Goal: Information Seeking & Learning: Compare options

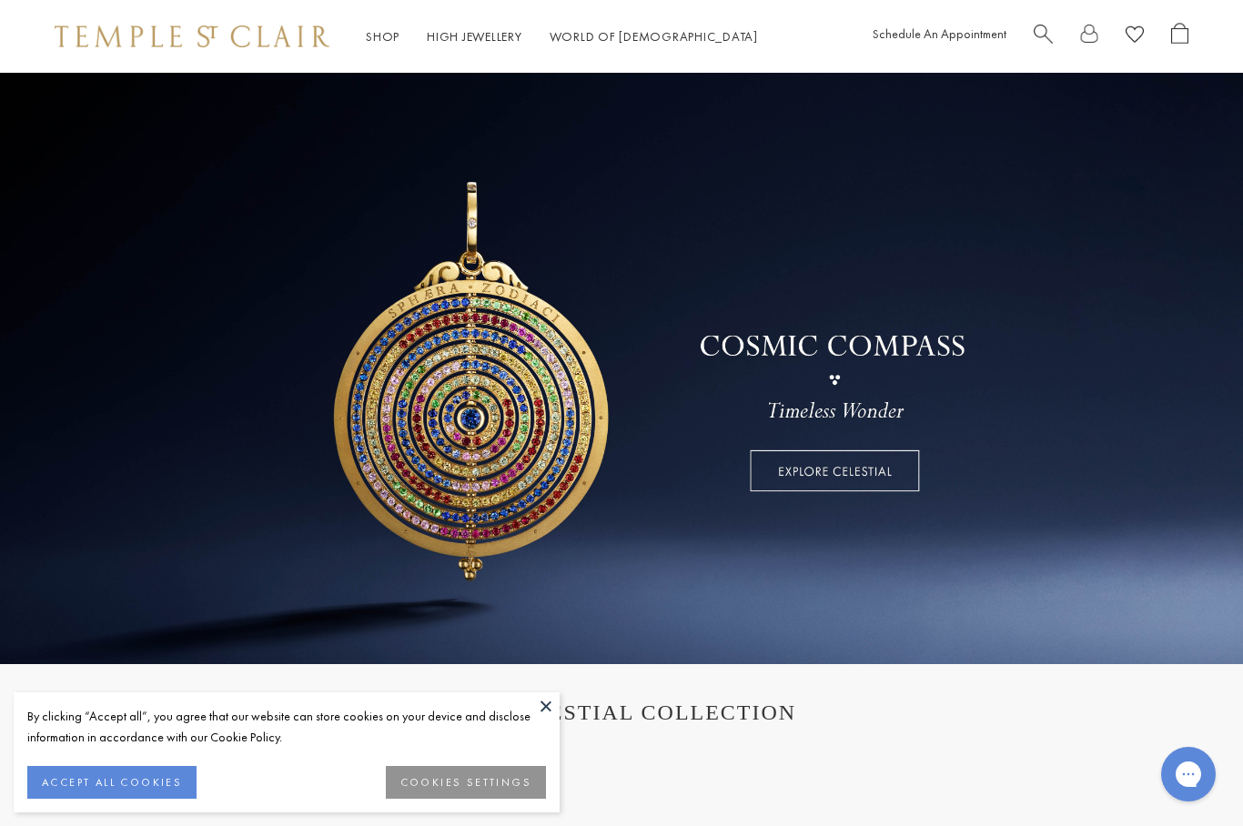
click at [552, 708] on button at bounding box center [545, 706] width 27 height 27
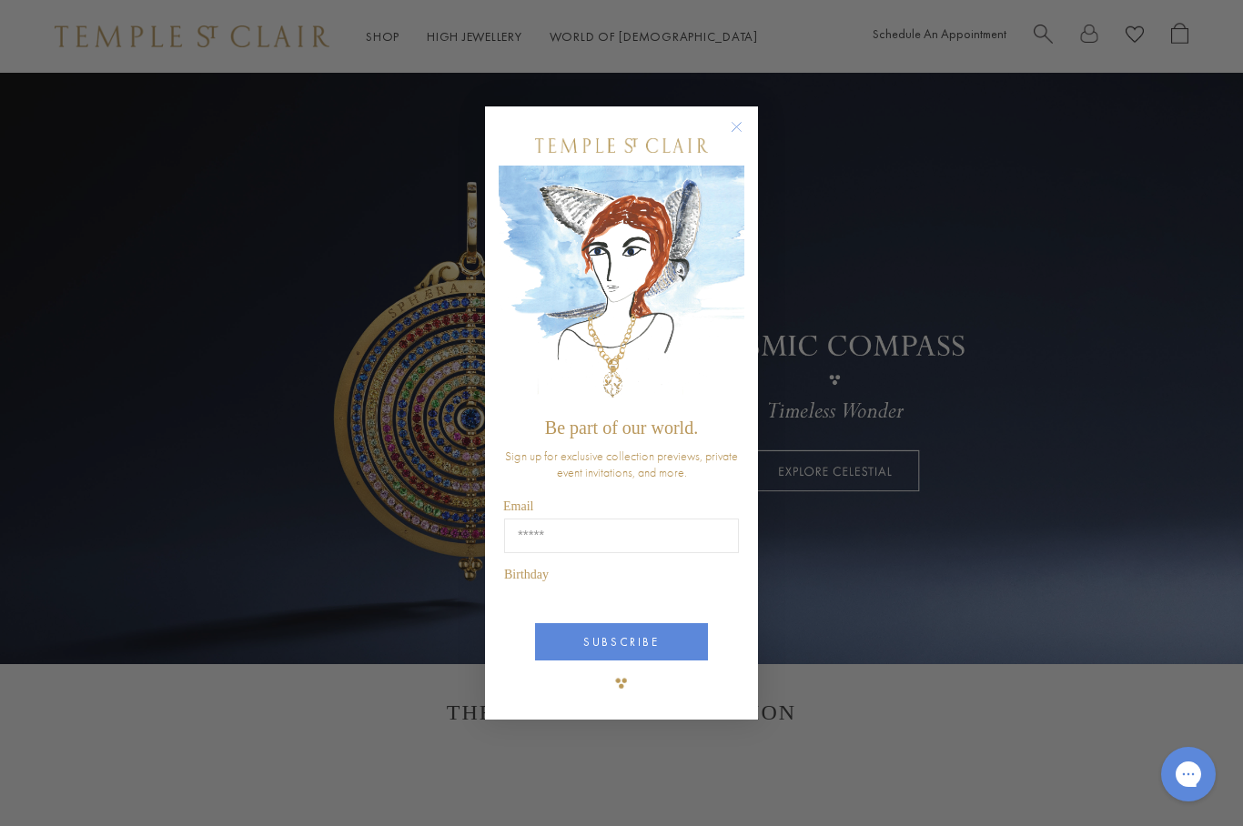
click at [499, 665] on div "SUBSCRIBE" at bounding box center [622, 635] width 246 height 60
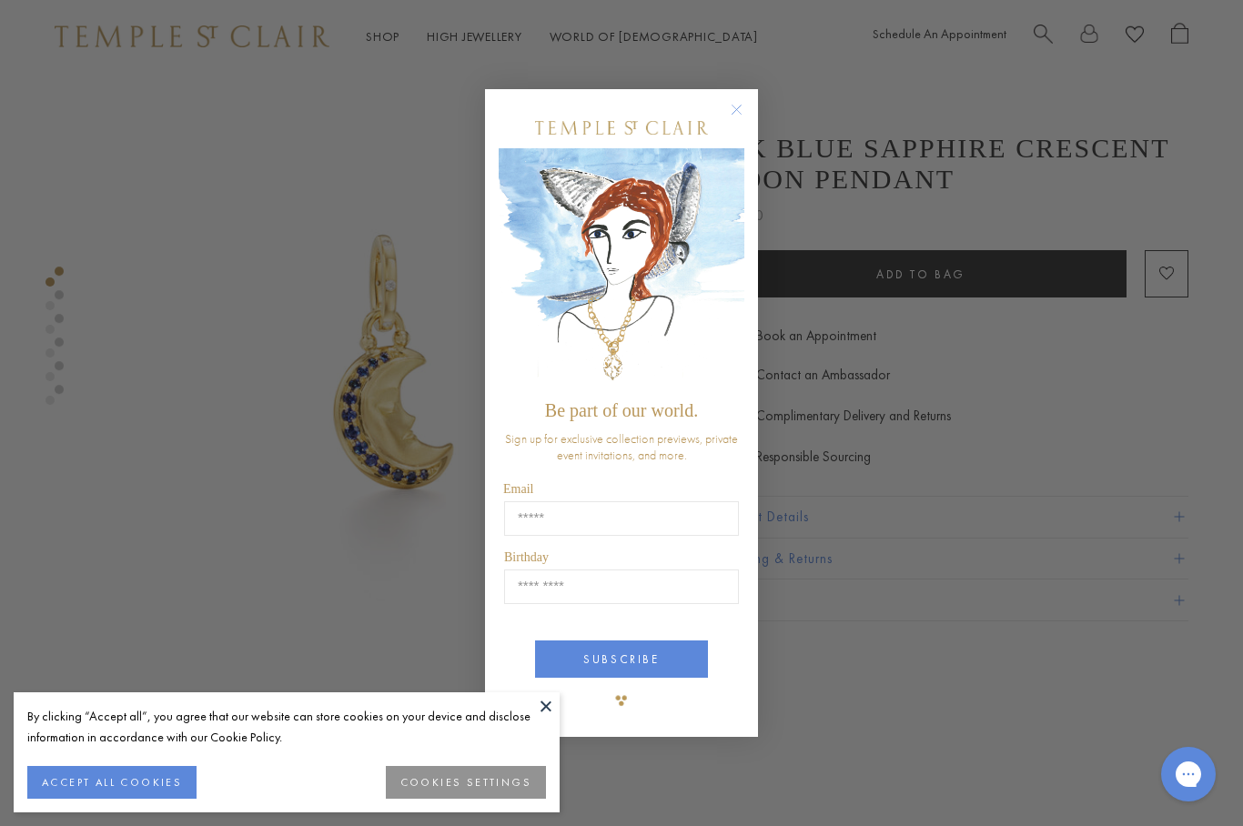
click at [490, 787] on button "COOKIES SETTINGS" at bounding box center [466, 782] width 160 height 33
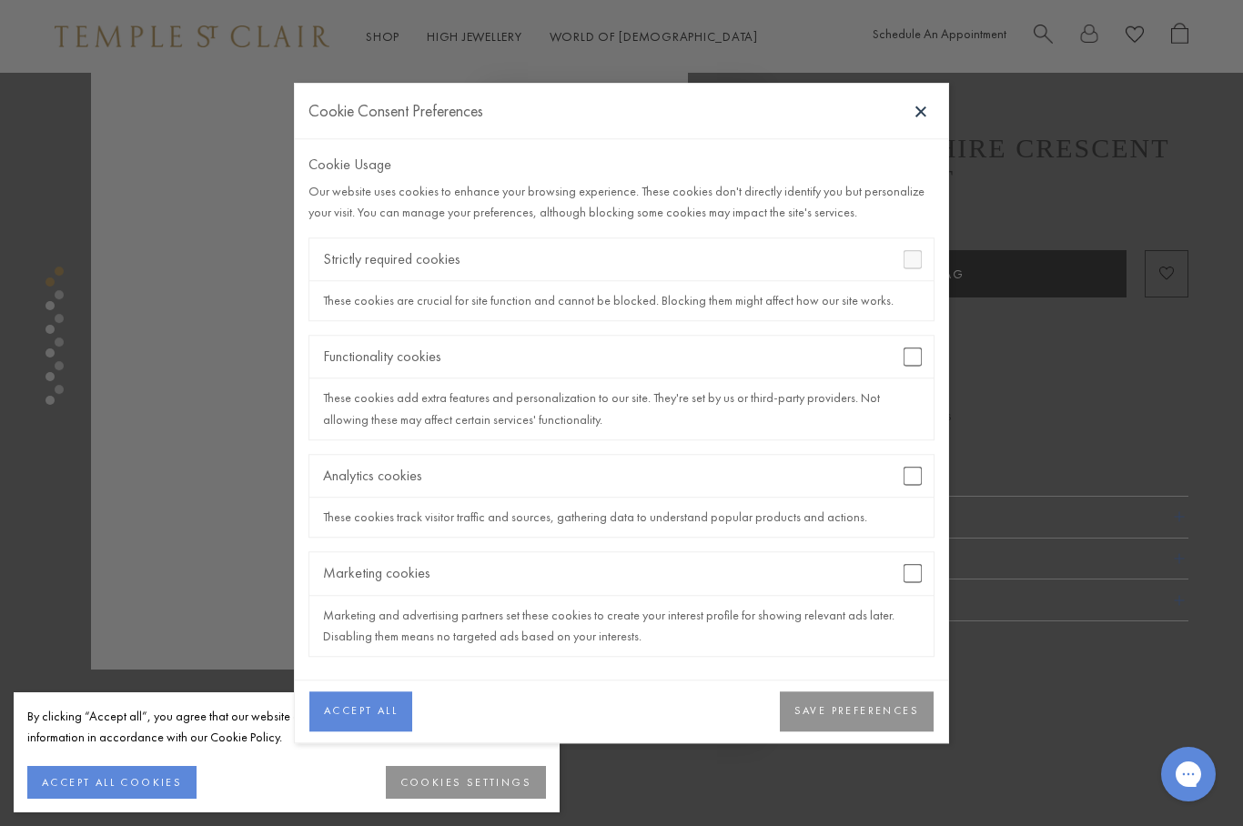
click at [905, 708] on button "SAVE PREFERENCES" at bounding box center [857, 712] width 154 height 40
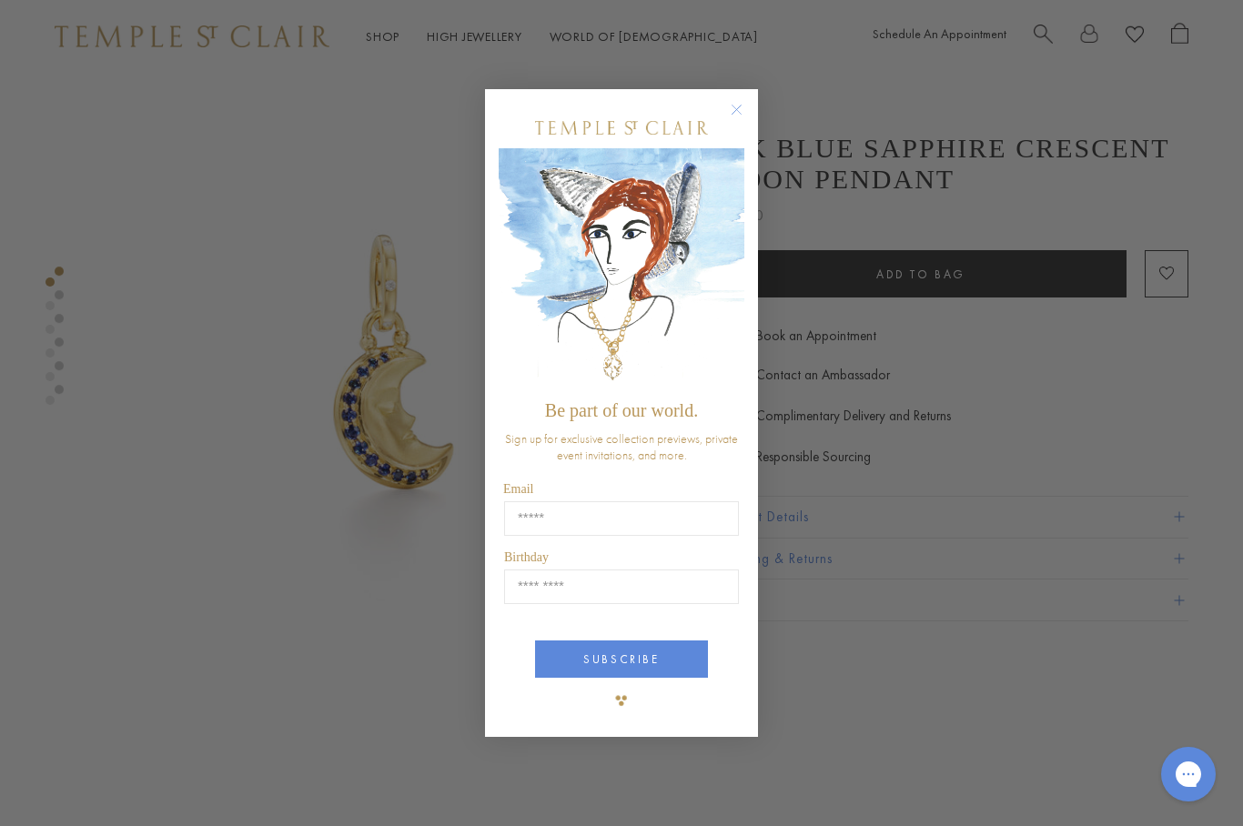
click at [739, 104] on circle "Close dialog" at bounding box center [737, 110] width 22 height 22
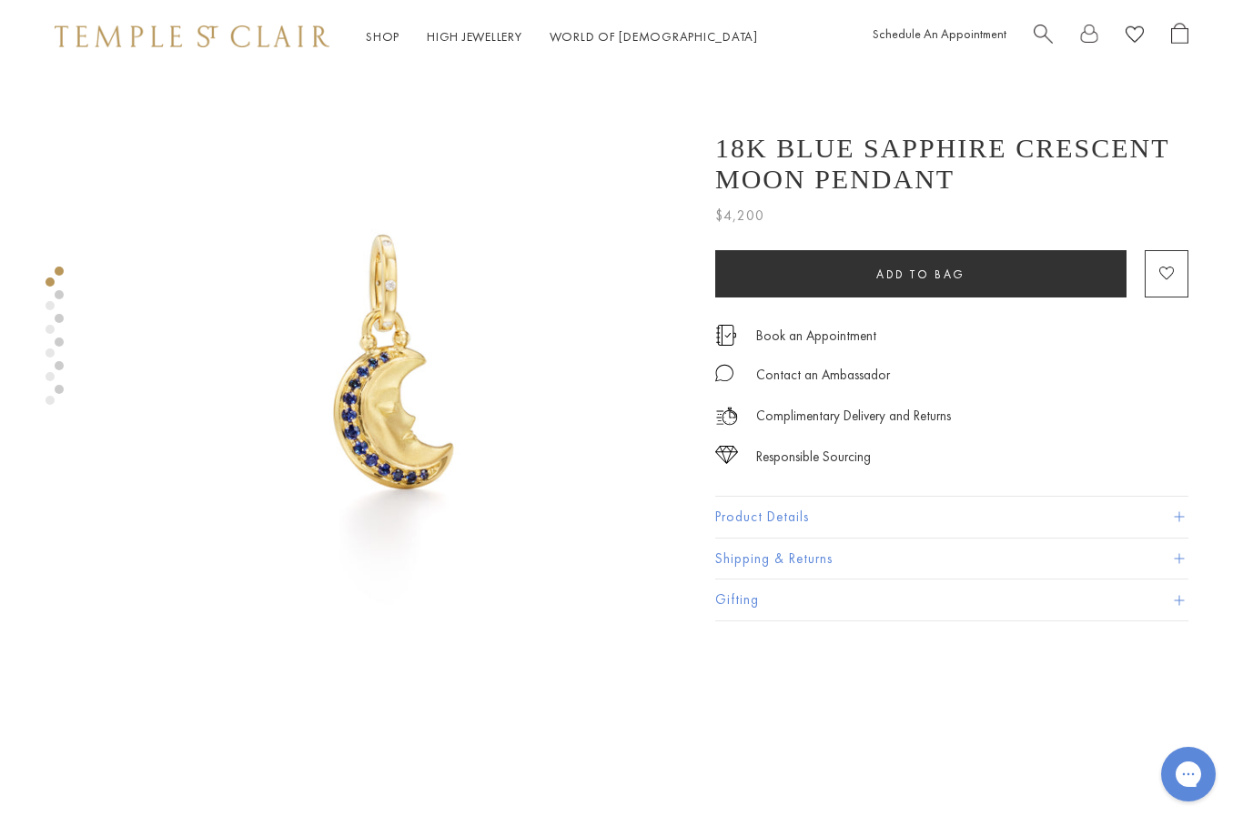
scroll to position [0, 4]
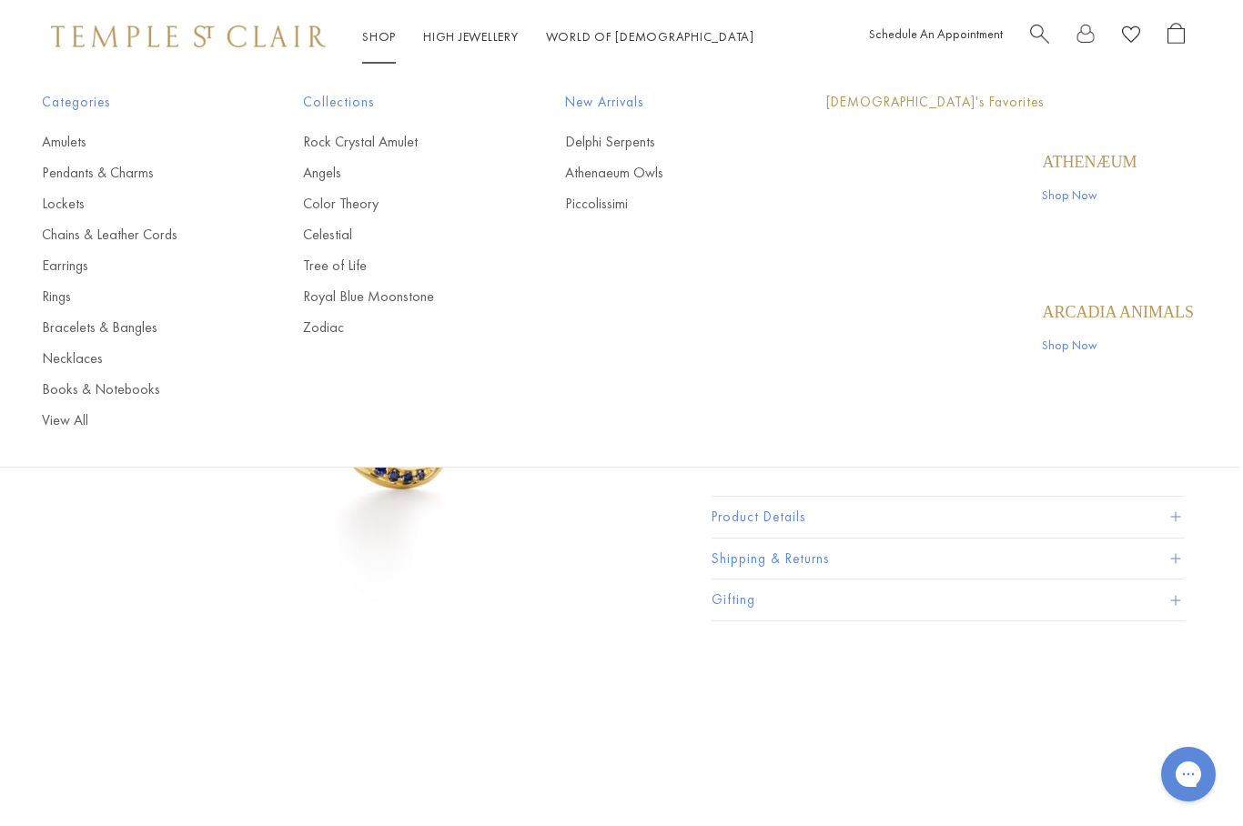
click at [388, 44] on link "Shop Shop" at bounding box center [379, 36] width 34 height 16
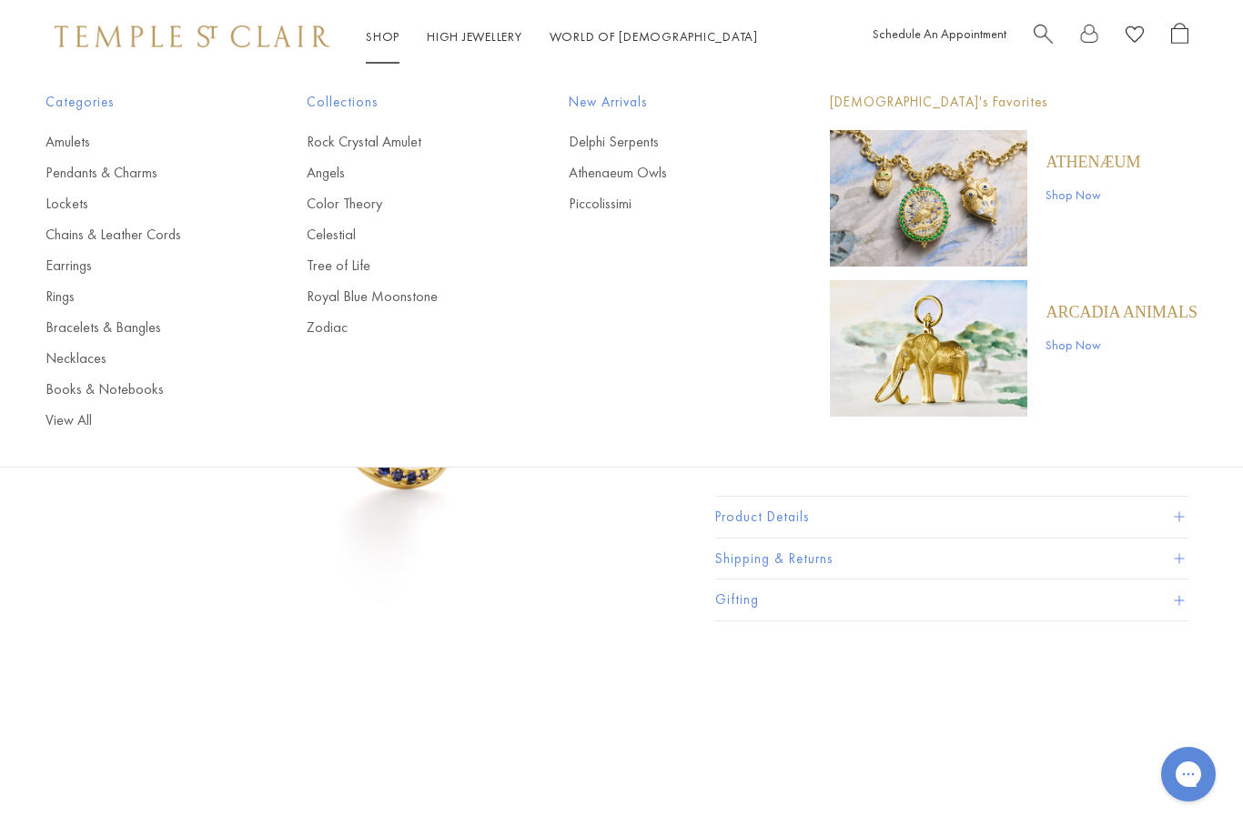
click at [127, 323] on link "Bracelets & Bangles" at bounding box center [140, 328] width 188 height 20
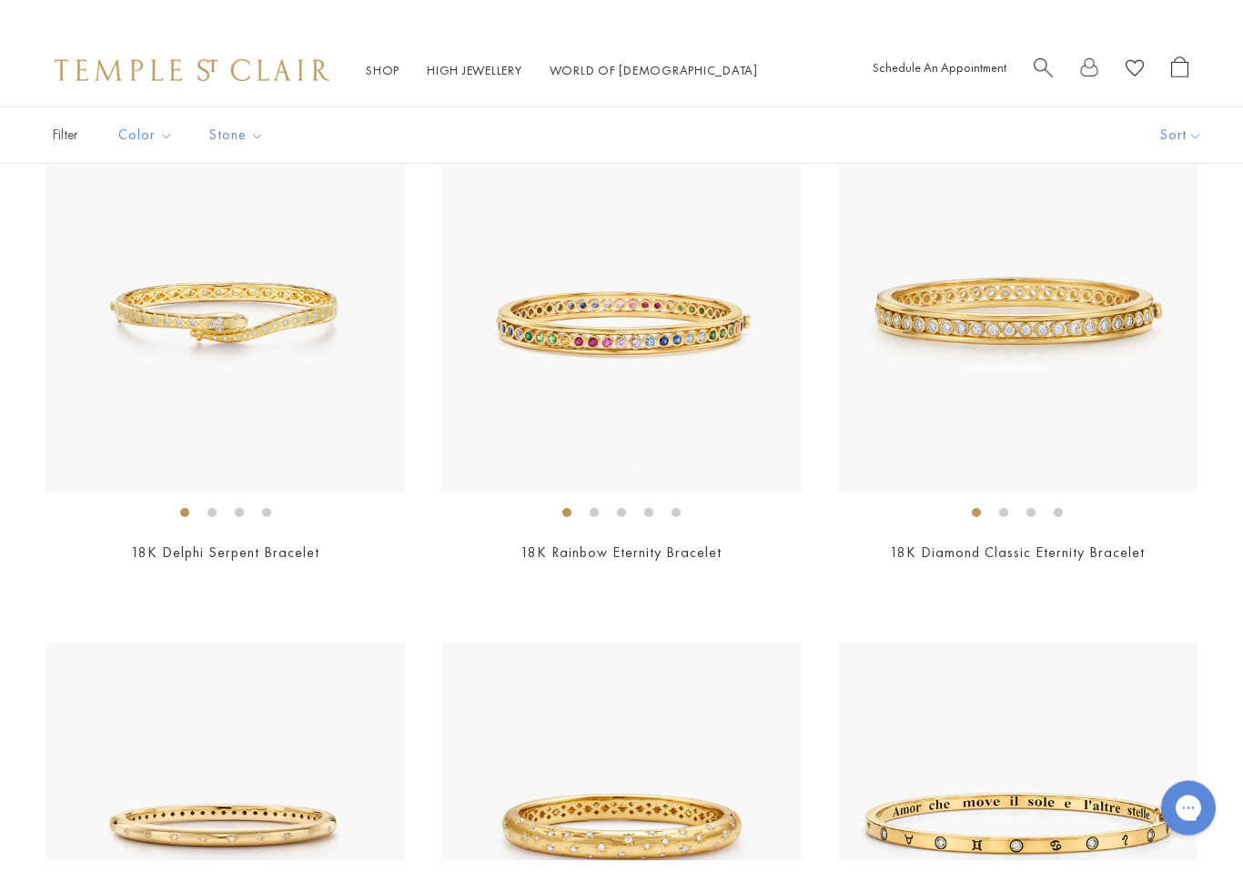
scroll to position [202, 0]
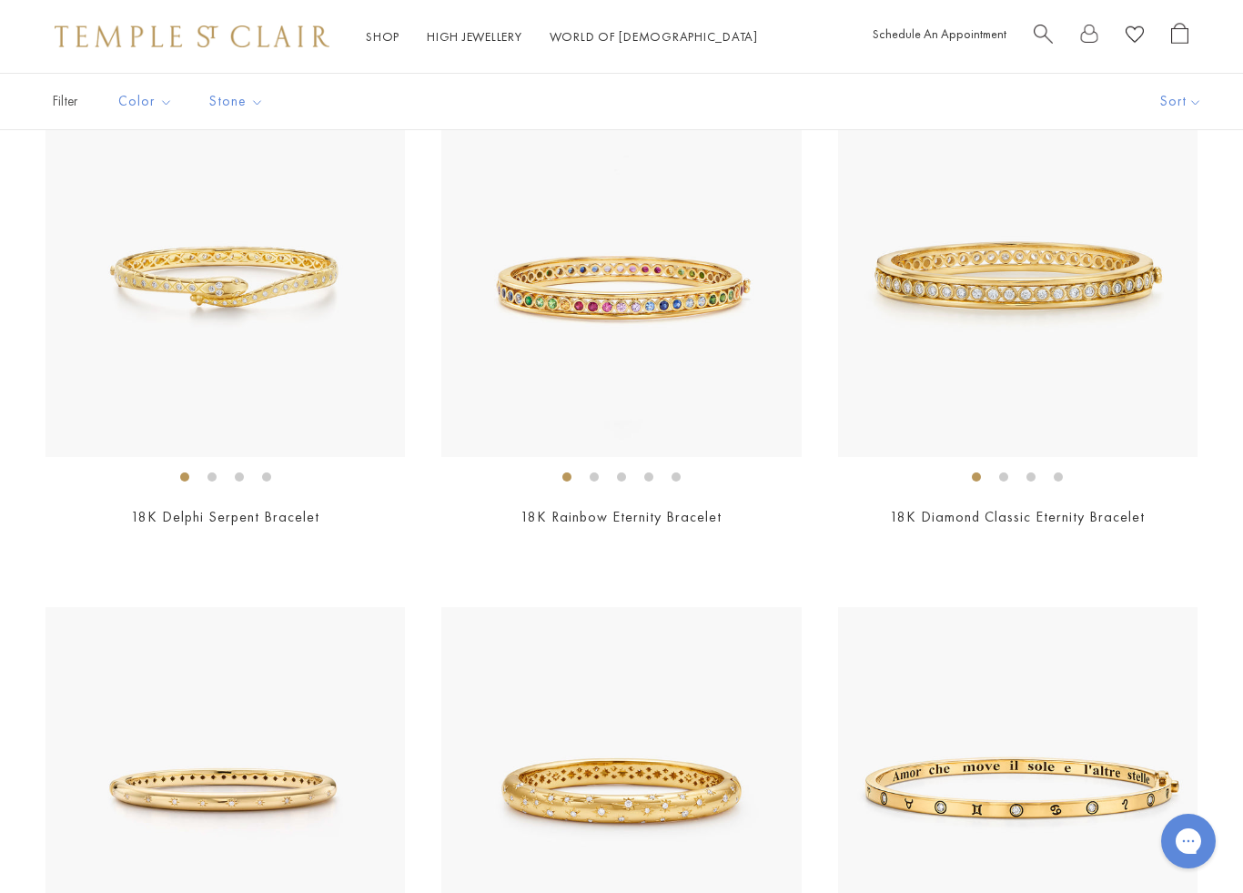
click at [117, 370] on img at bounding box center [226, 277] width 360 height 360
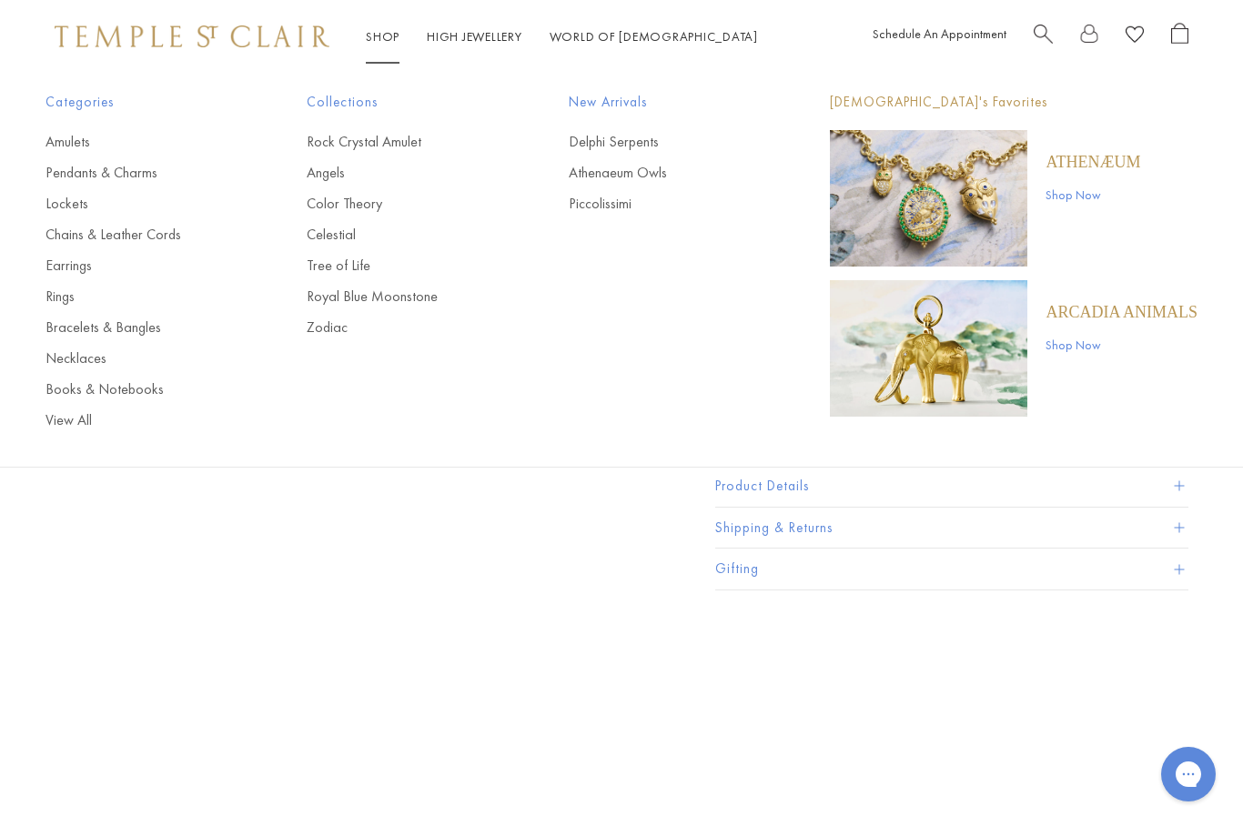
click at [87, 327] on link "Bracelets & Bangles" at bounding box center [140, 328] width 188 height 20
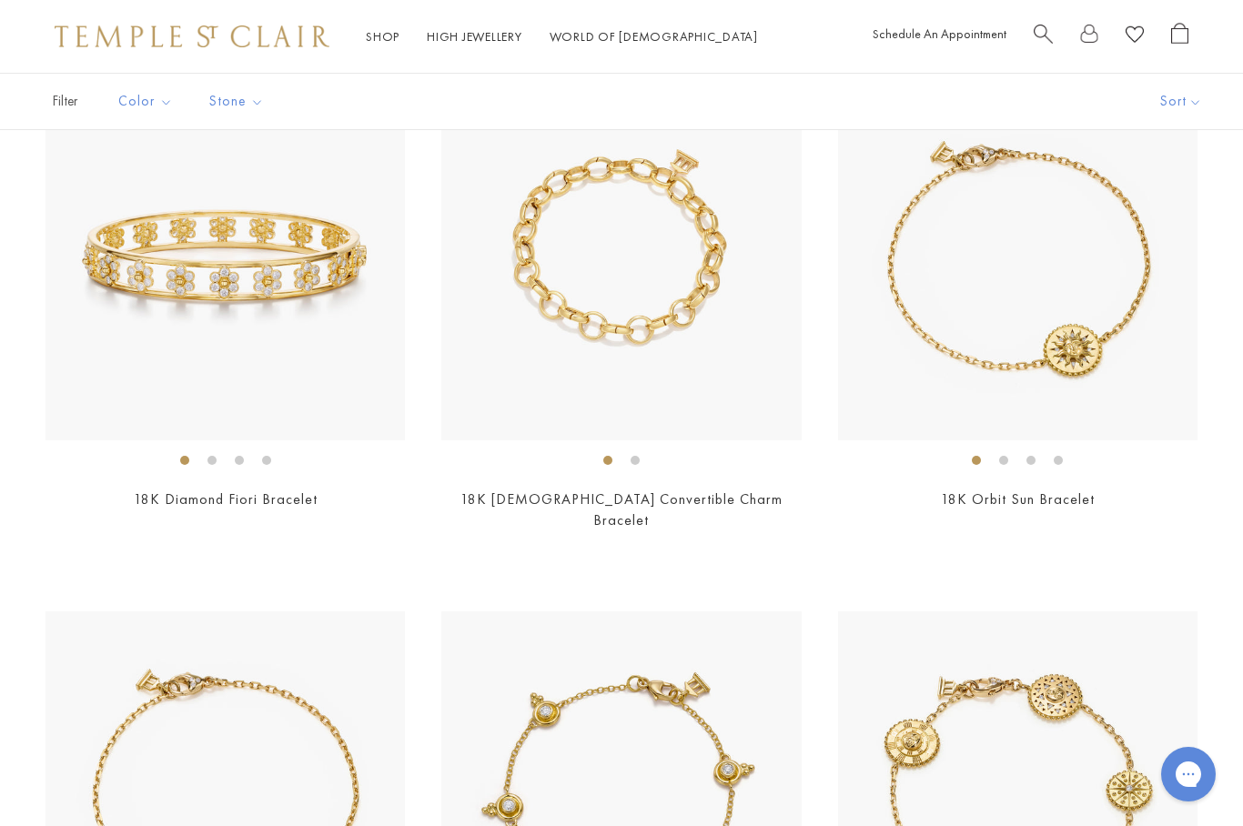
scroll to position [1746, 0]
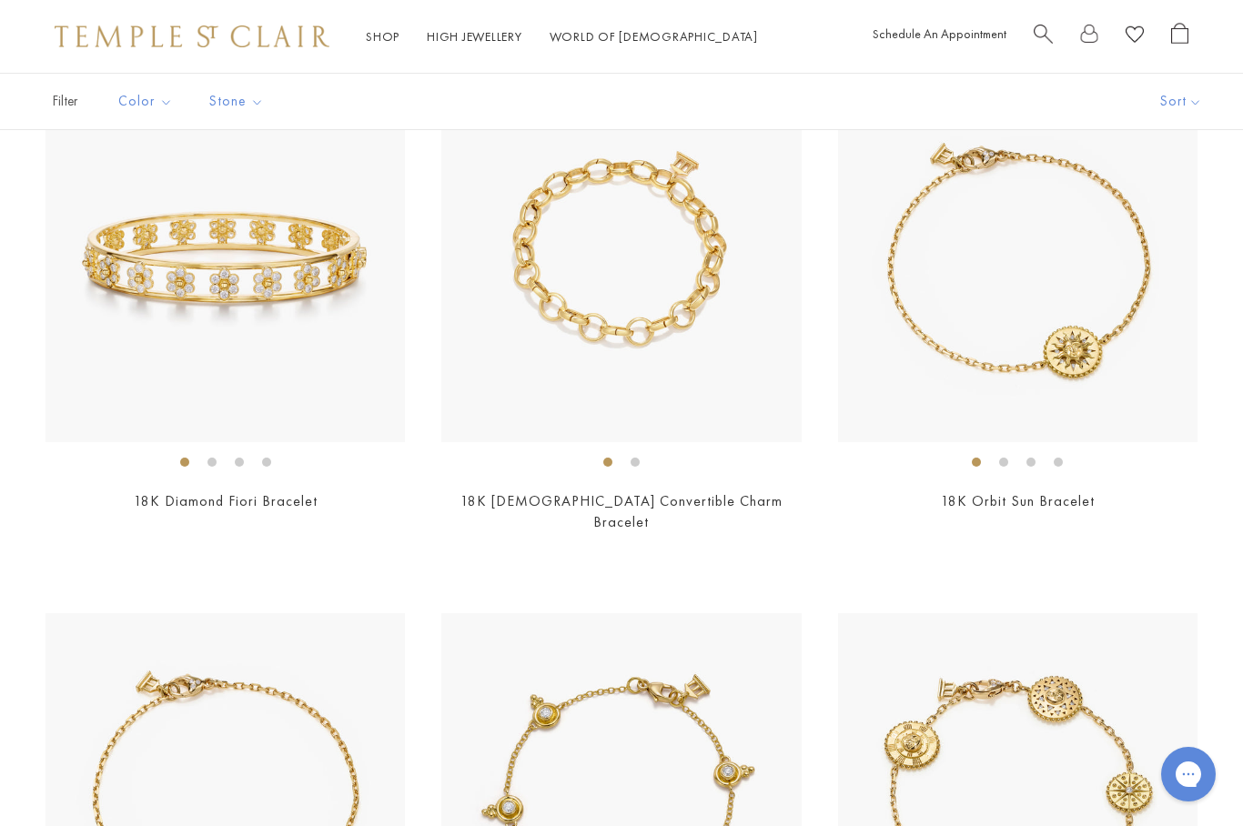
click at [733, 401] on img at bounding box center [621, 263] width 360 height 360
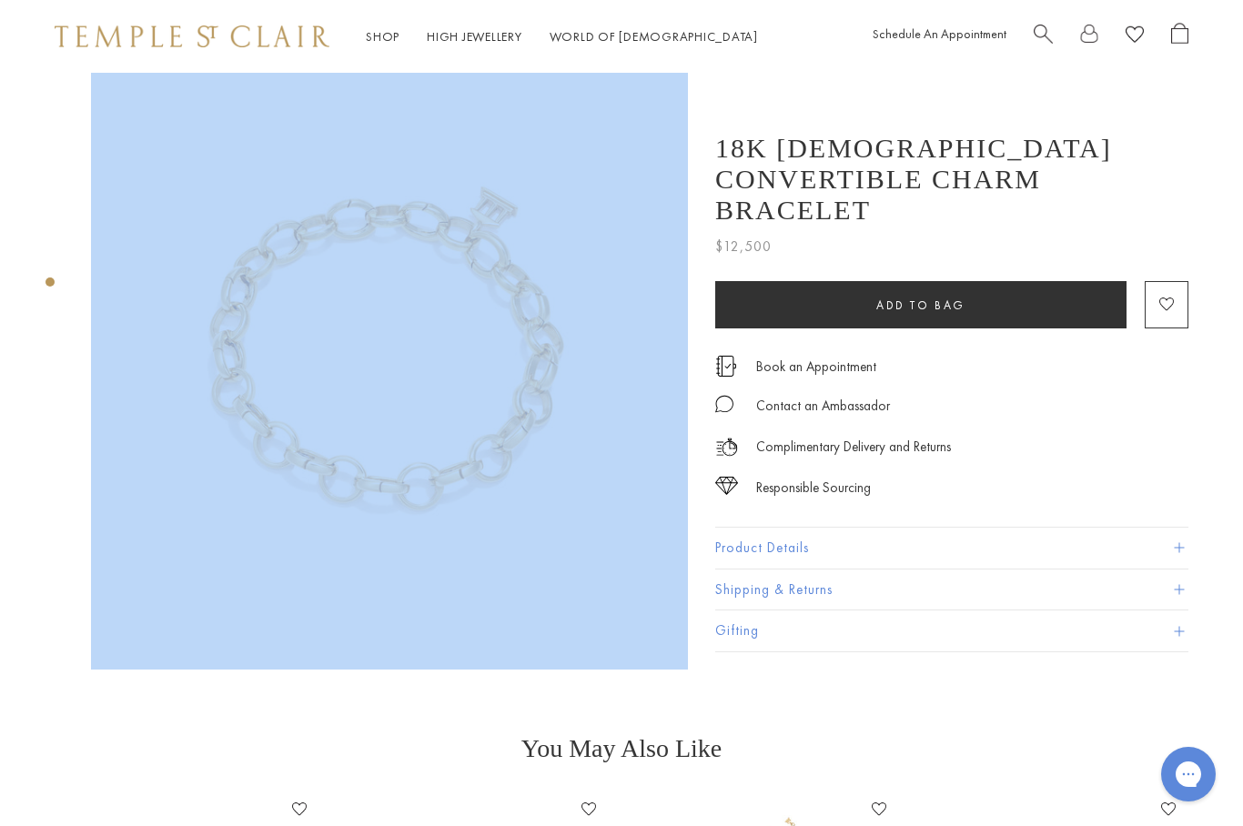
click at [80, 586] on div at bounding box center [371, 371] width 743 height 597
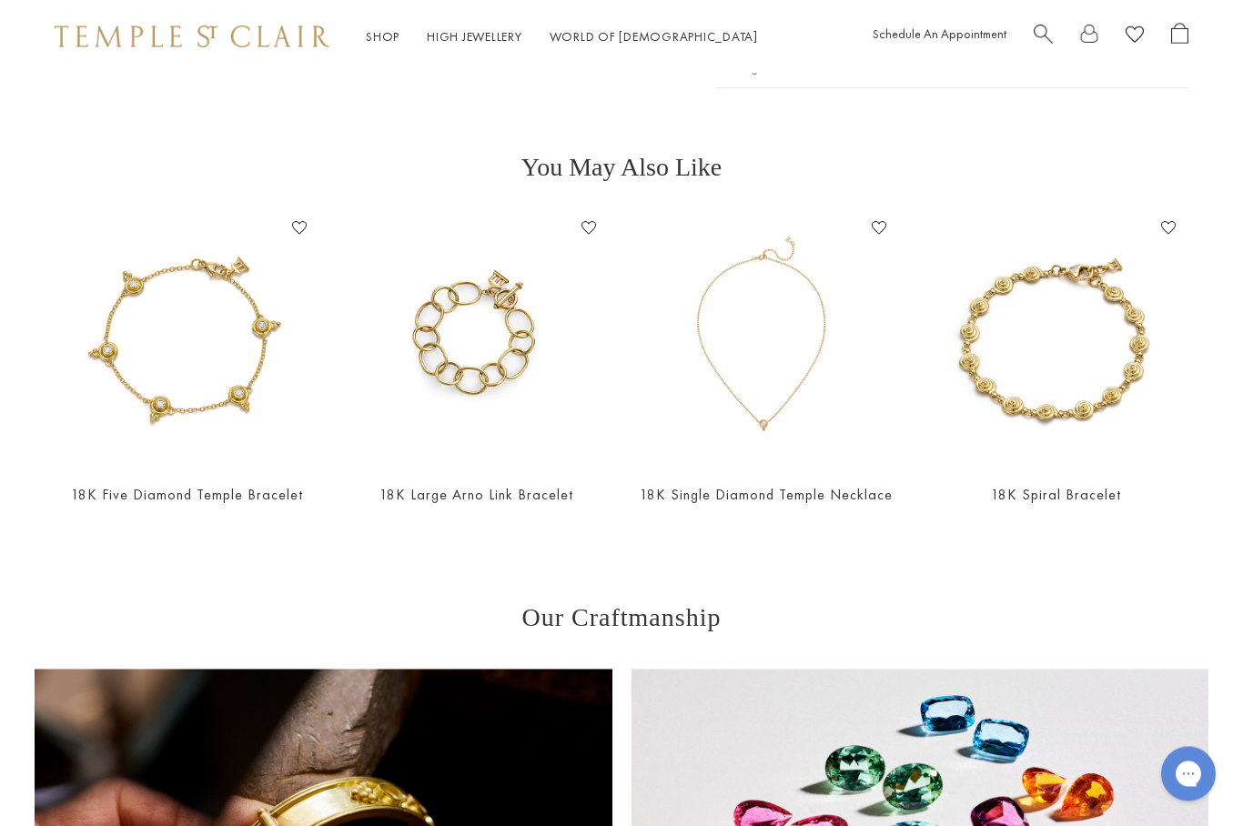
scroll to position [582, 0]
click at [1136, 370] on img at bounding box center [1057, 341] width 254 height 254
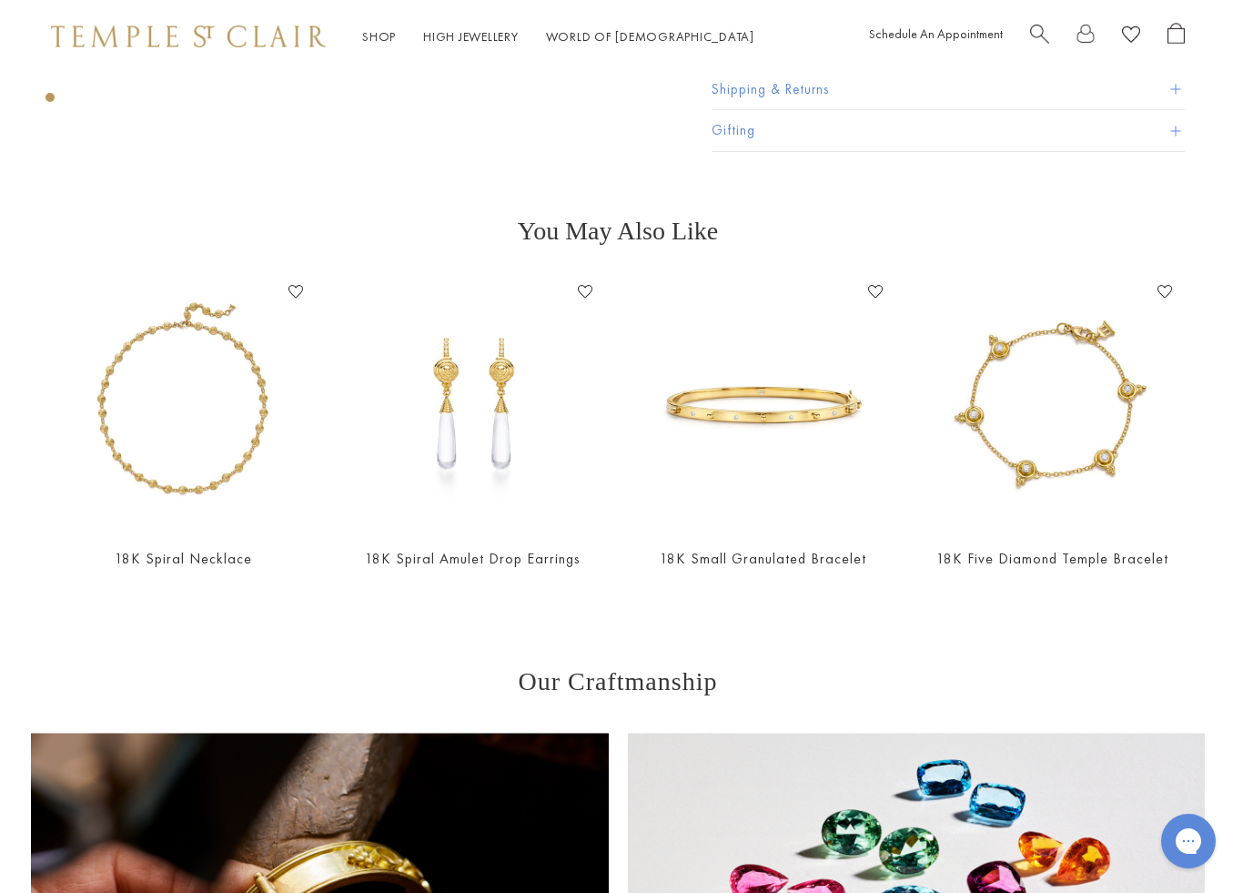
scroll to position [592, 4]
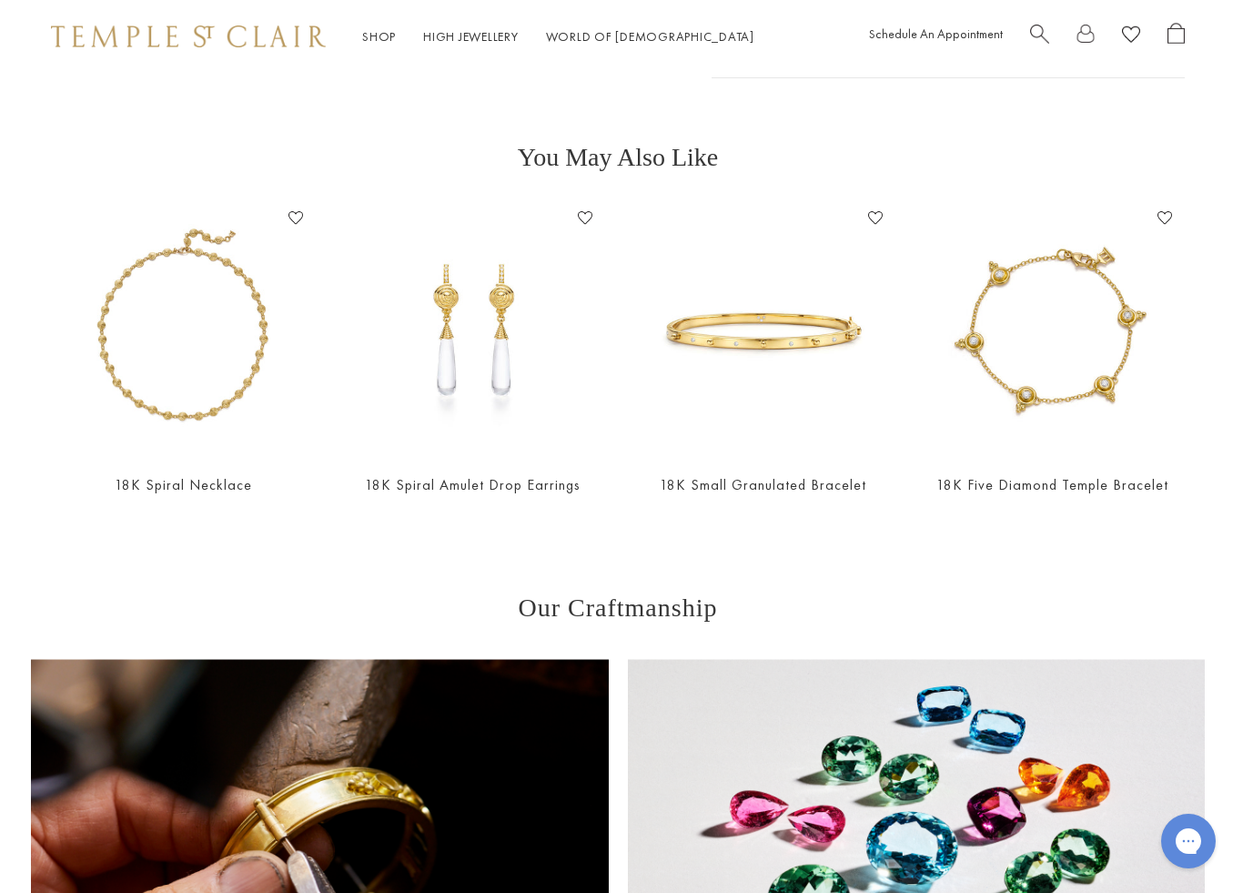
click at [544, 421] on img at bounding box center [474, 331] width 254 height 254
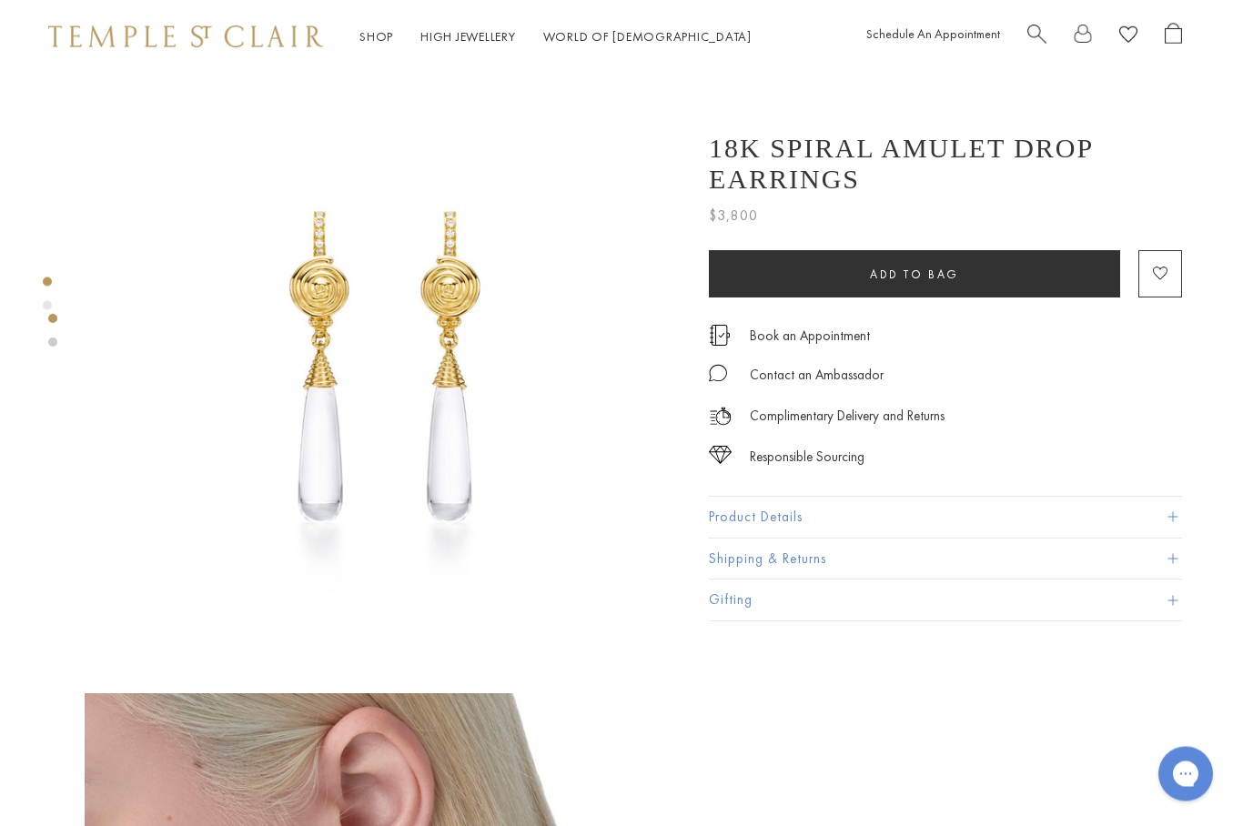
scroll to position [0, 4]
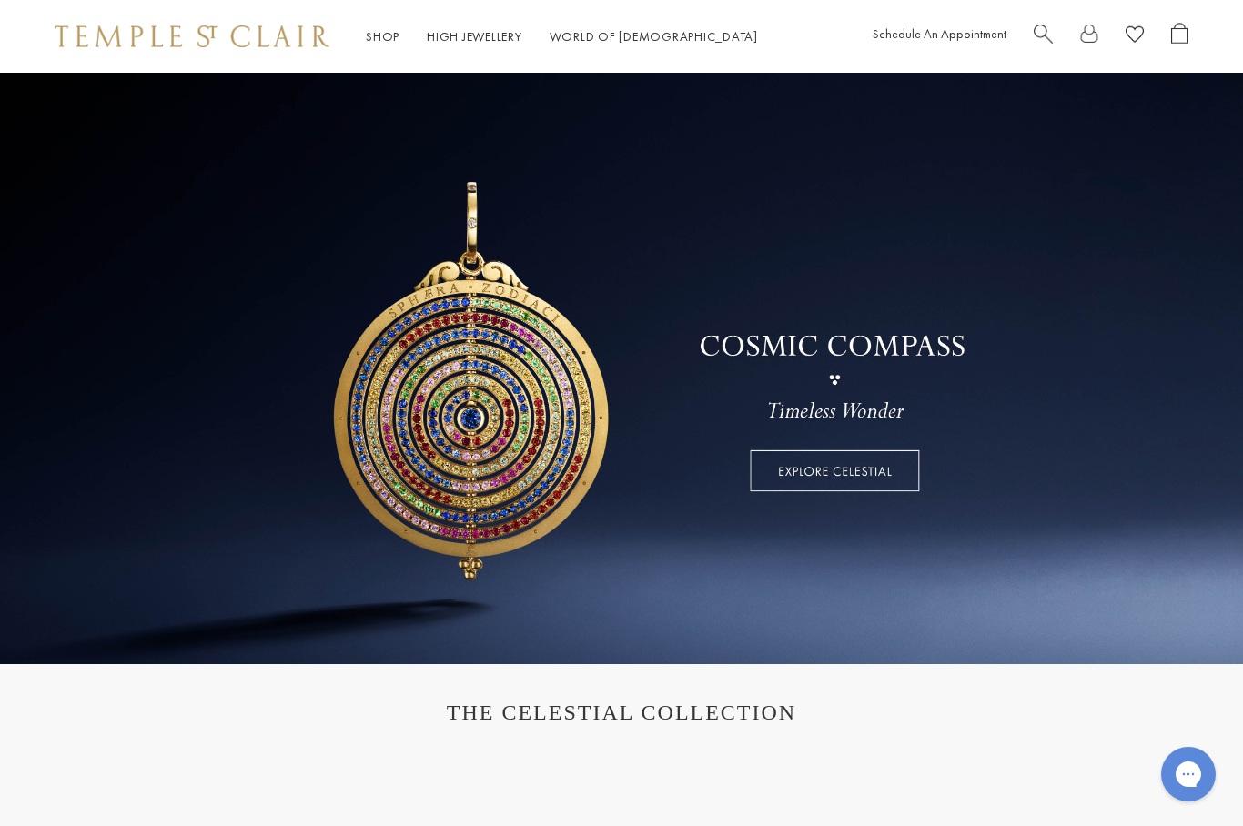
click at [911, 481] on link at bounding box center [621, 369] width 1243 height 592
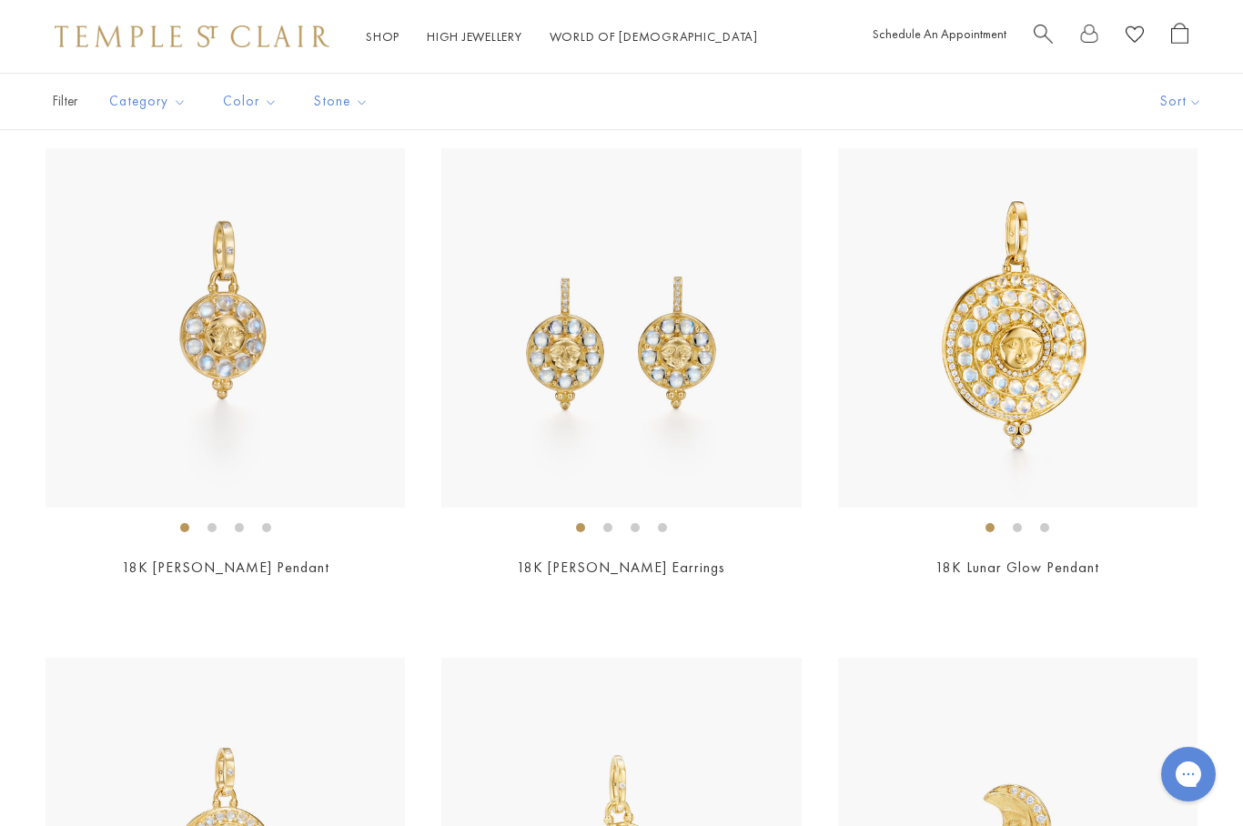
scroll to position [390, 0]
click at [1074, 369] on img at bounding box center [1018, 330] width 360 height 360
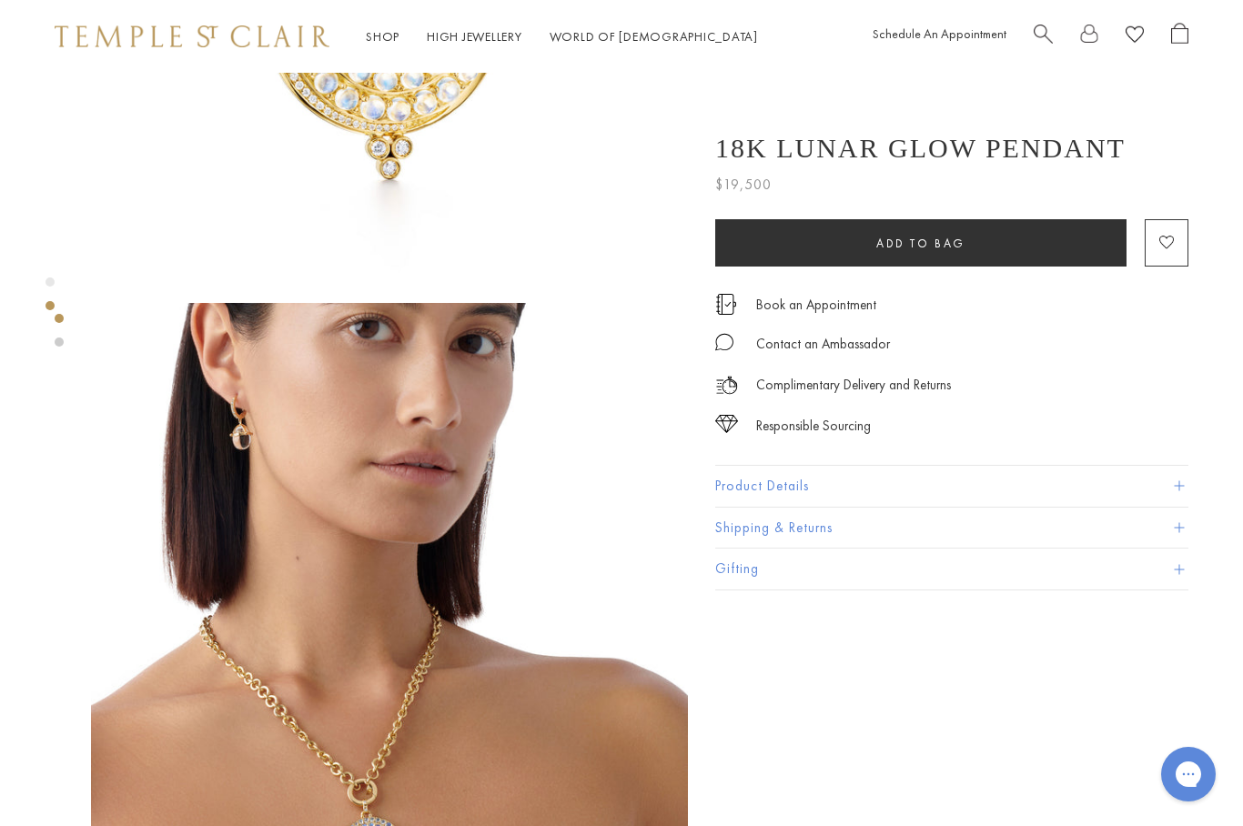
scroll to position [393, 0]
click at [454, 41] on link "High Jewellery High Jewellery" at bounding box center [475, 36] width 96 height 16
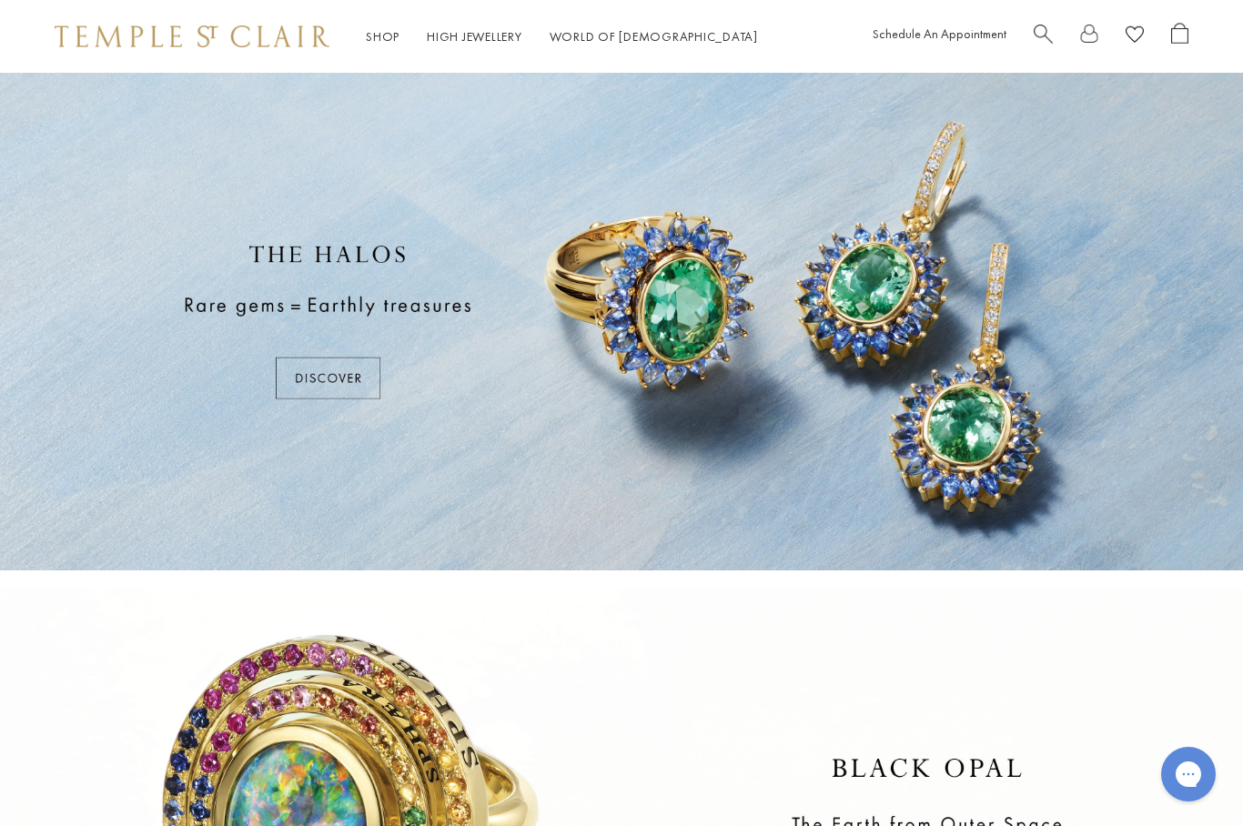
click at [324, 373] on div at bounding box center [621, 322] width 1243 height 498
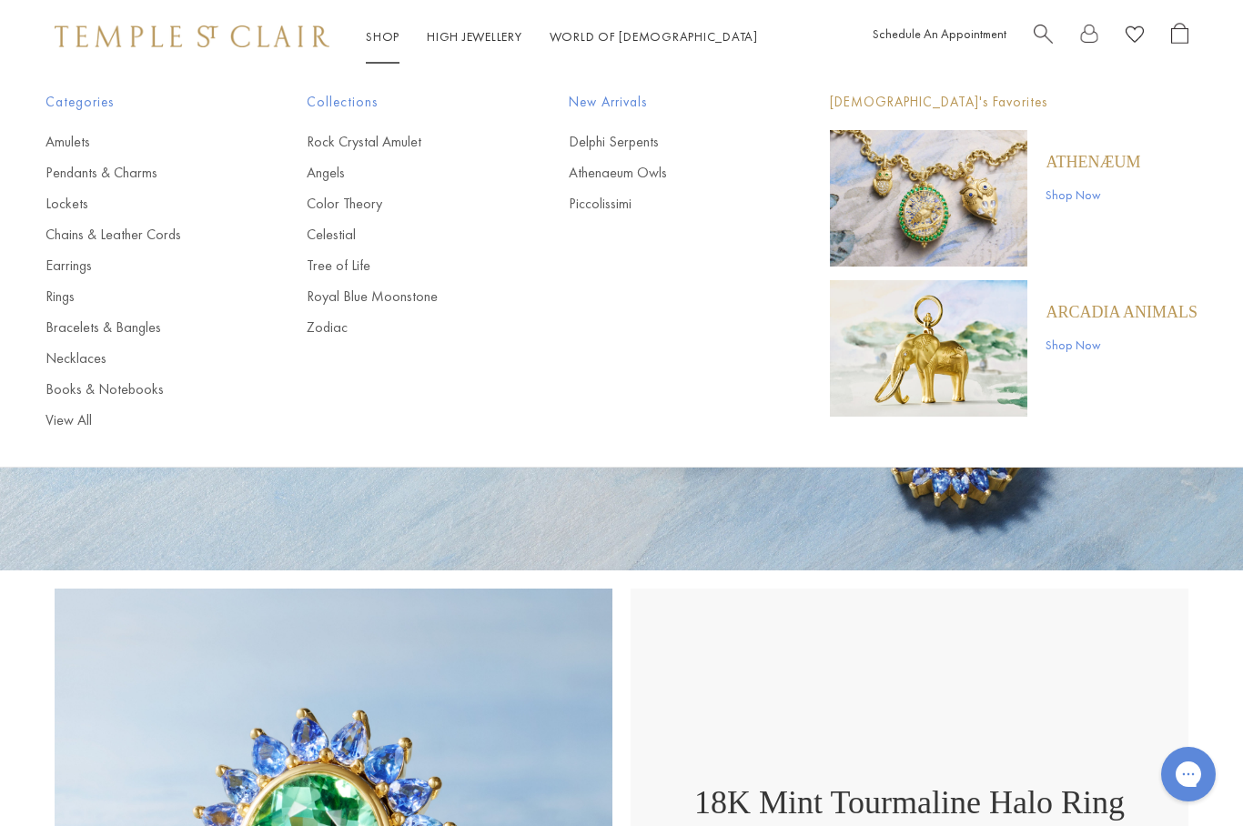
click at [67, 265] on link "Earrings" at bounding box center [140, 266] width 188 height 20
click at [68, 265] on link "Earrings" at bounding box center [140, 266] width 188 height 20
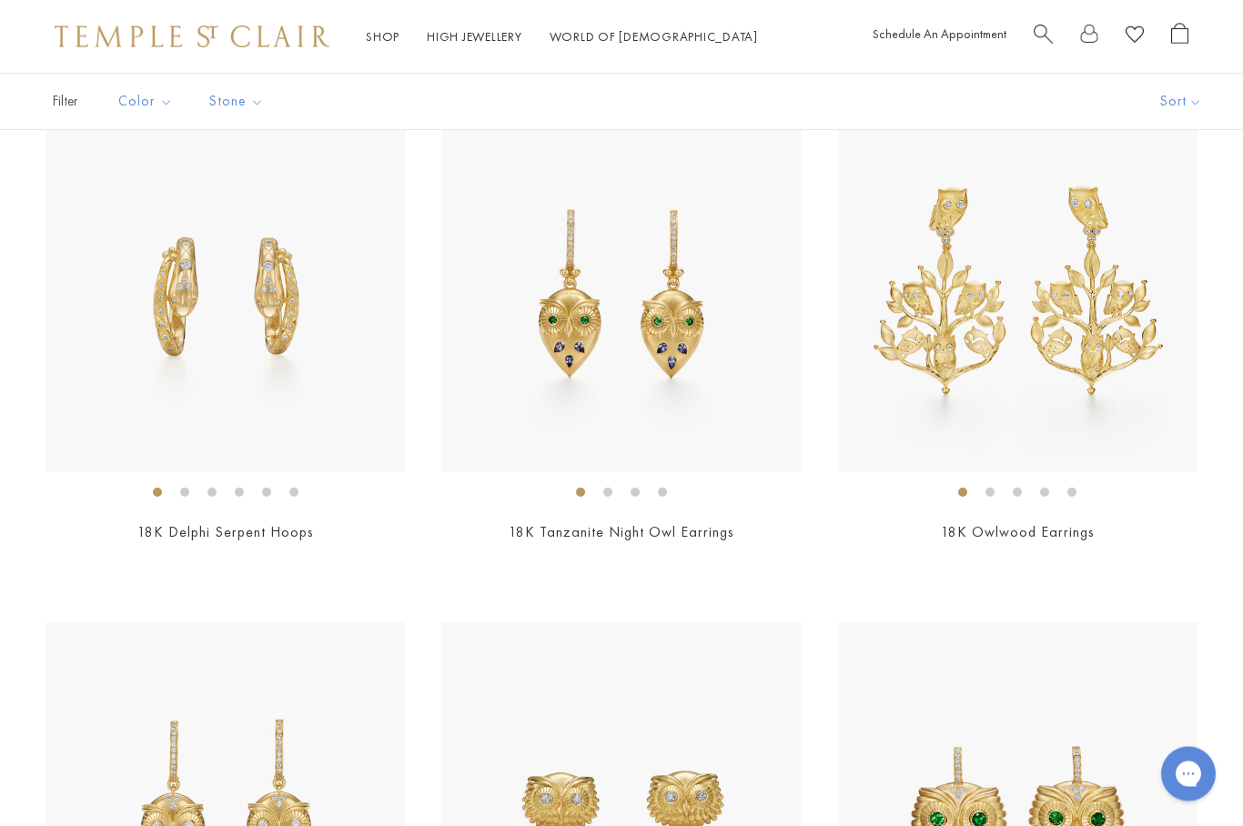
scroll to position [185, 0]
click at [140, 339] on img at bounding box center [226, 295] width 360 height 360
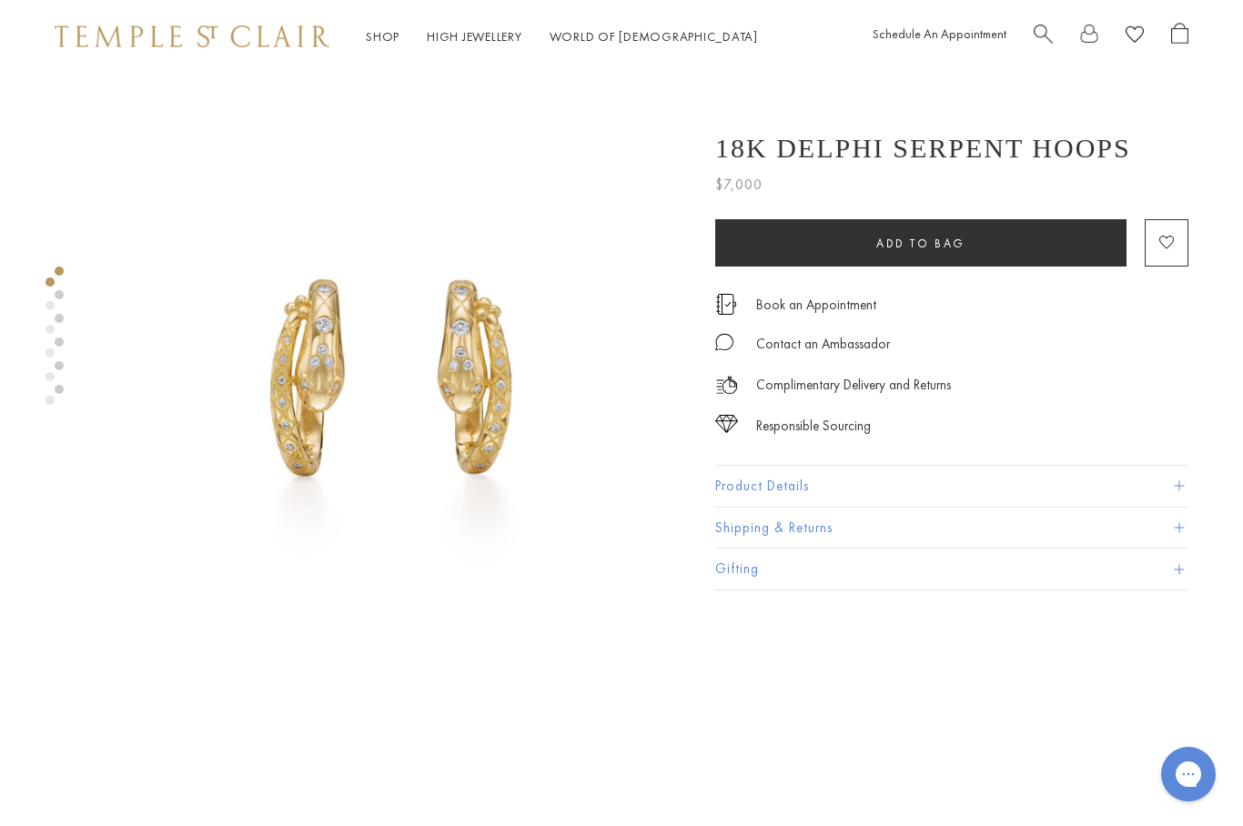
click at [154, 450] on img at bounding box center [389, 371] width 597 height 597
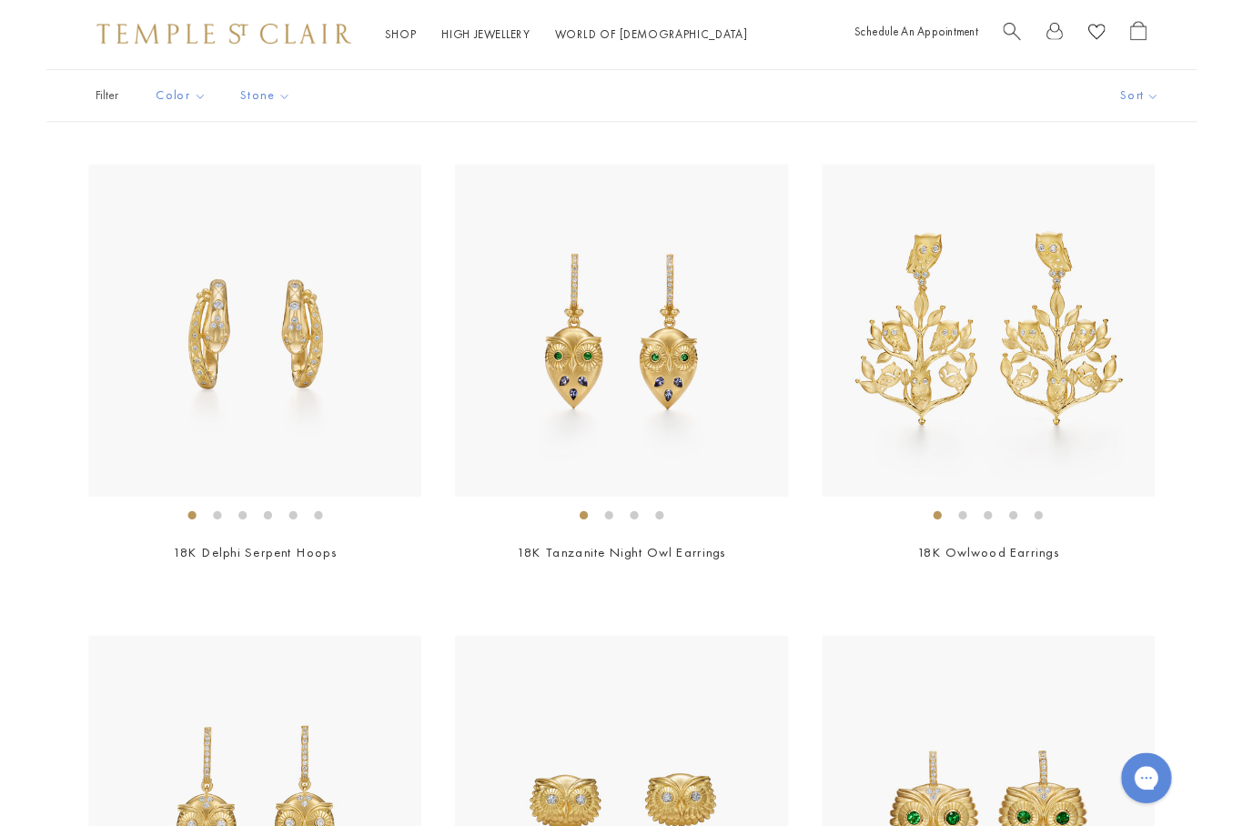
scroll to position [147, 0]
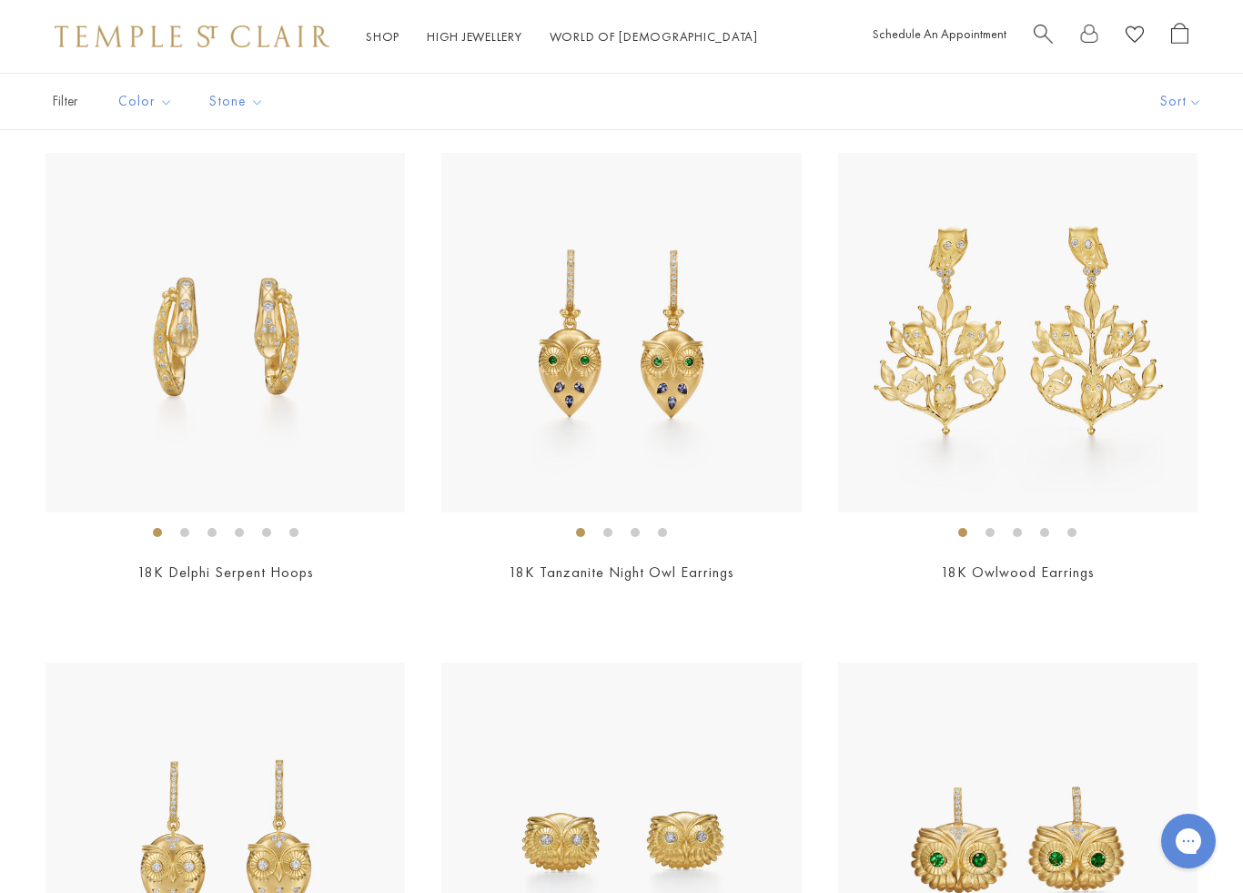
click at [734, 441] on img at bounding box center [621, 333] width 360 height 360
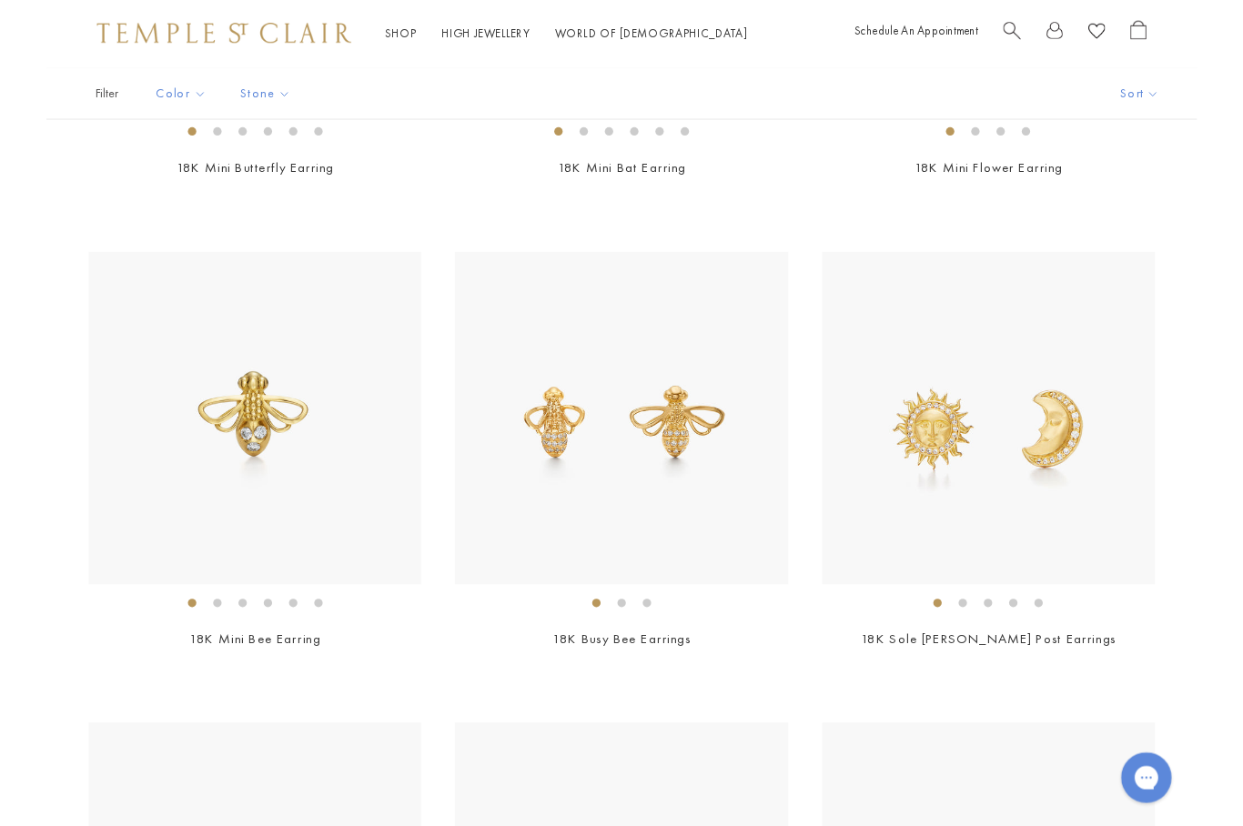
scroll to position [2122, 0]
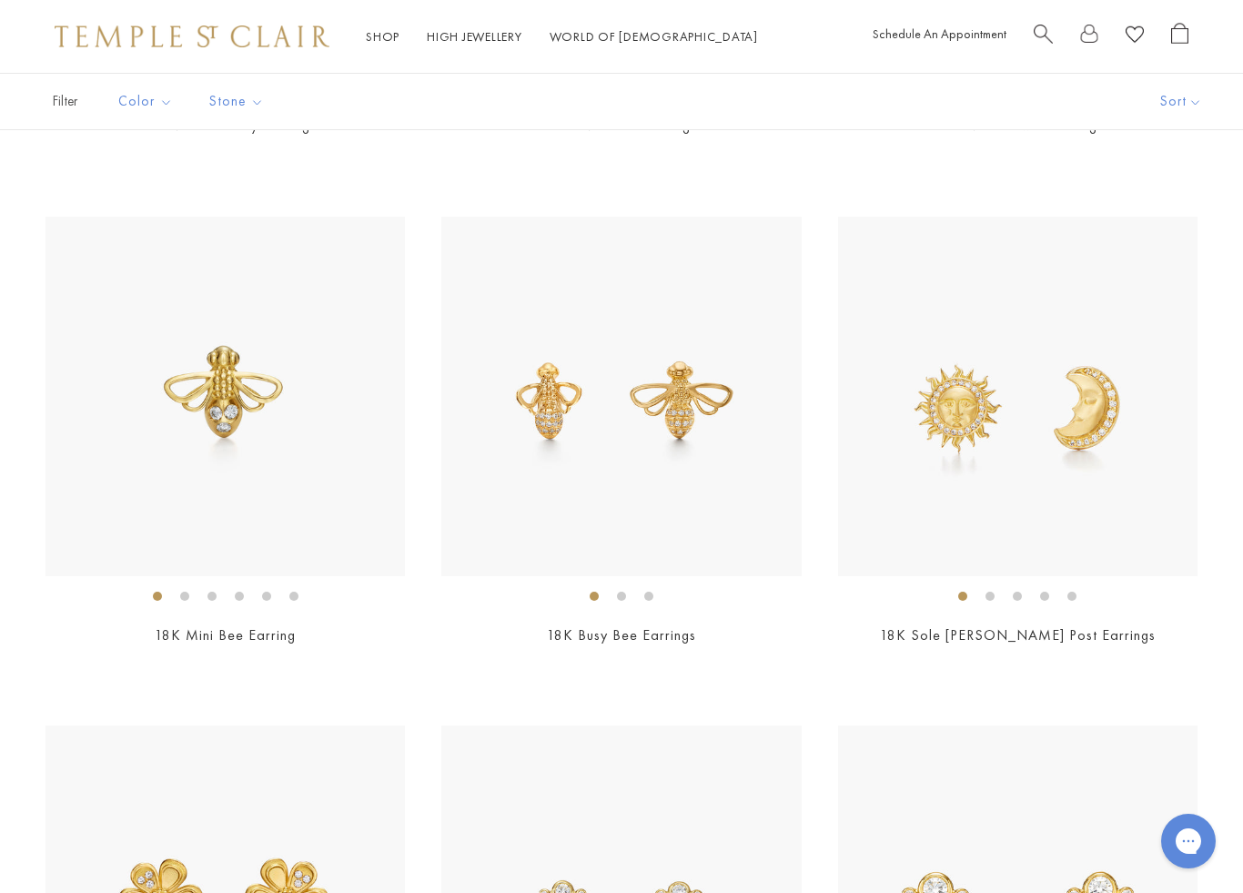
click at [764, 522] on img at bounding box center [621, 397] width 360 height 360
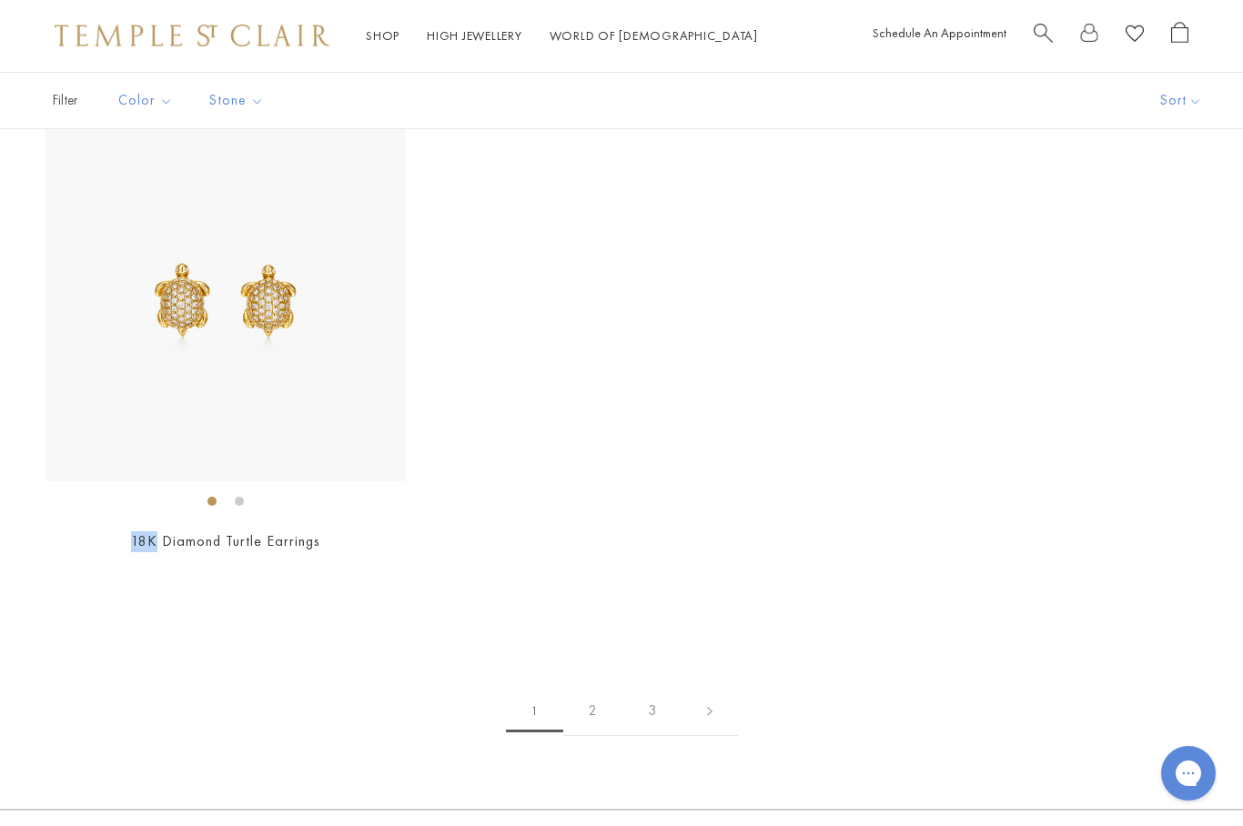
scroll to position [7822, 0]
click at [603, 705] on link "2" at bounding box center [592, 711] width 59 height 50
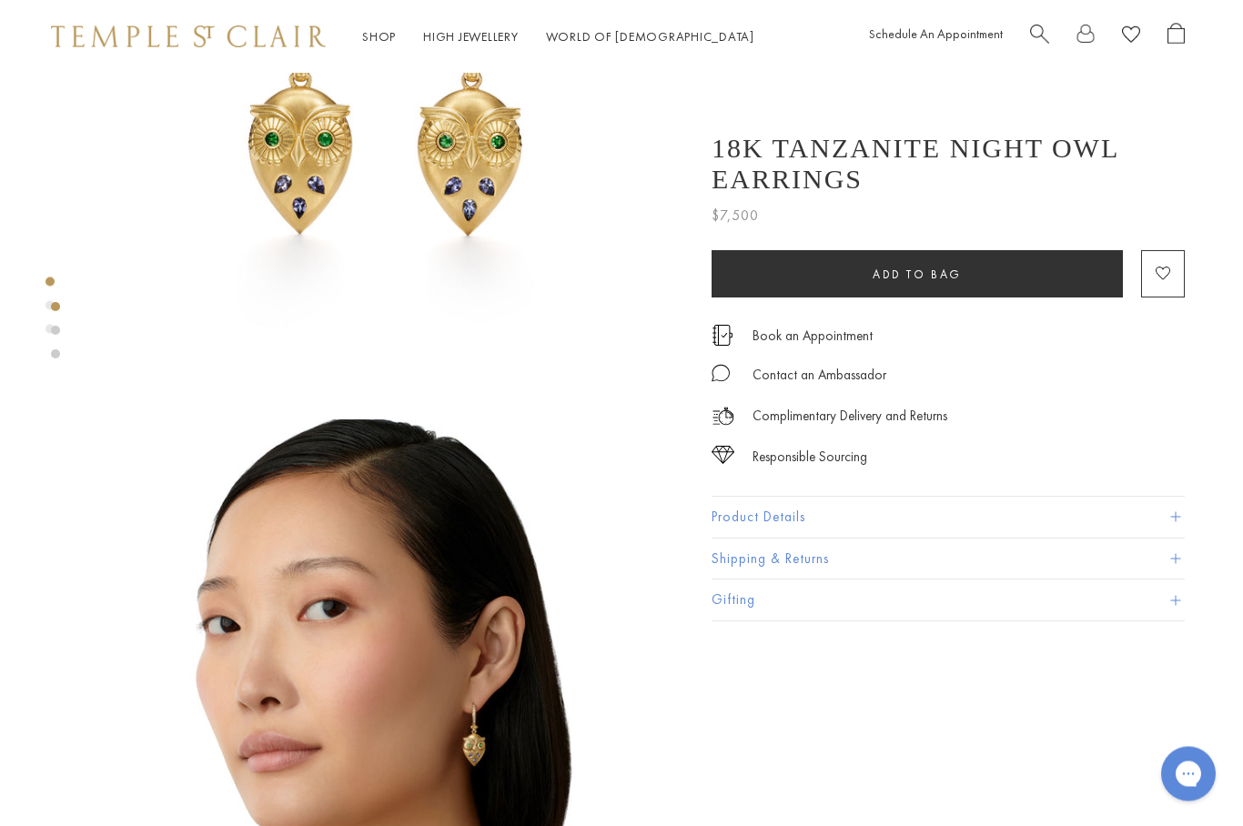
scroll to position [267, 4]
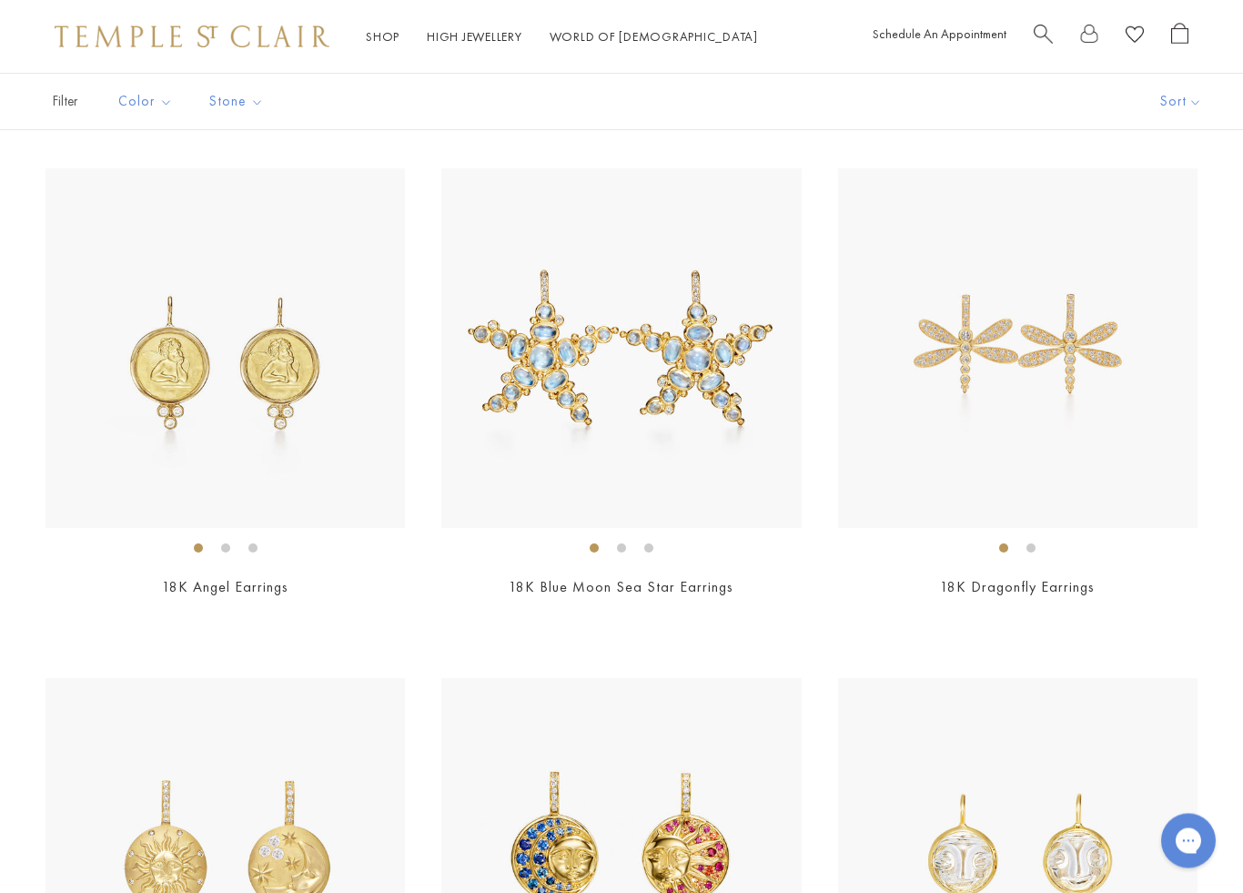
scroll to position [643, 0]
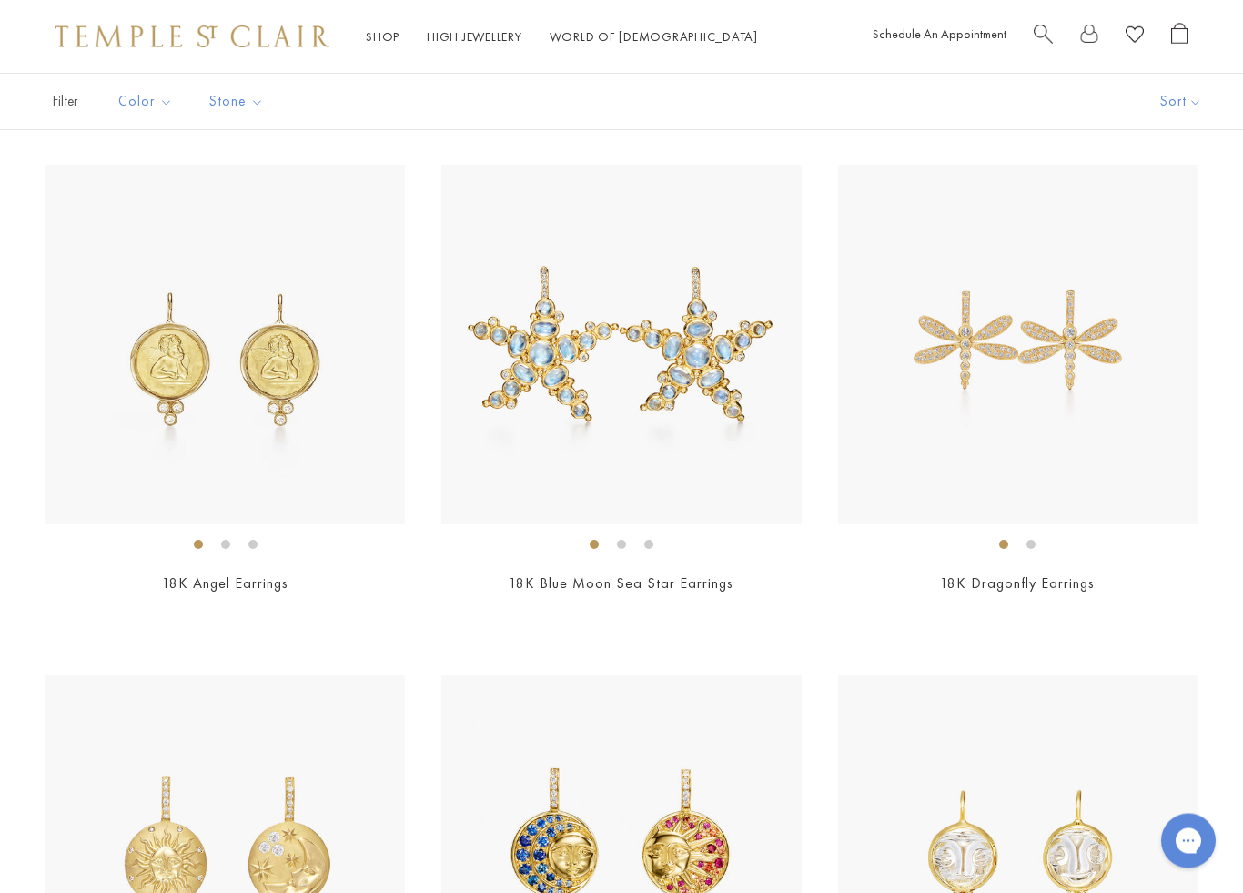
click at [1066, 425] on img at bounding box center [1018, 346] width 360 height 360
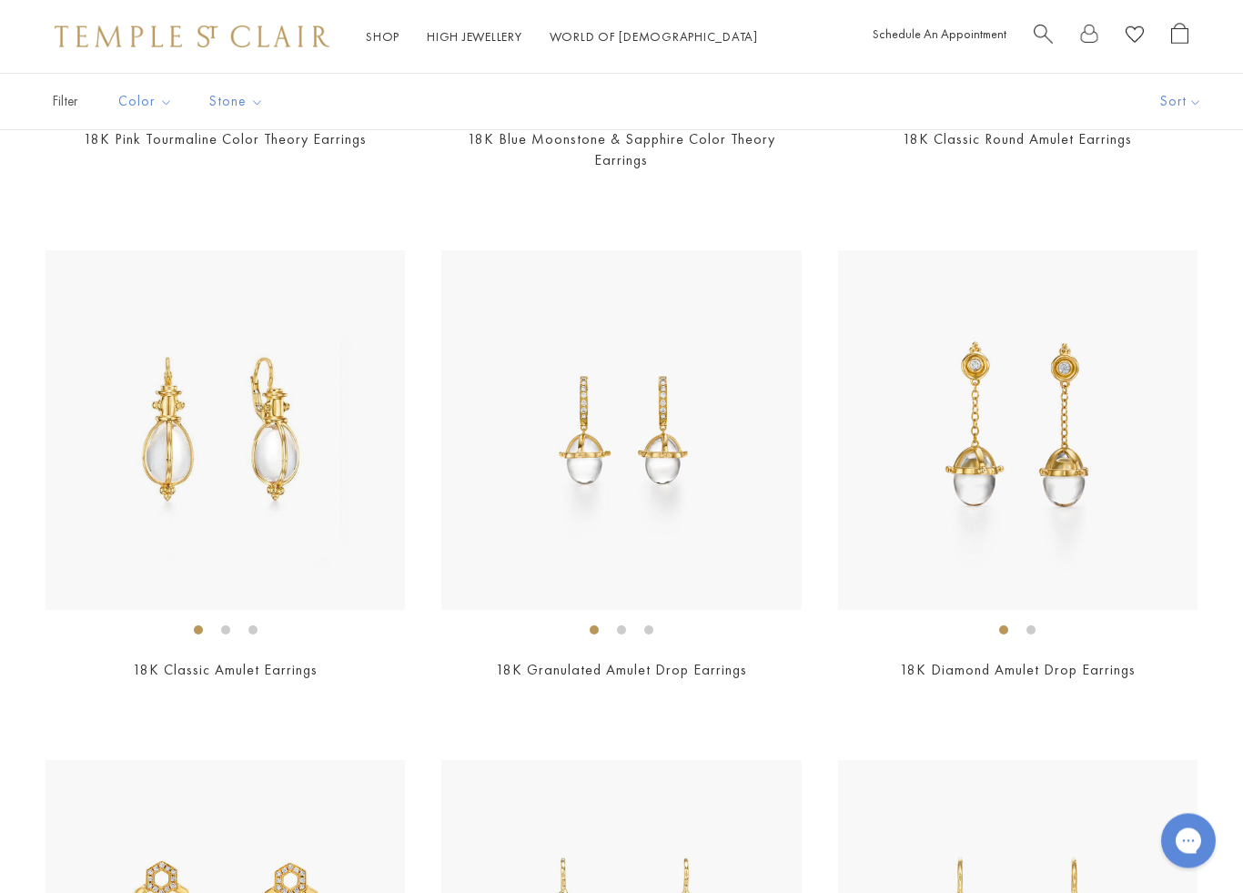
scroll to position [3127, 0]
click at [700, 479] on img at bounding box center [621, 430] width 360 height 360
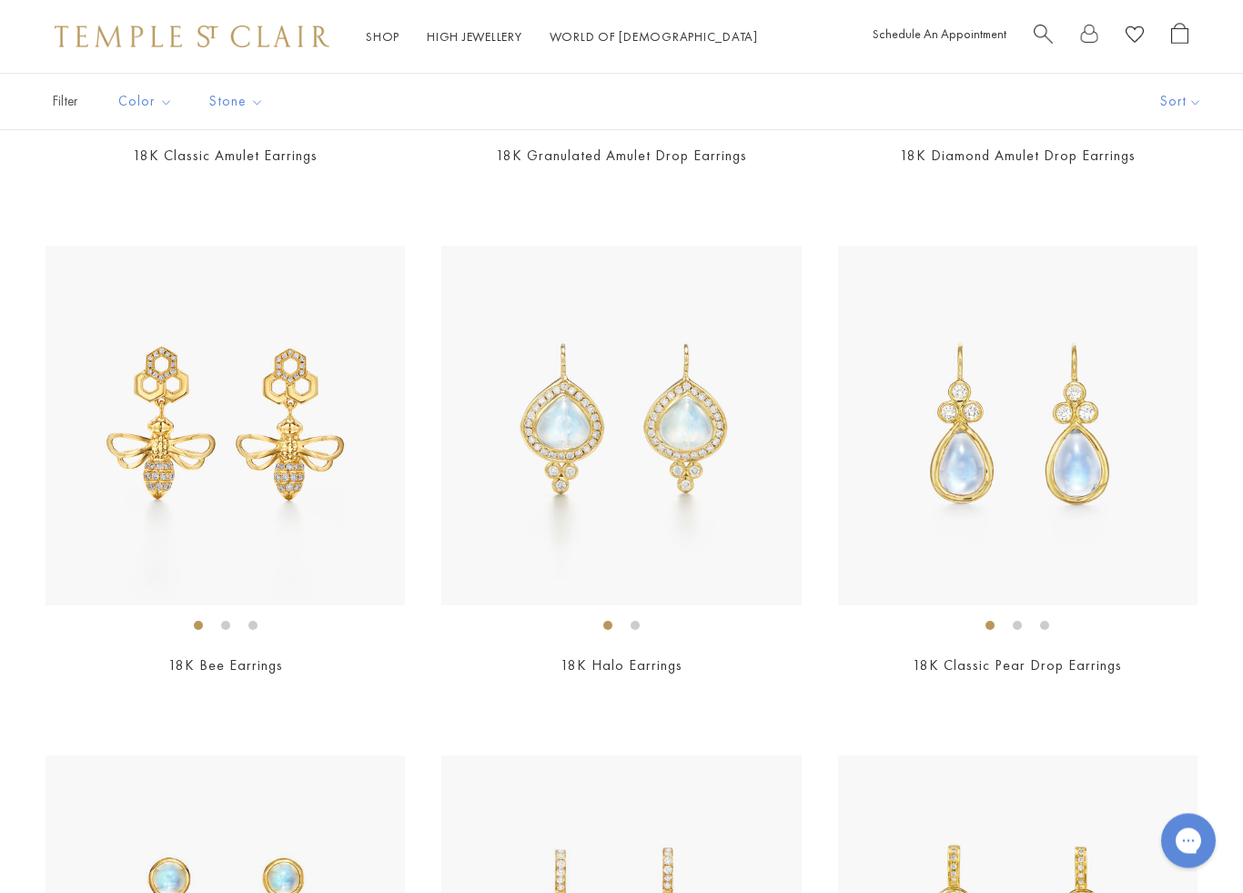
scroll to position [3642, 0]
click at [1103, 442] on img at bounding box center [1018, 426] width 360 height 360
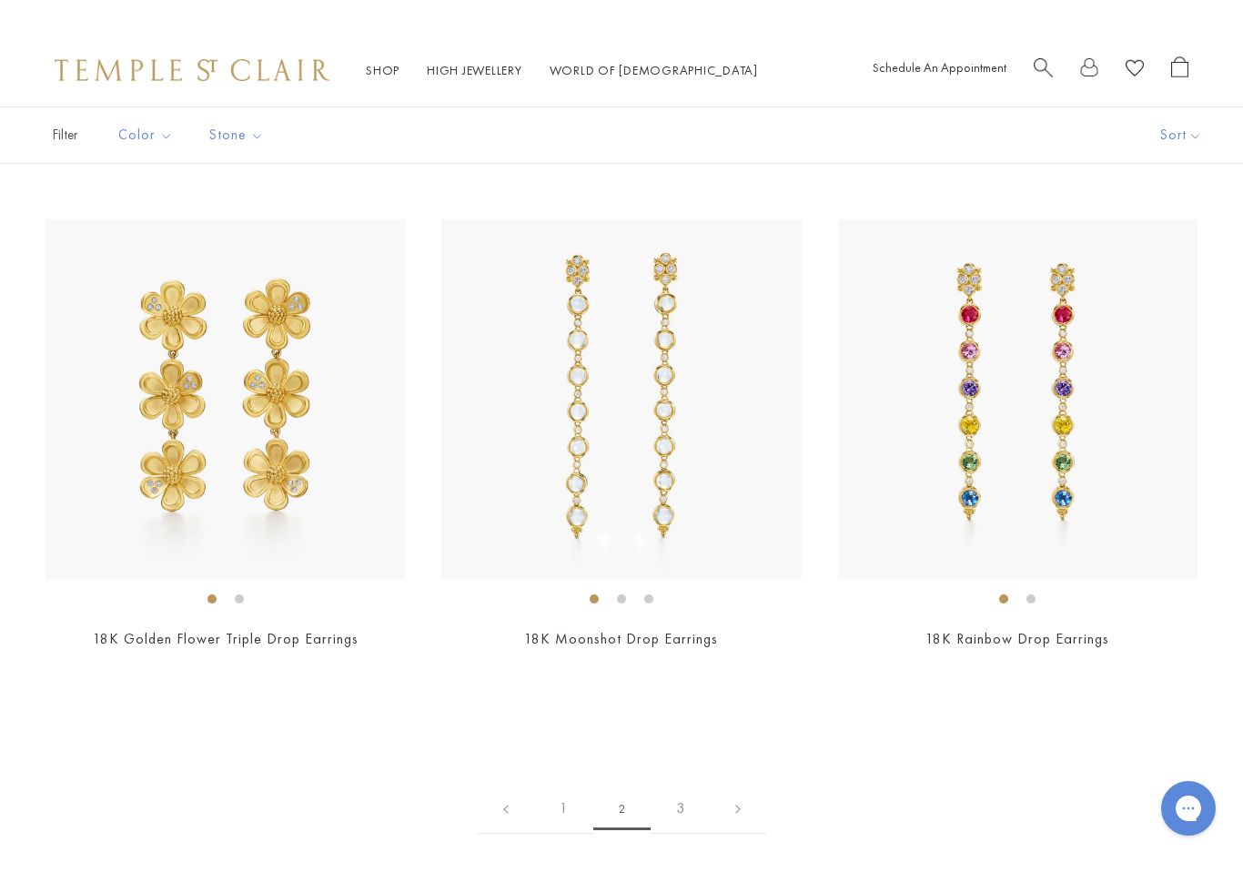
scroll to position [6292, 0]
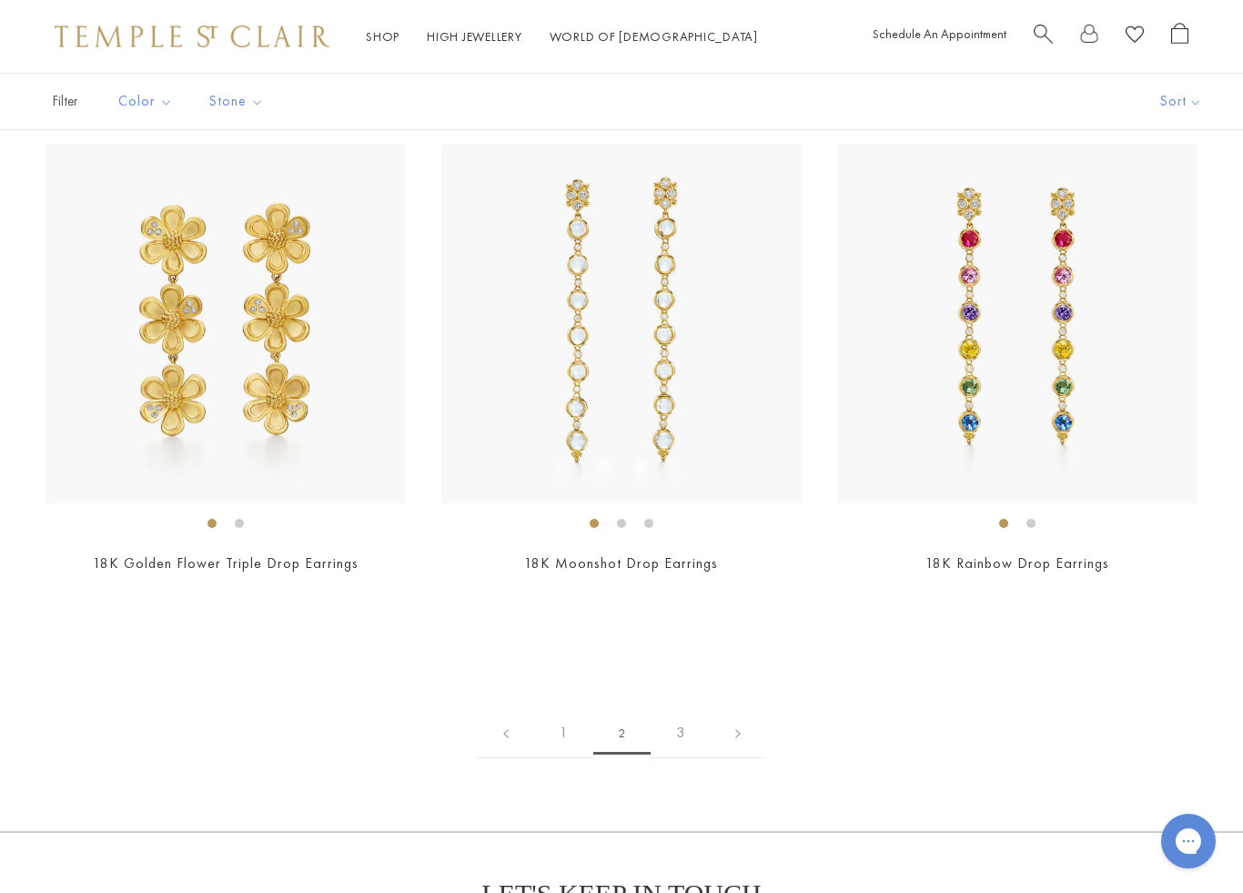
click at [701, 708] on link "3" at bounding box center [680, 733] width 59 height 50
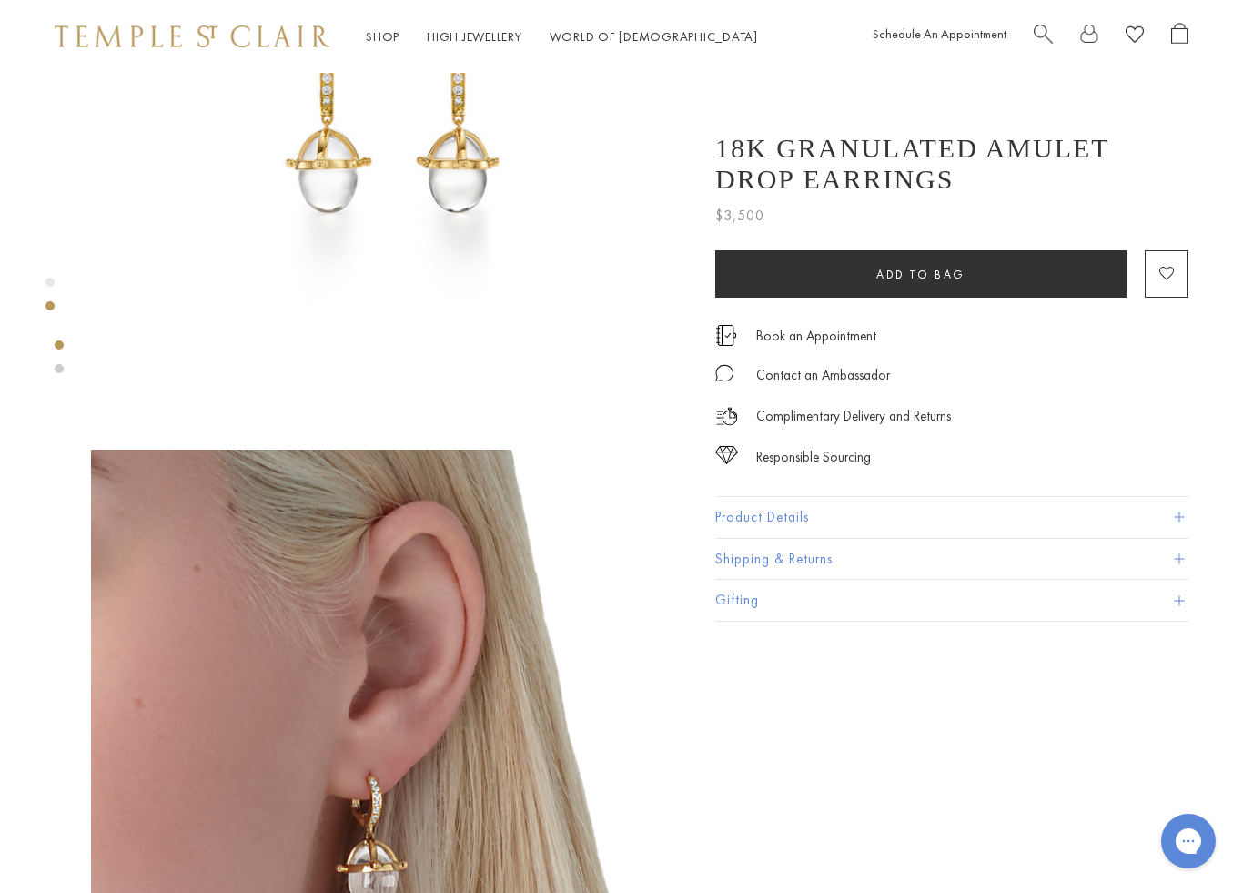
scroll to position [385, 0]
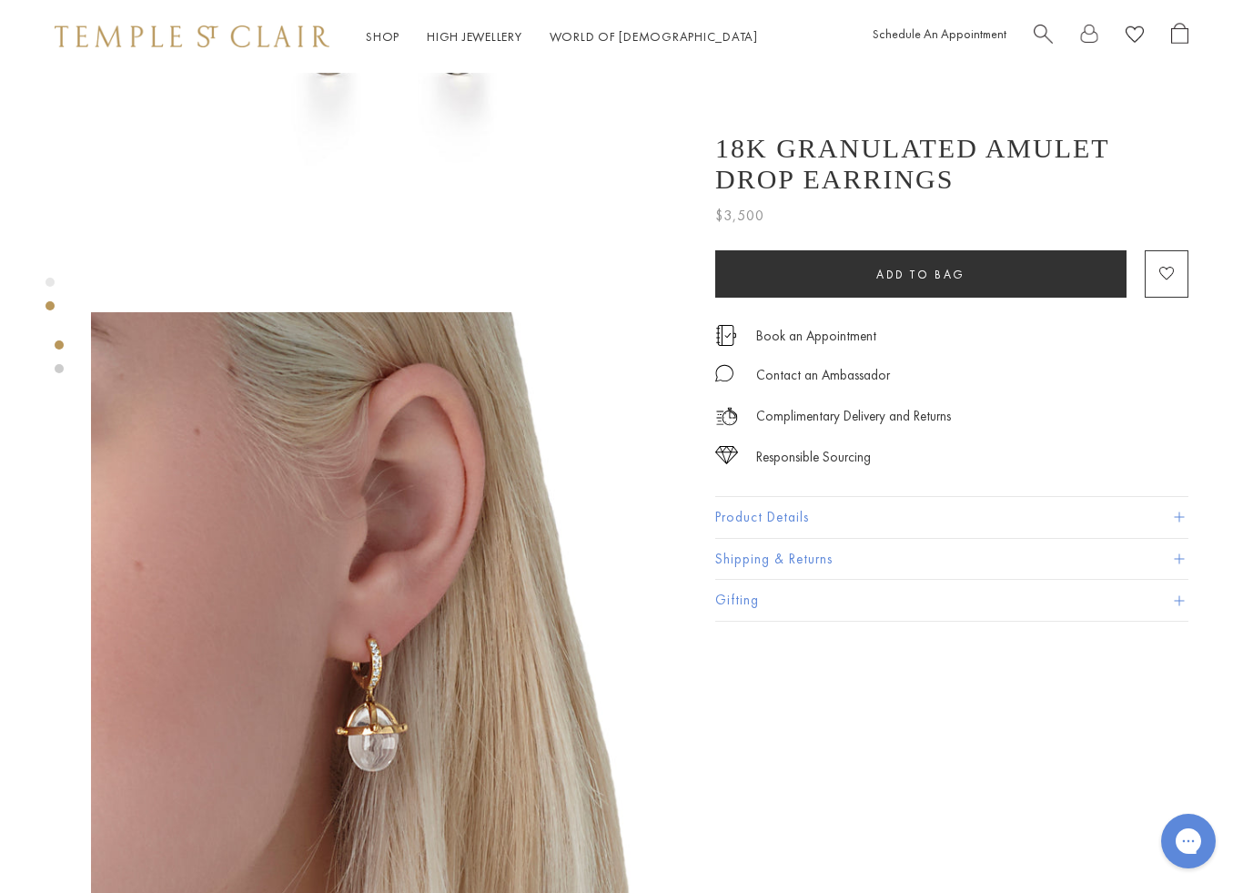
click at [1081, 519] on button "Product Details" at bounding box center [951, 517] width 473 height 41
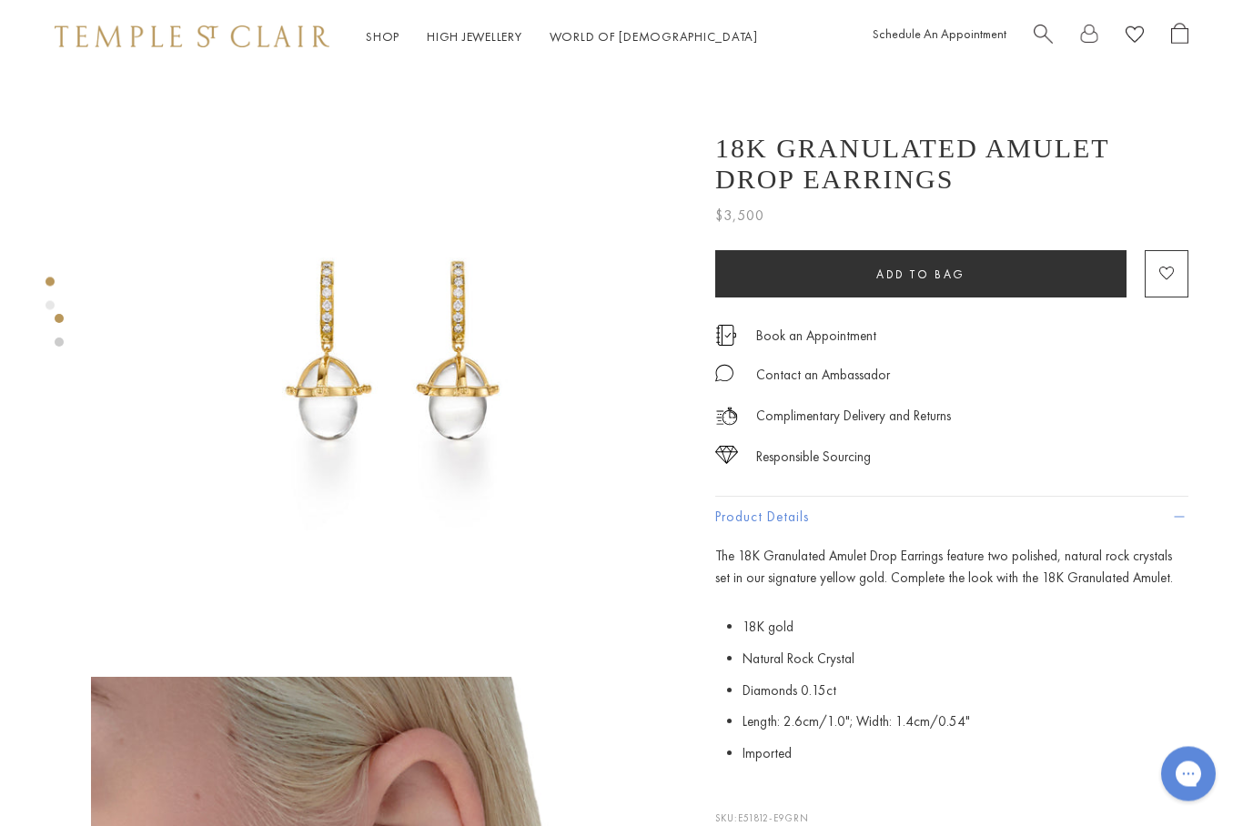
scroll to position [0, 0]
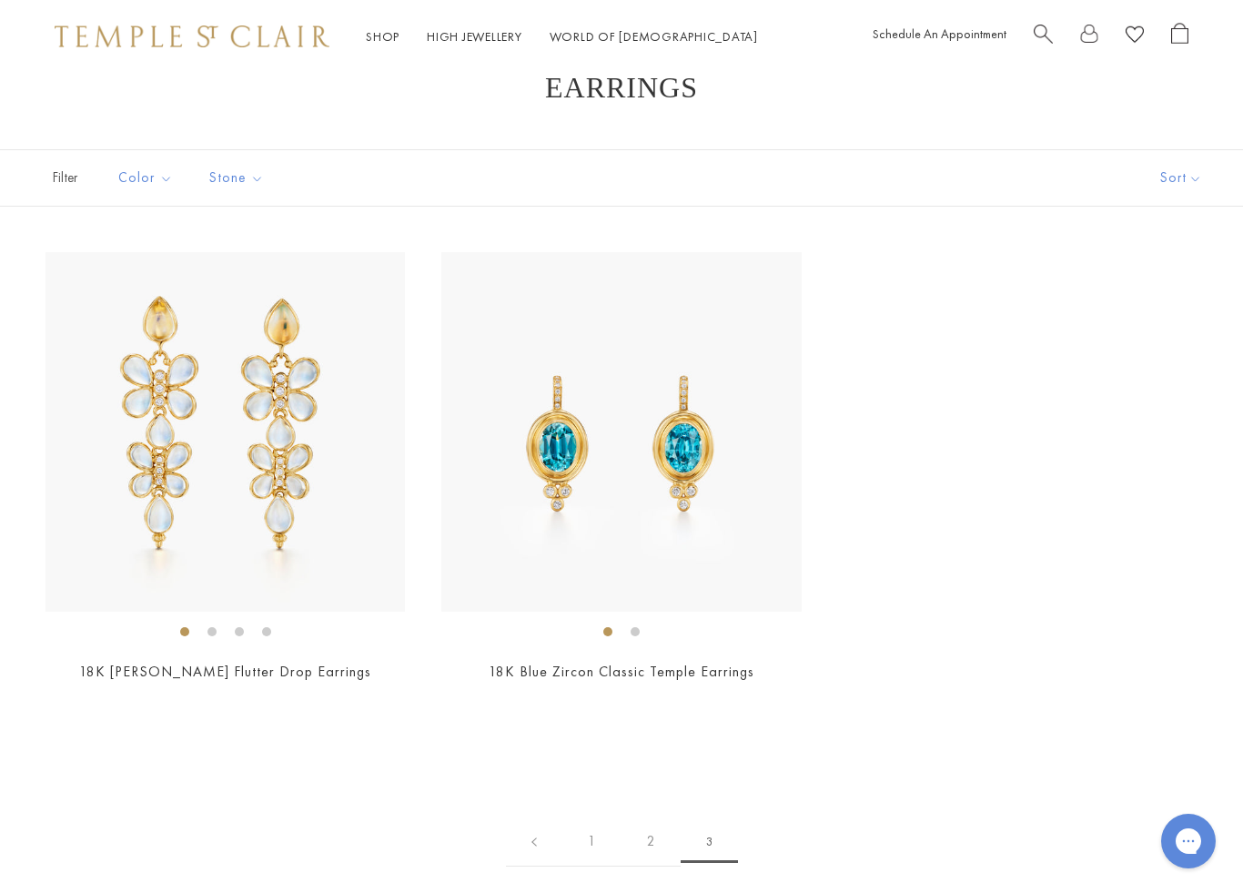
scroll to position [47, 0]
click at [118, 528] on img at bounding box center [226, 432] width 360 height 360
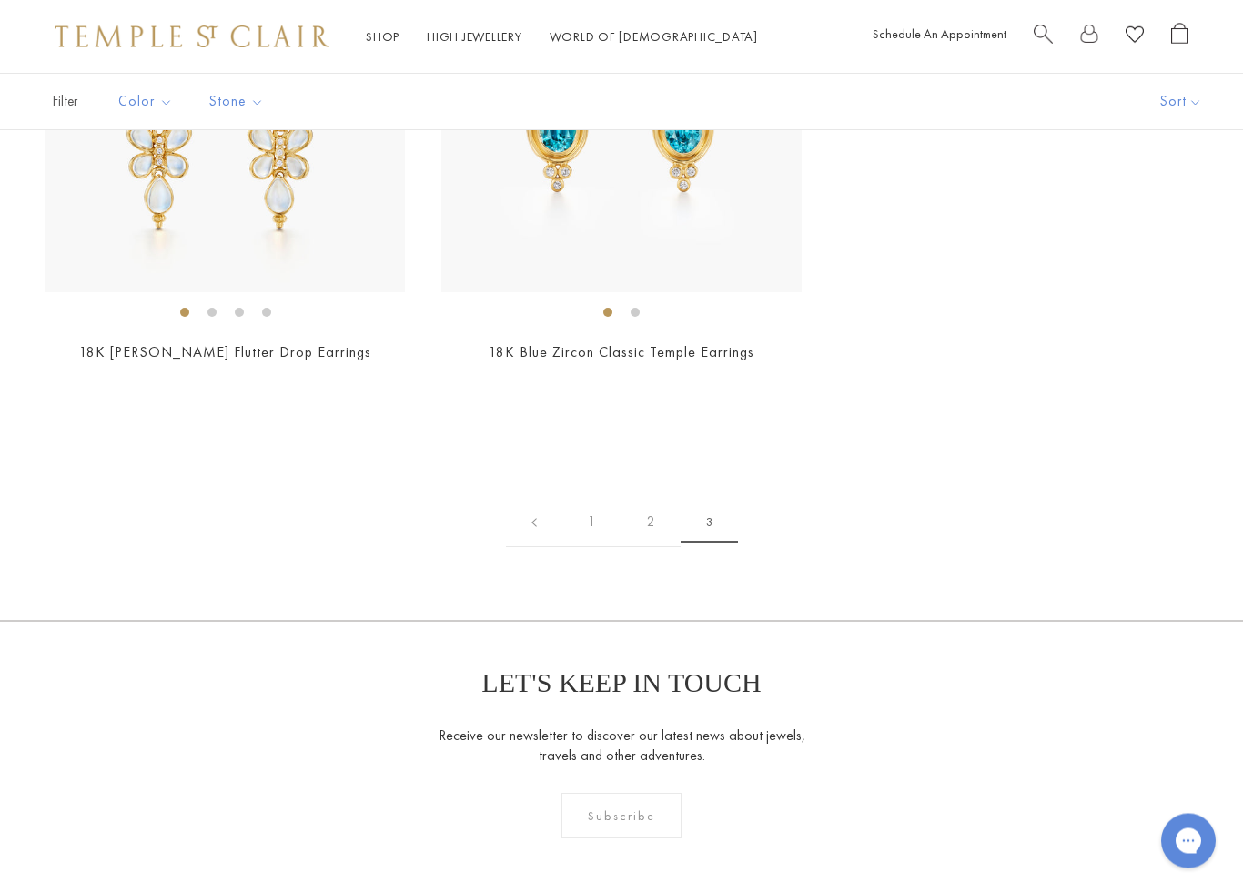
scroll to position [384, 0]
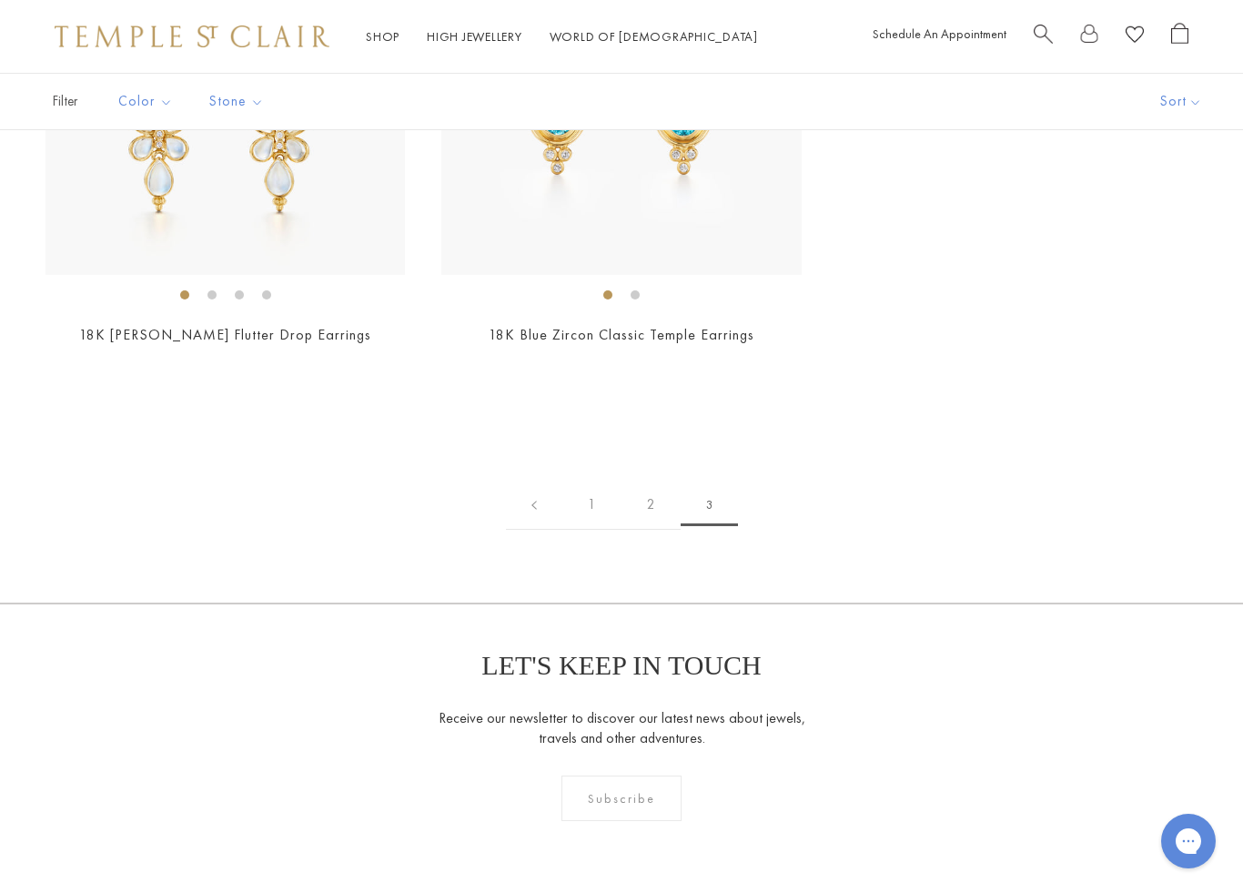
click at [727, 501] on span "3" at bounding box center [709, 505] width 57 height 42
click at [723, 508] on span "3" at bounding box center [709, 505] width 57 height 42
click at [823, 466] on div "Limited Edition 18K [PERSON_NAME] Flutter Drop Earrings $6,500" at bounding box center [621, 258] width 1243 height 687
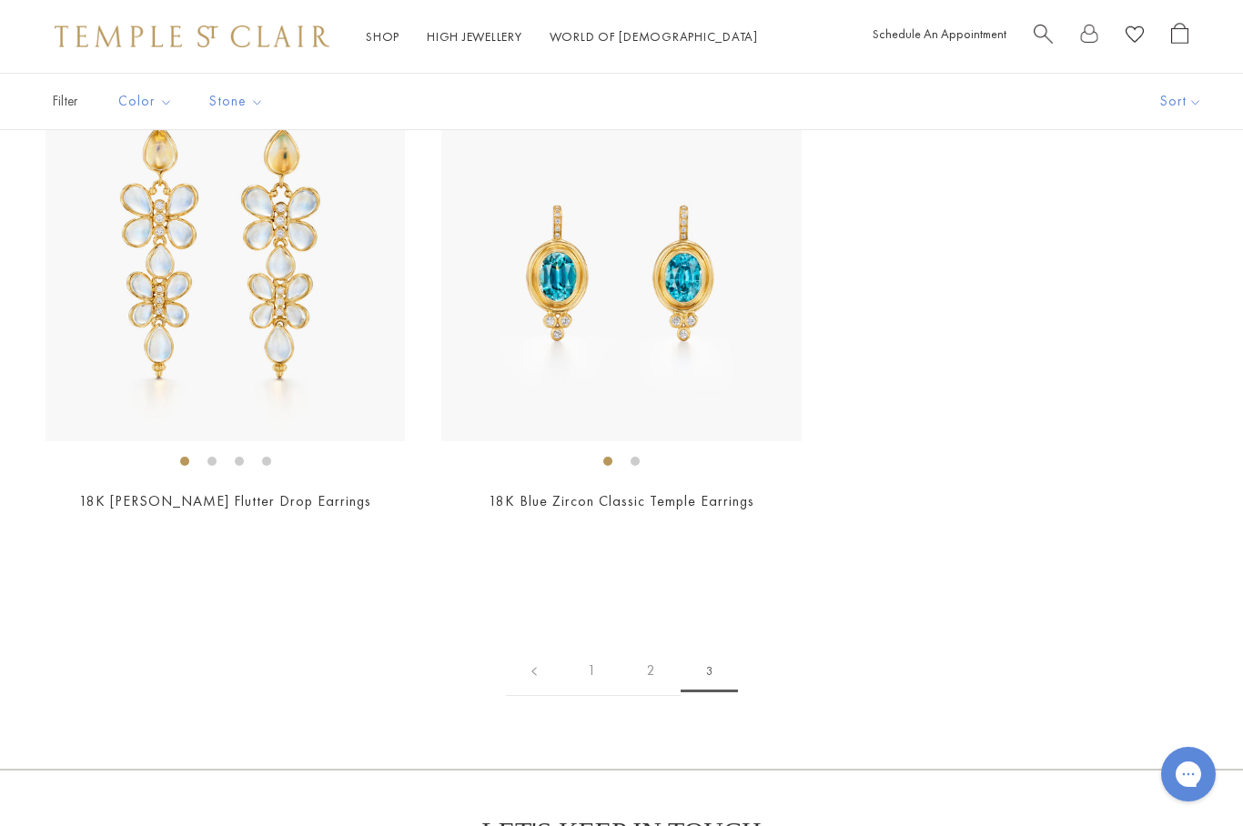
scroll to position [216, 0]
click at [718, 675] on span "3" at bounding box center [709, 674] width 57 height 42
click at [769, 371] on img at bounding box center [621, 264] width 360 height 360
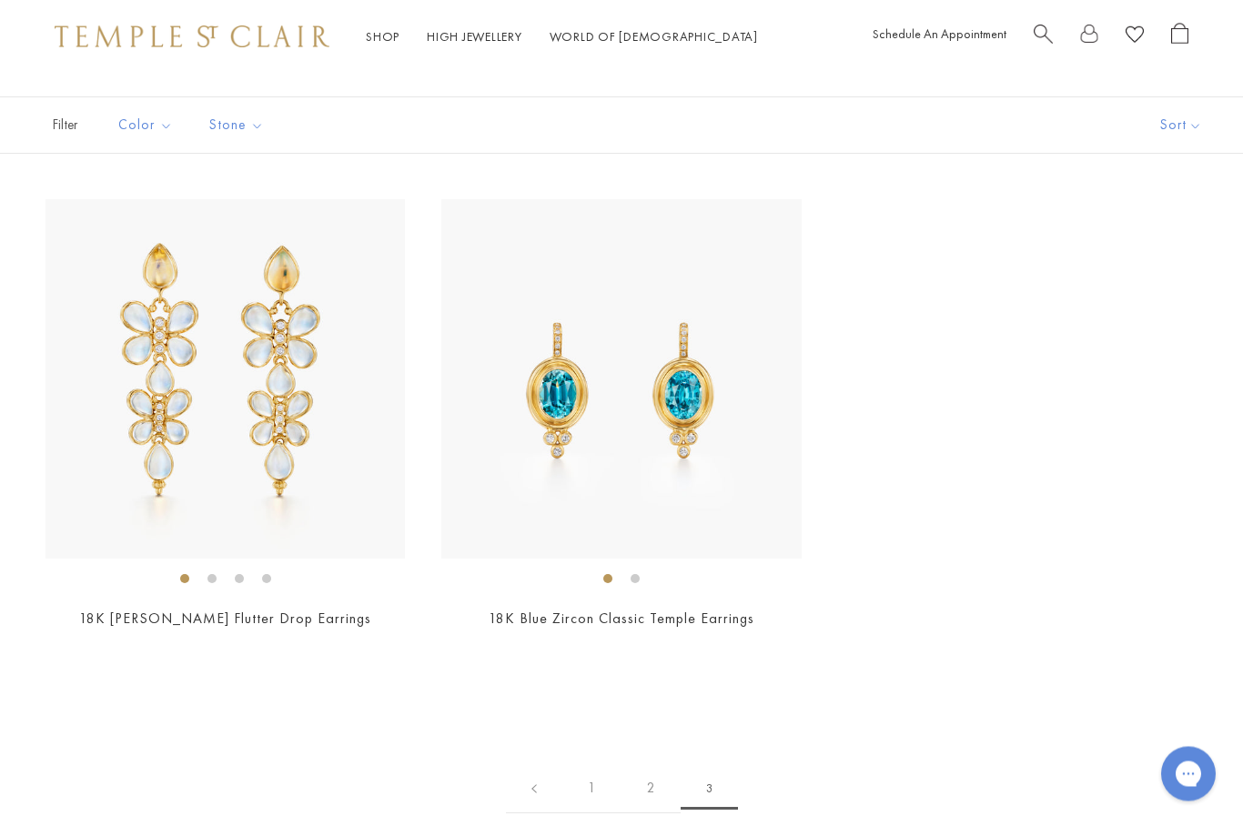
scroll to position [0, 0]
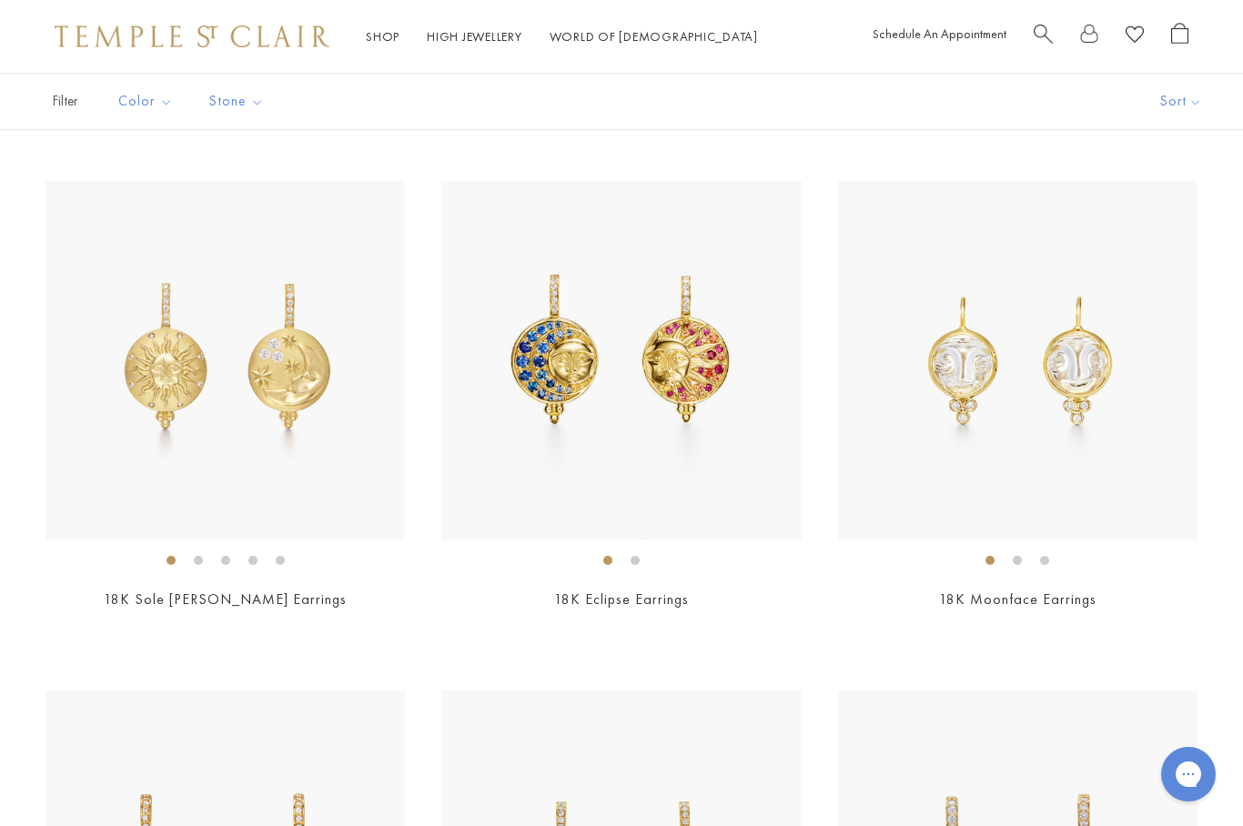
scroll to position [1139, 0]
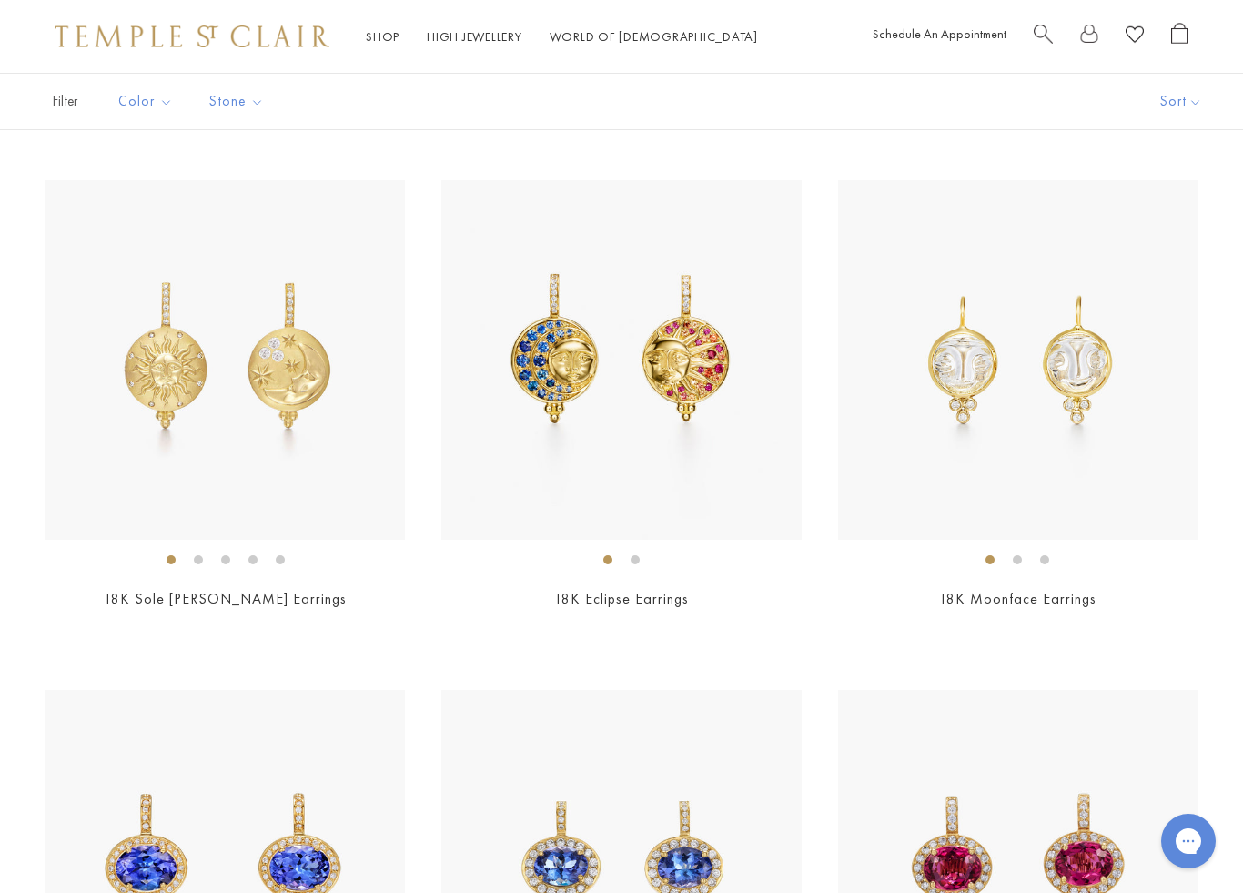
click at [1086, 383] on img at bounding box center [1018, 360] width 360 height 360
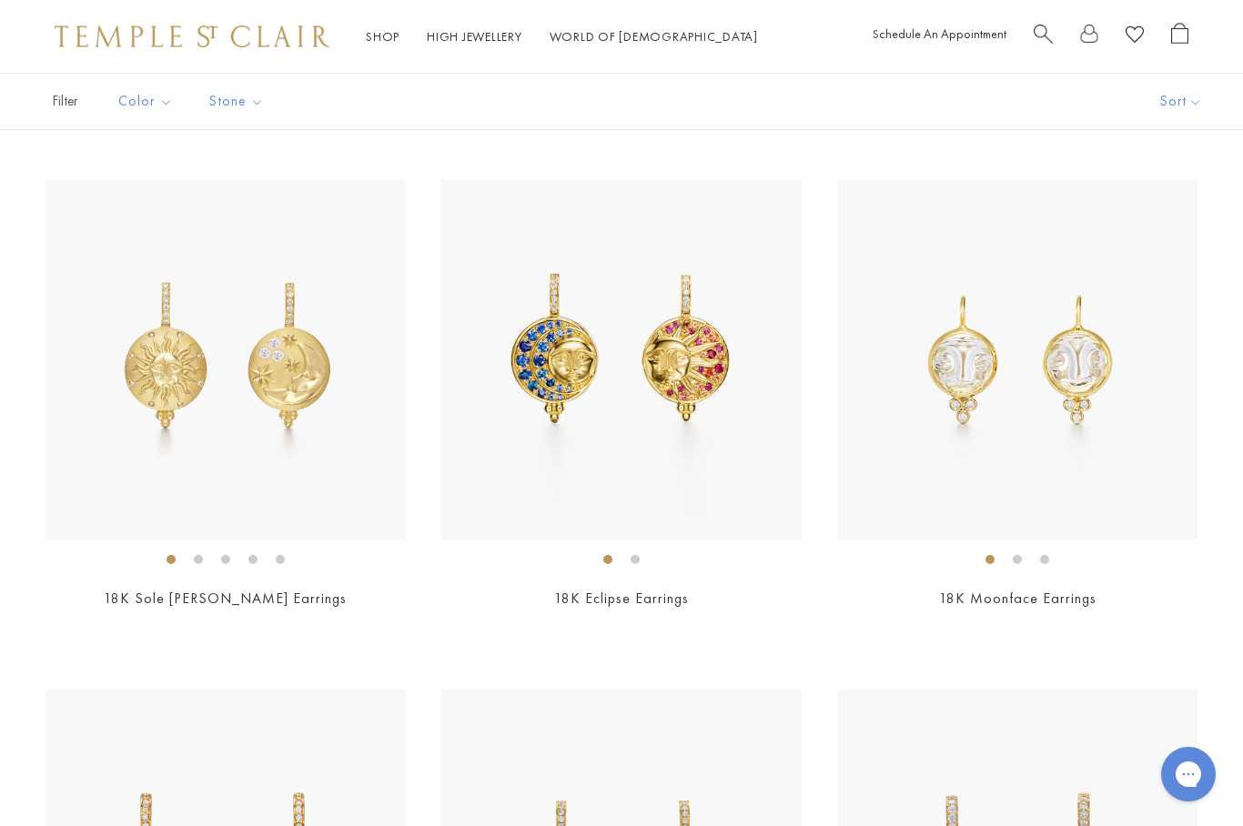
scroll to position [1099, 0]
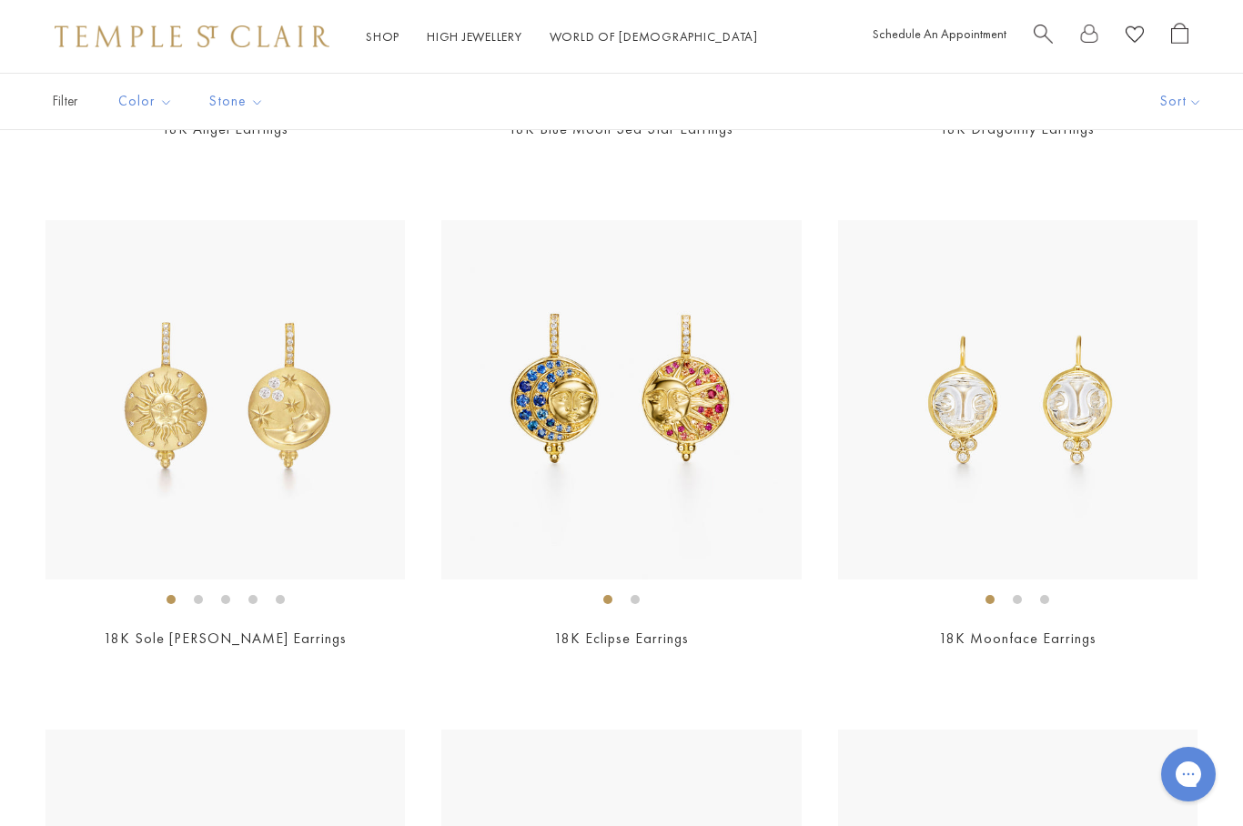
click at [1087, 459] on img at bounding box center [1018, 400] width 360 height 360
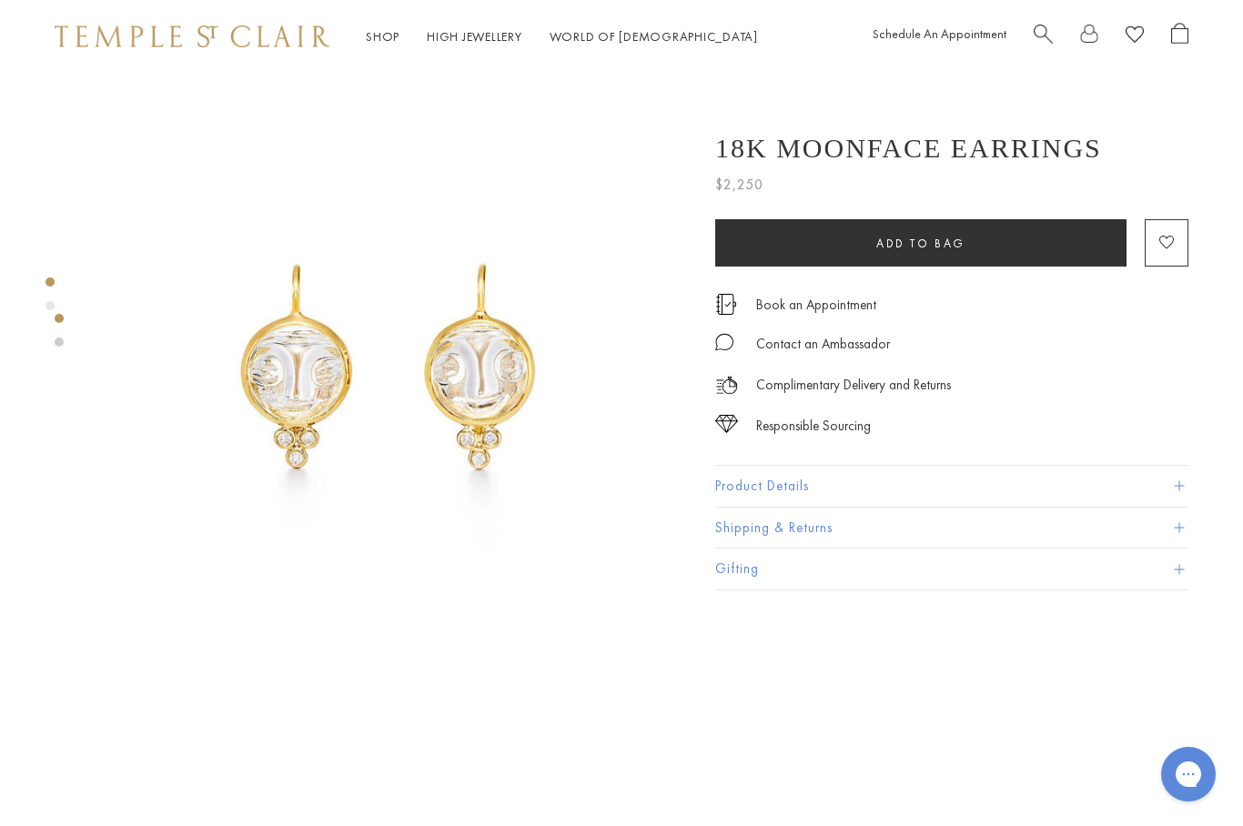
click at [266, 378] on img at bounding box center [389, 371] width 597 height 597
click at [1084, 466] on button "Product Details" at bounding box center [951, 486] width 473 height 41
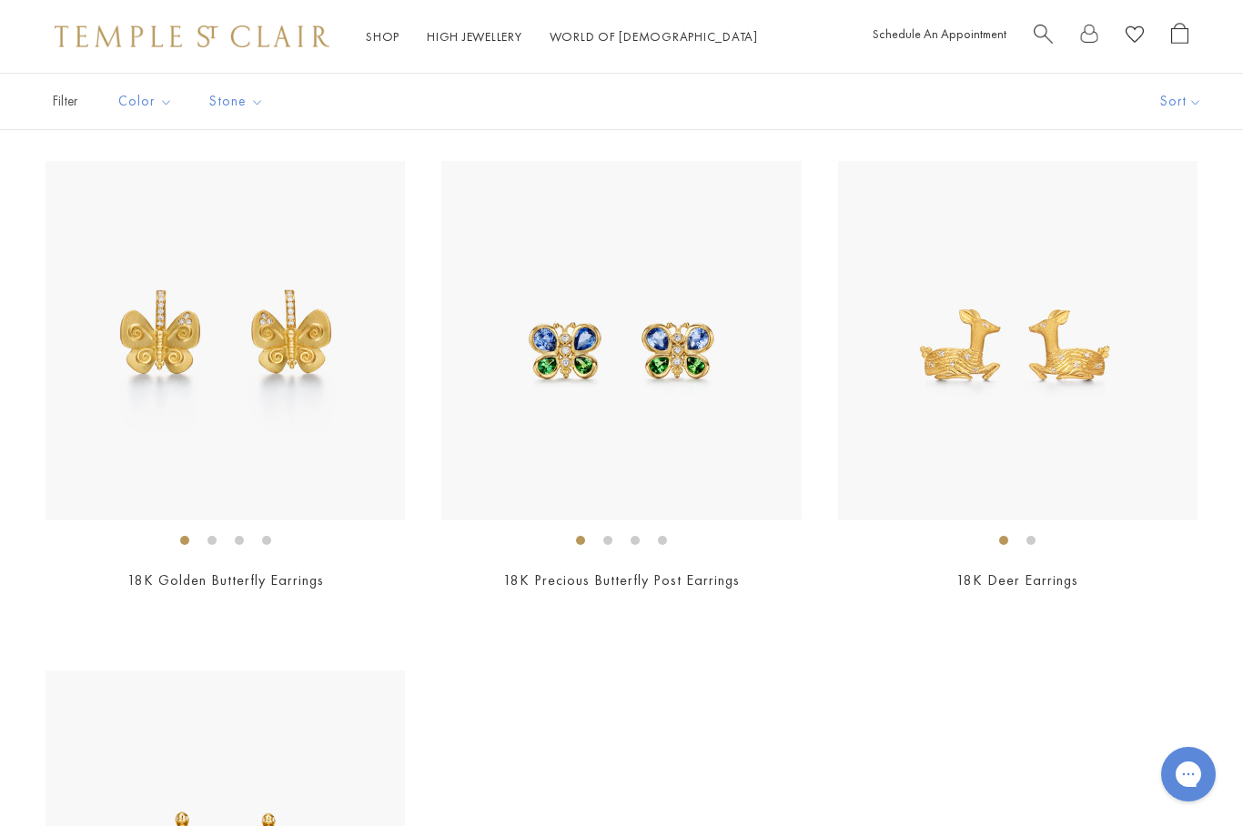
scroll to position [7271, 0]
click at [113, 405] on img at bounding box center [226, 343] width 360 height 360
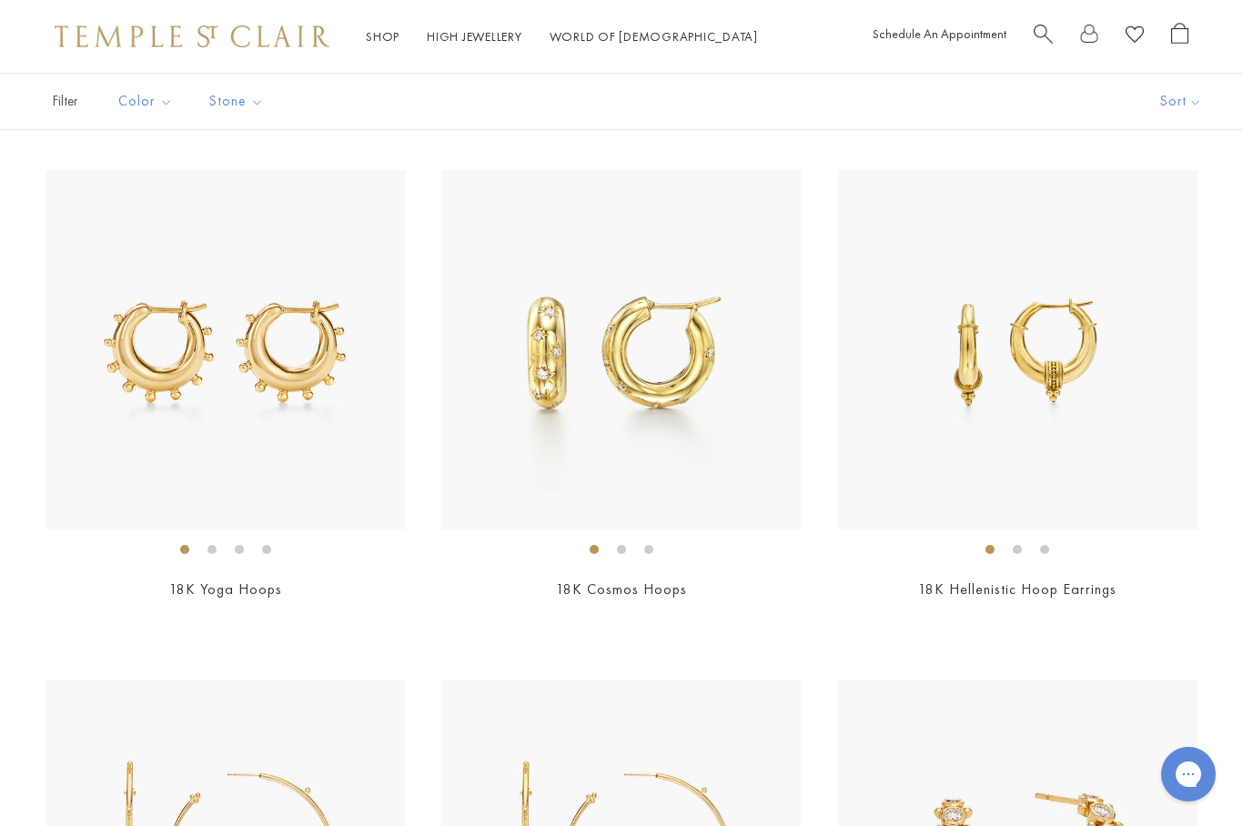
scroll to position [5220, 0]
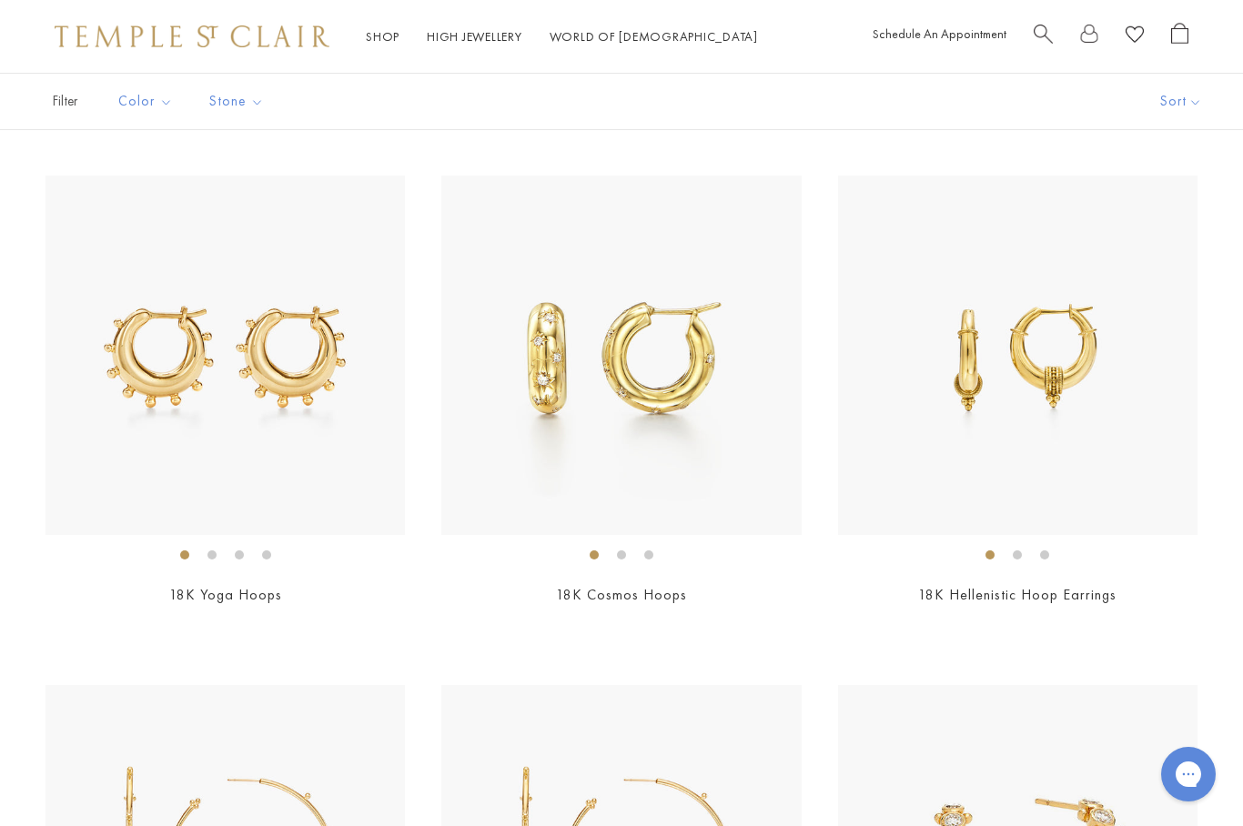
click at [723, 451] on img at bounding box center [621, 356] width 360 height 360
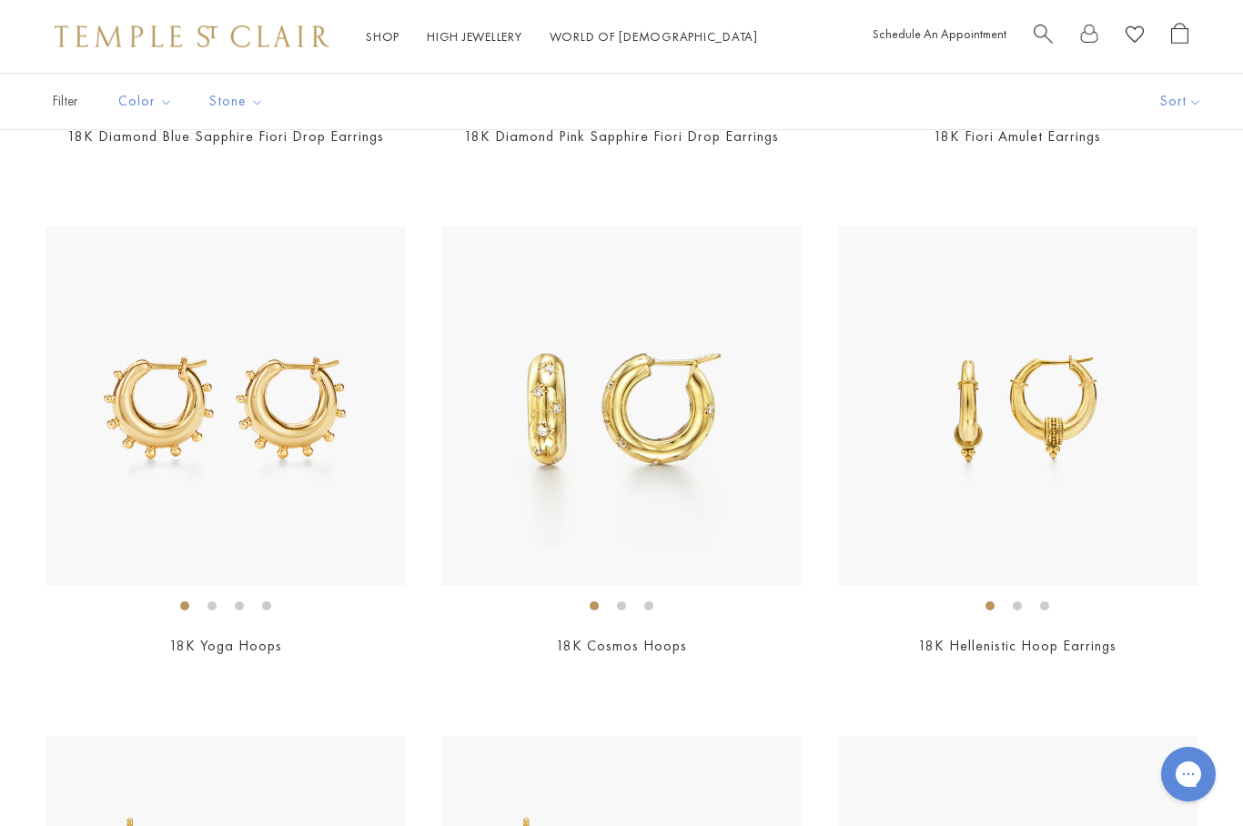
click at [123, 410] on img at bounding box center [226, 407] width 360 height 360
click at [1076, 370] on img at bounding box center [1018, 407] width 360 height 360
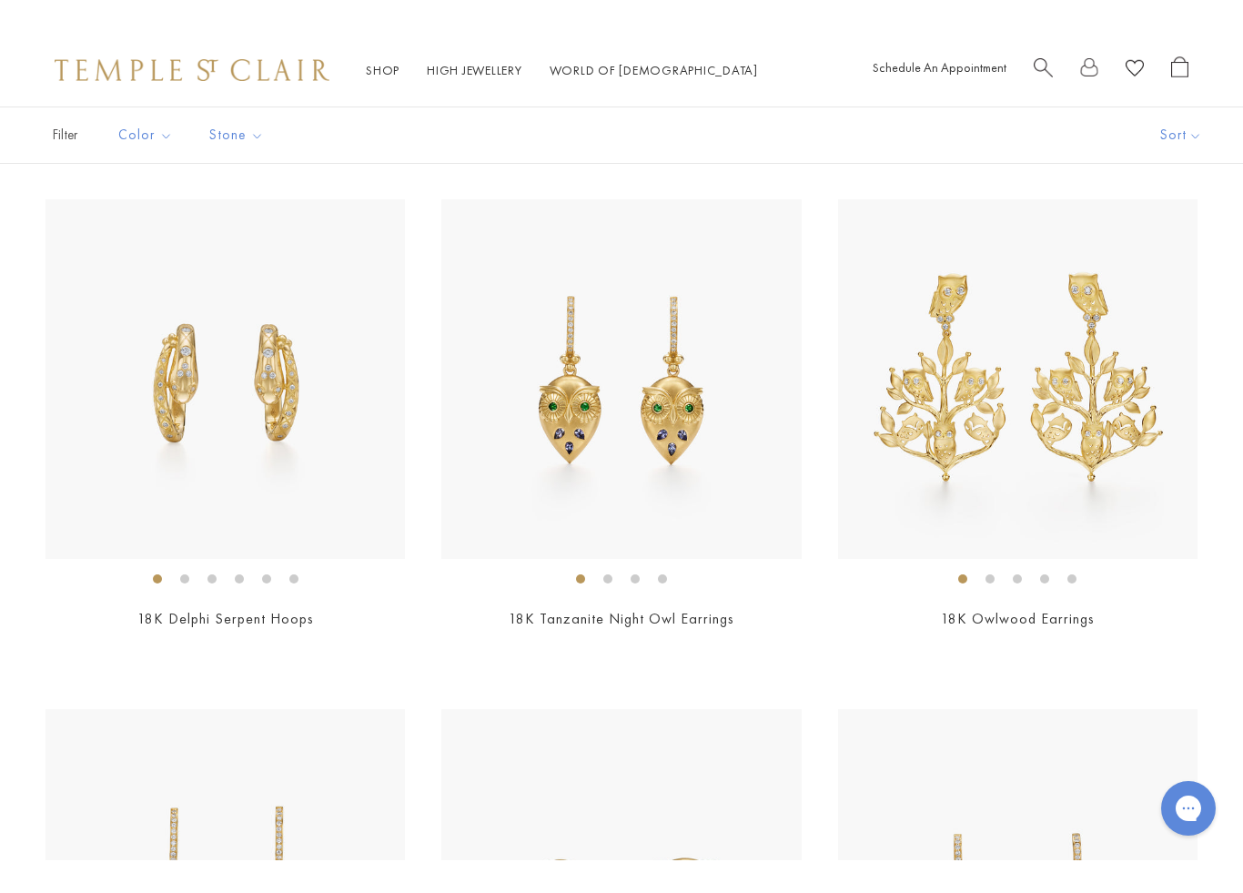
scroll to position [138, 0]
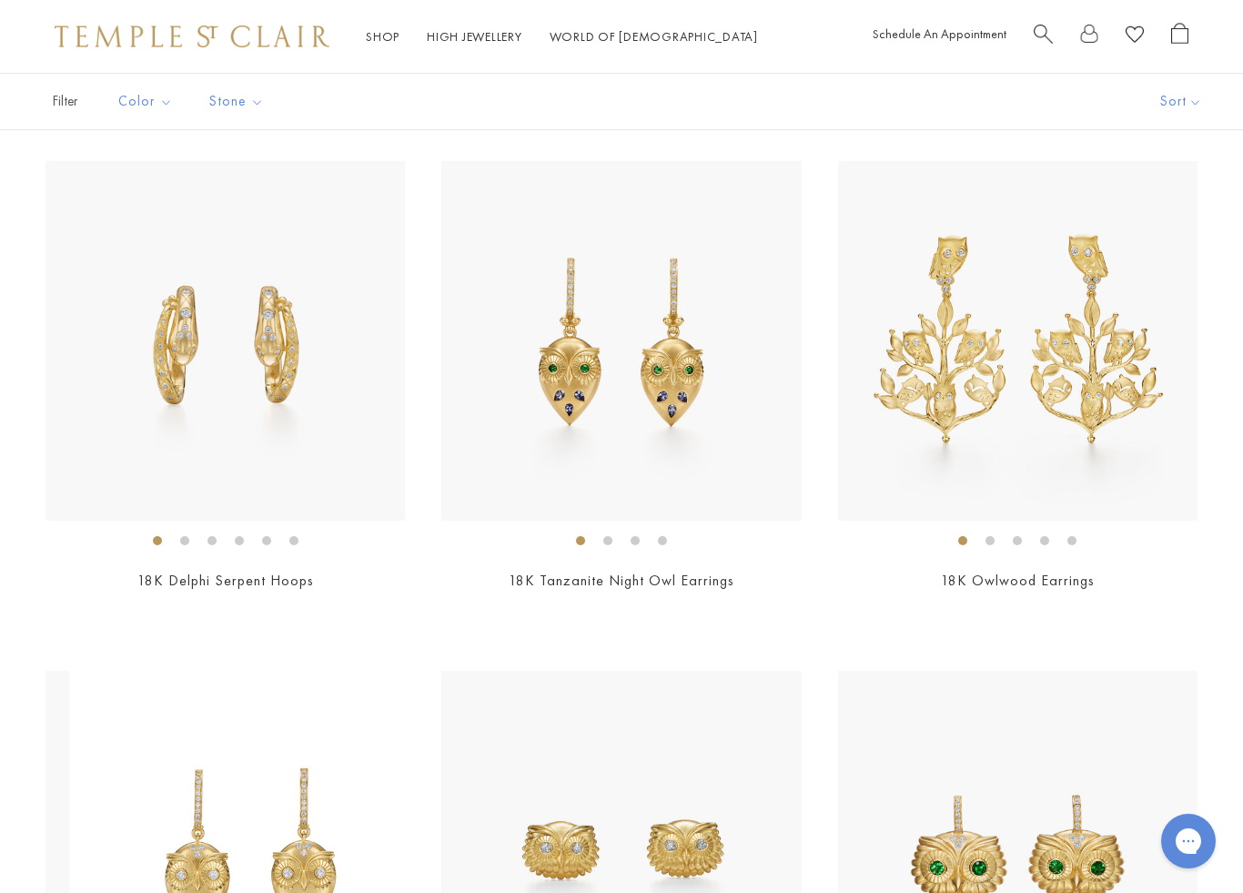
click at [86, 694] on img at bounding box center [250, 851] width 360 height 360
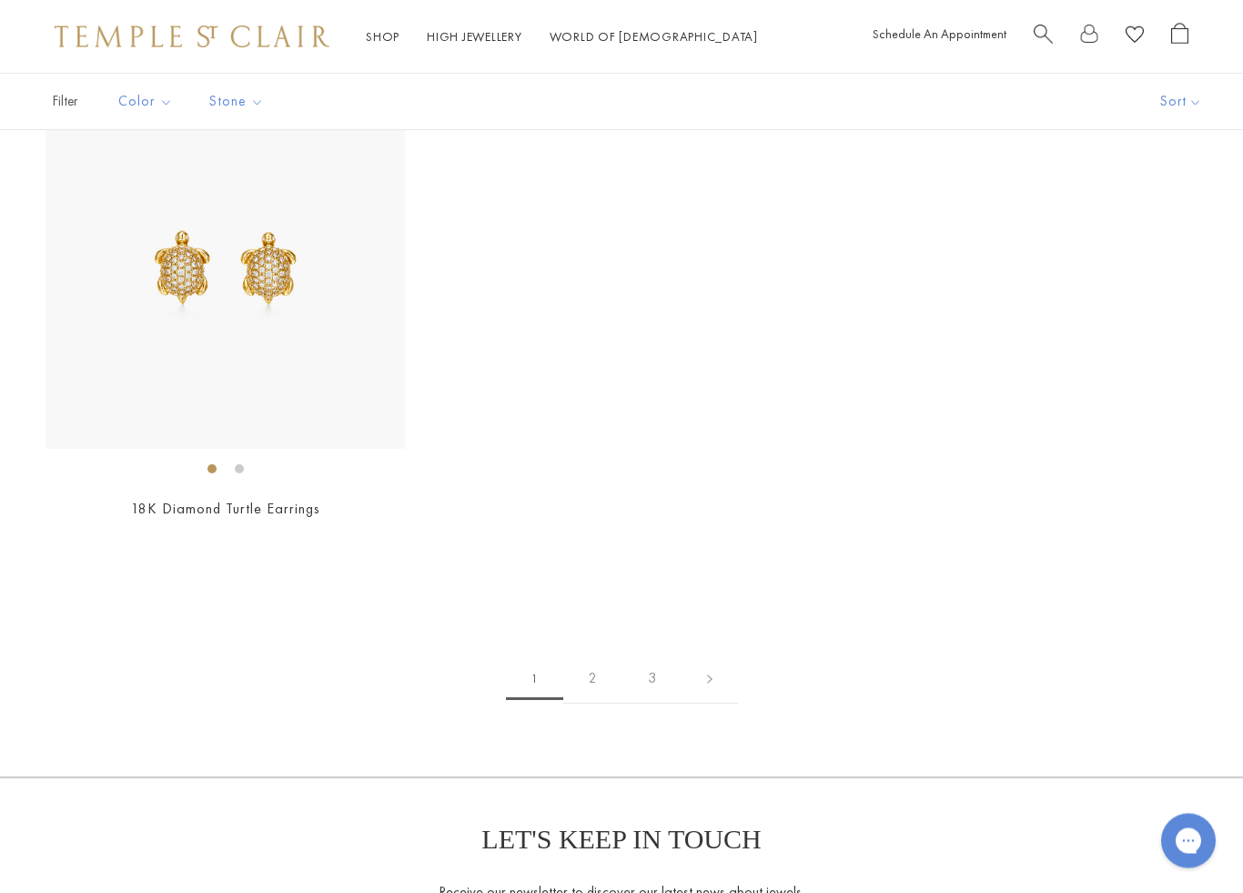
scroll to position [7877, 0]
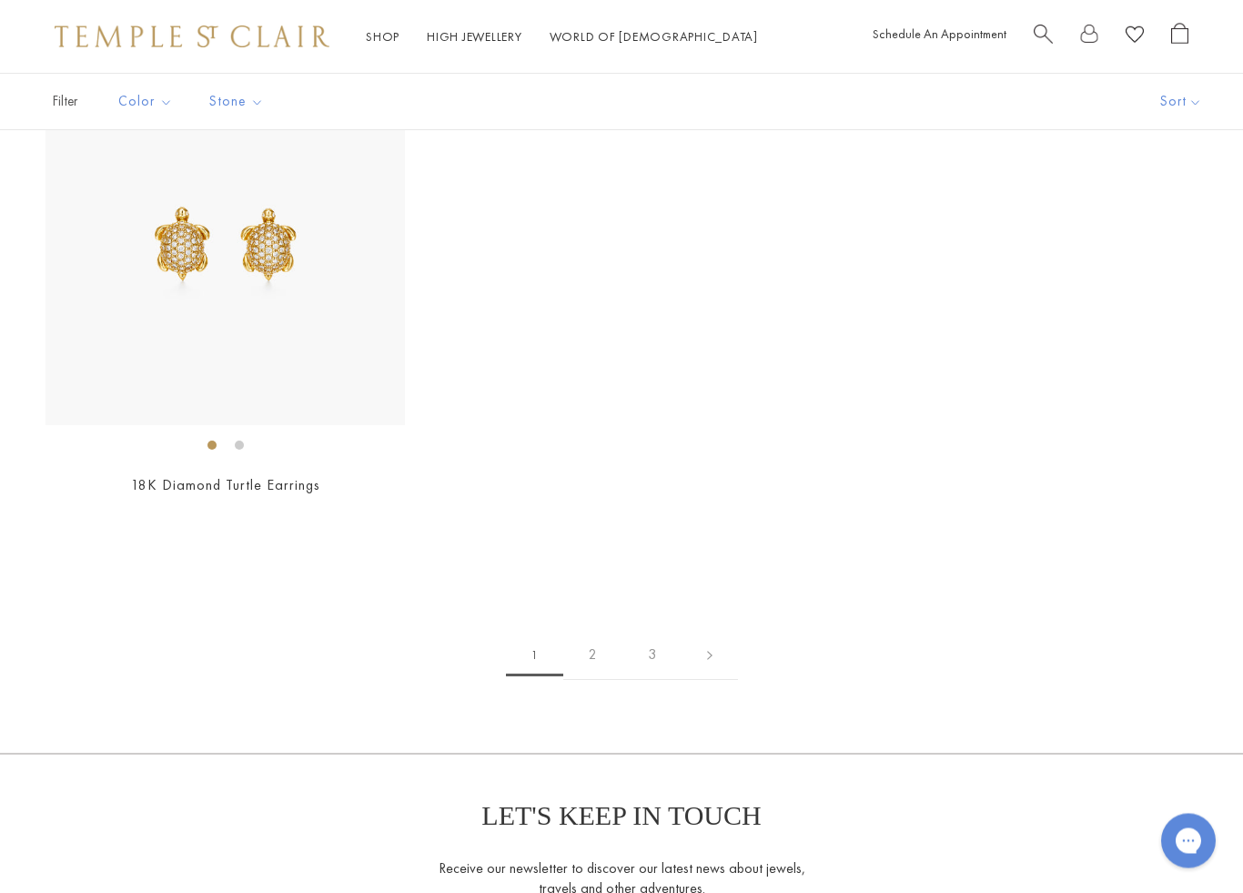
click at [603, 642] on link "2" at bounding box center [592, 656] width 59 height 50
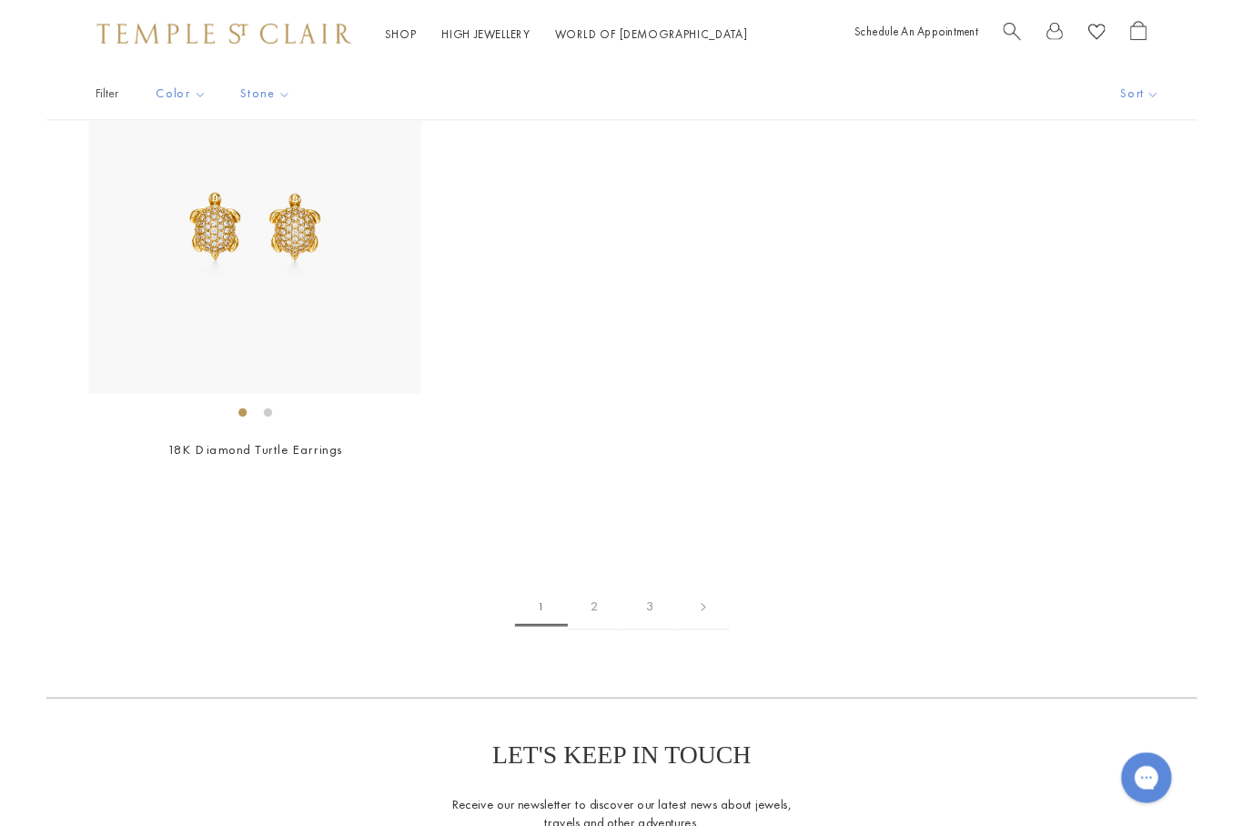
scroll to position [7878, 0]
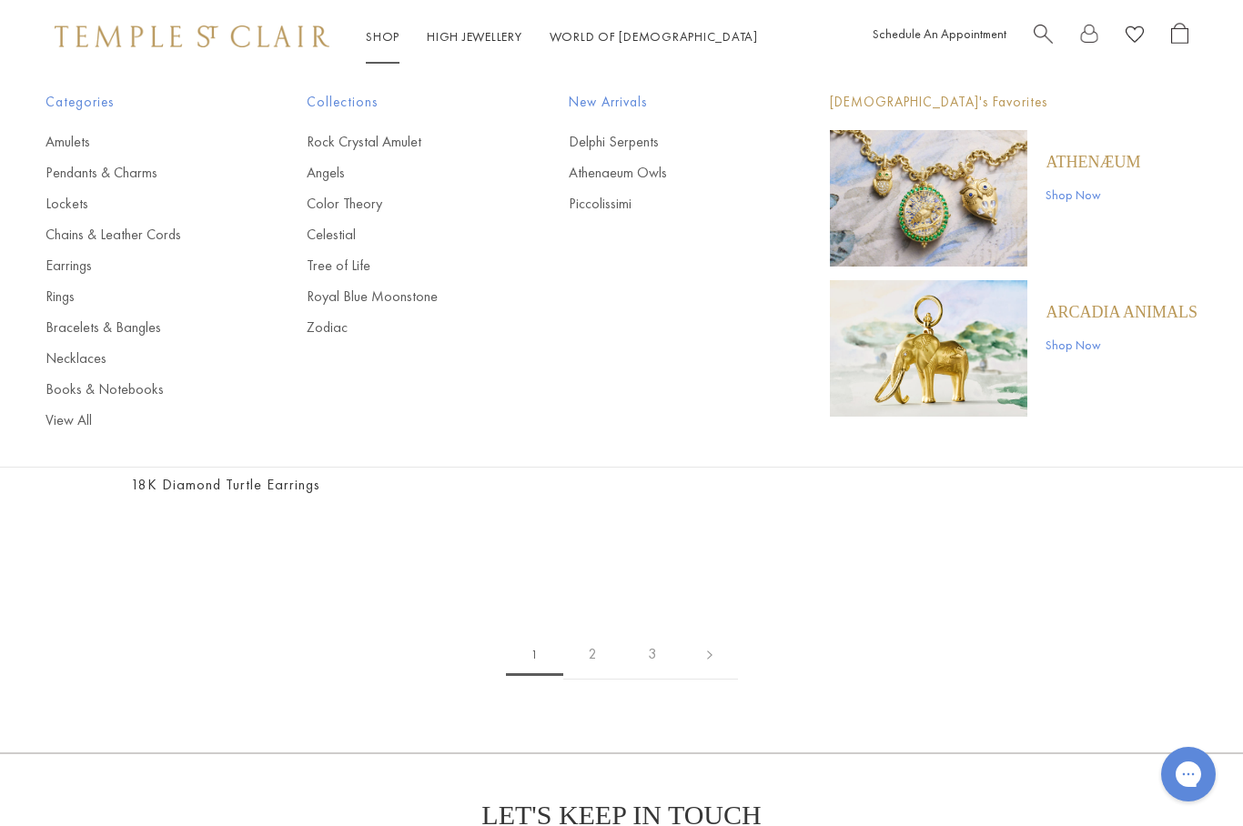
click at [673, 179] on link "Athenaeum Owls" at bounding box center [663, 173] width 188 height 20
click at [626, 212] on link "Piccolissimi" at bounding box center [663, 204] width 188 height 20
click at [383, 290] on link "Royal Blue Moonstone" at bounding box center [401, 297] width 188 height 20
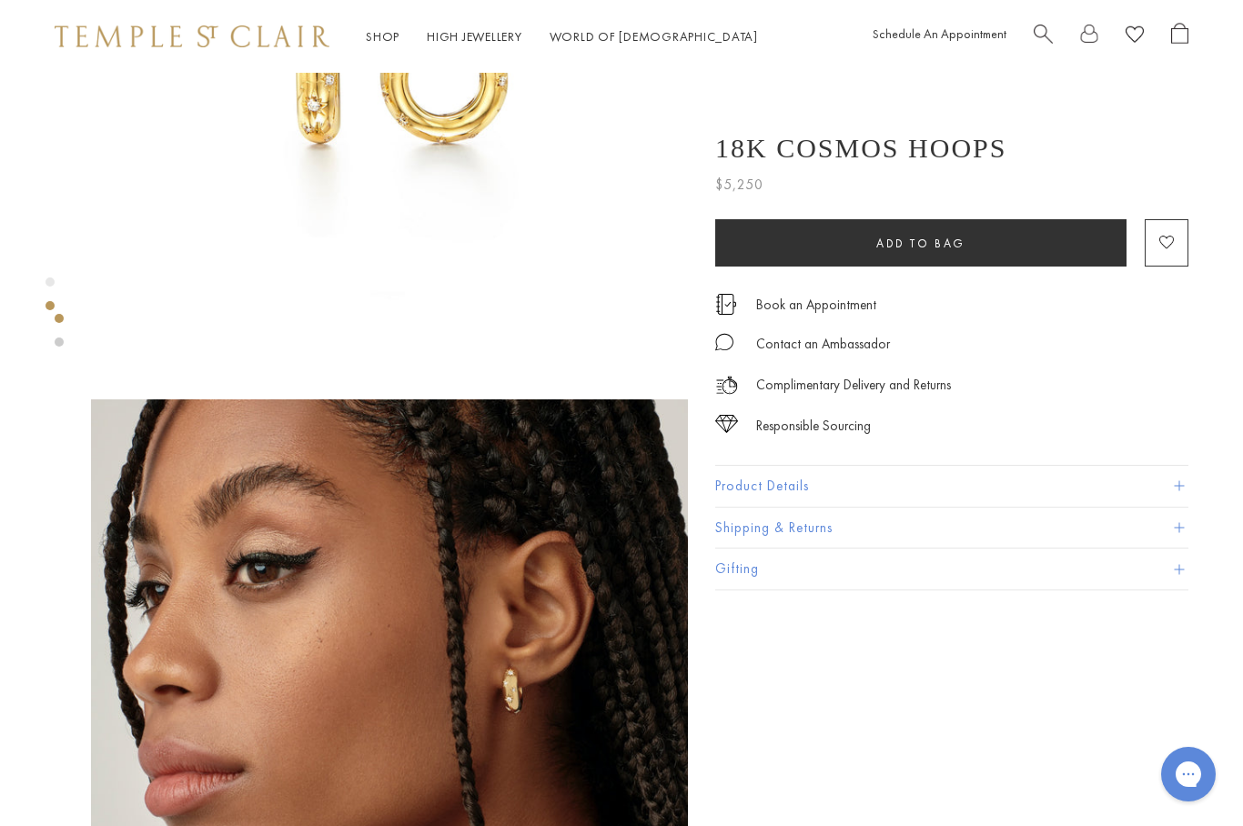
scroll to position [293, 0]
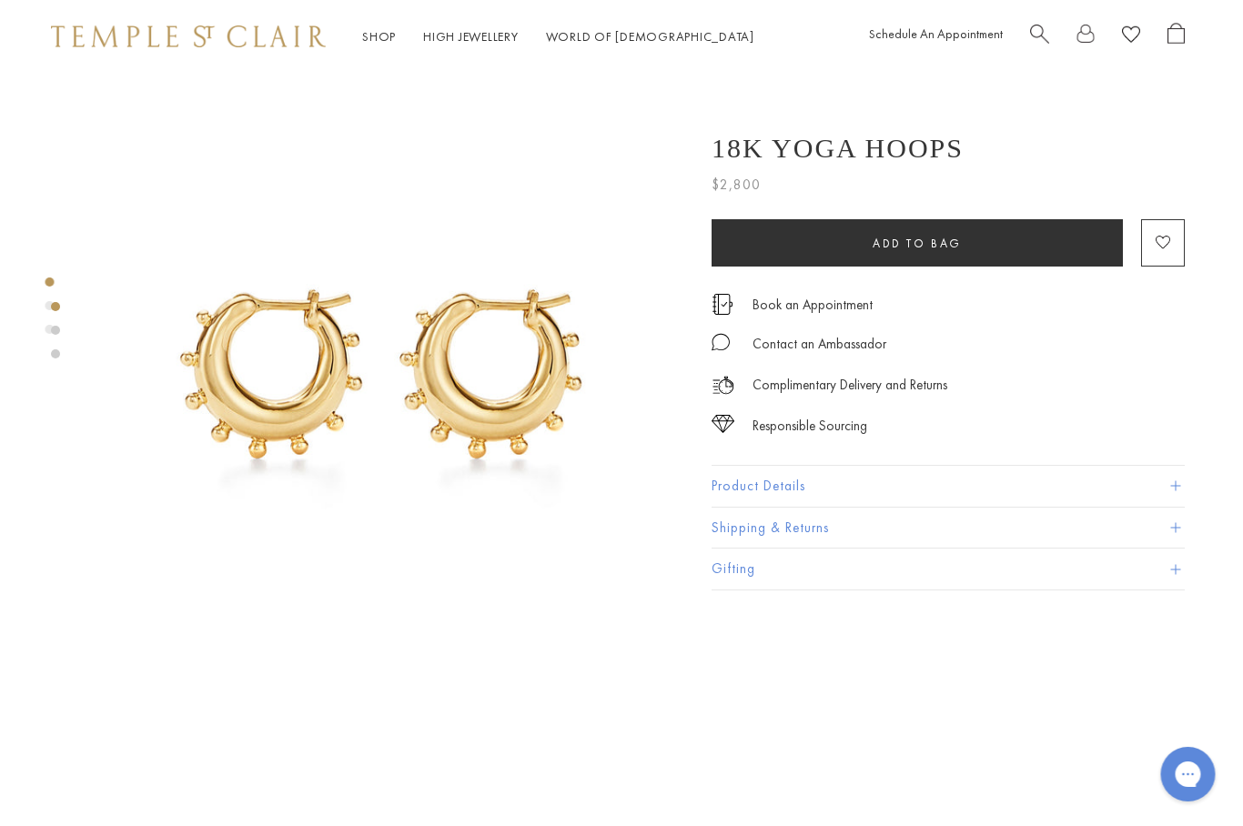
scroll to position [0, 4]
click at [51, 319] on div at bounding box center [55, 330] width 9 height 56
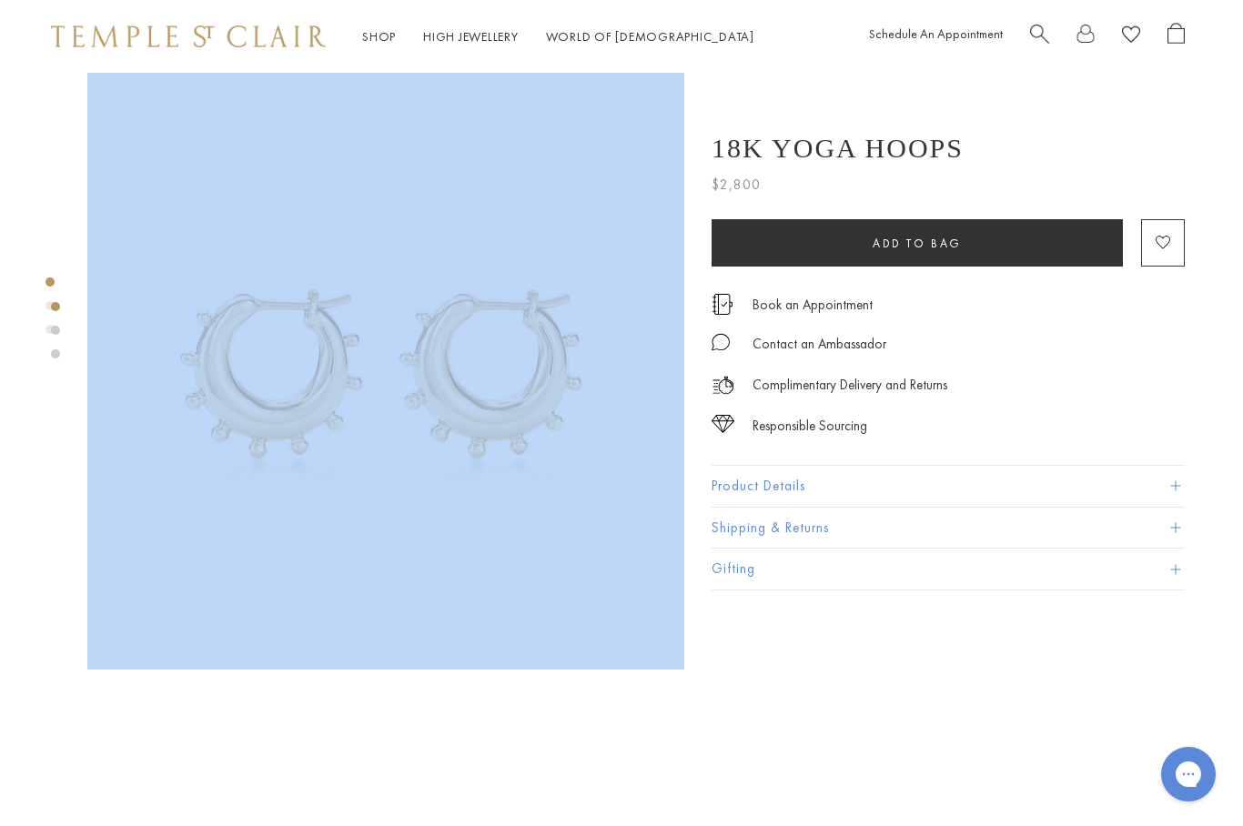
click at [580, 291] on img at bounding box center [385, 371] width 597 height 597
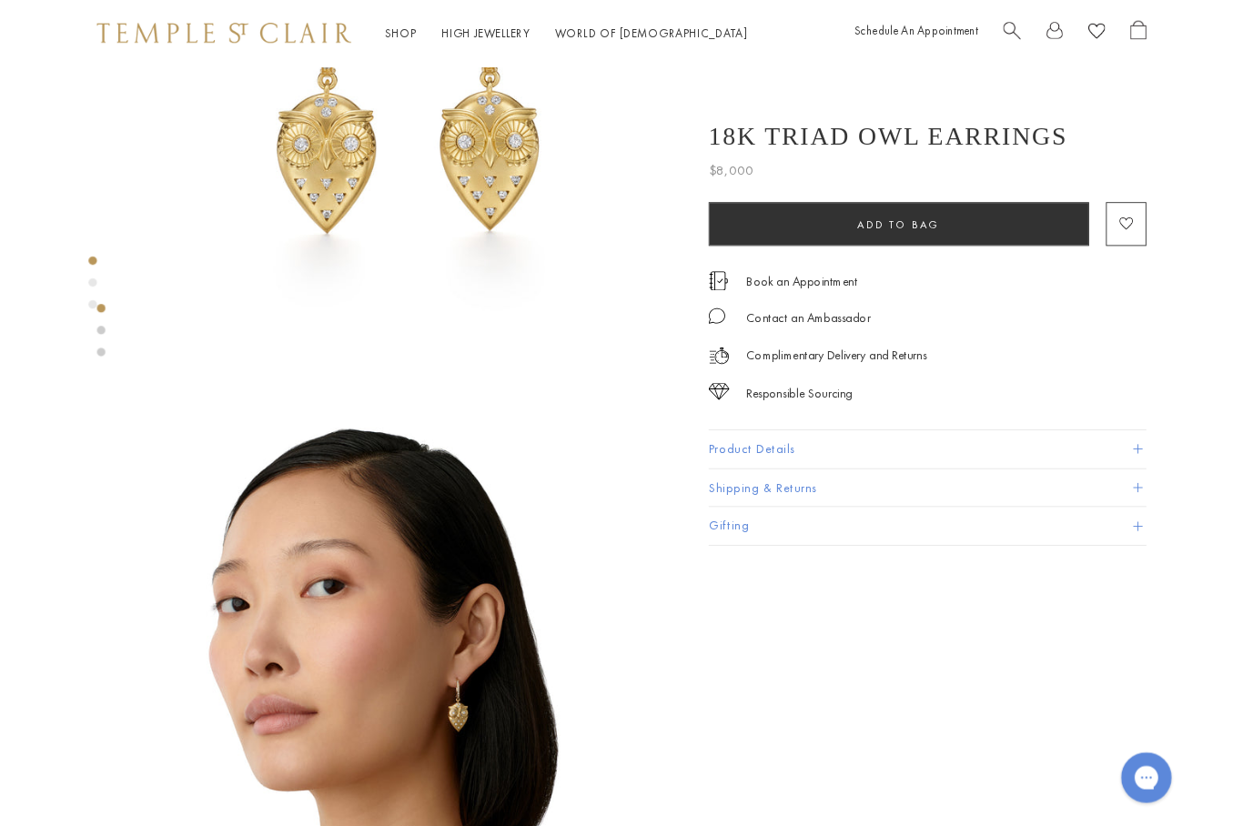
scroll to position [248, 0]
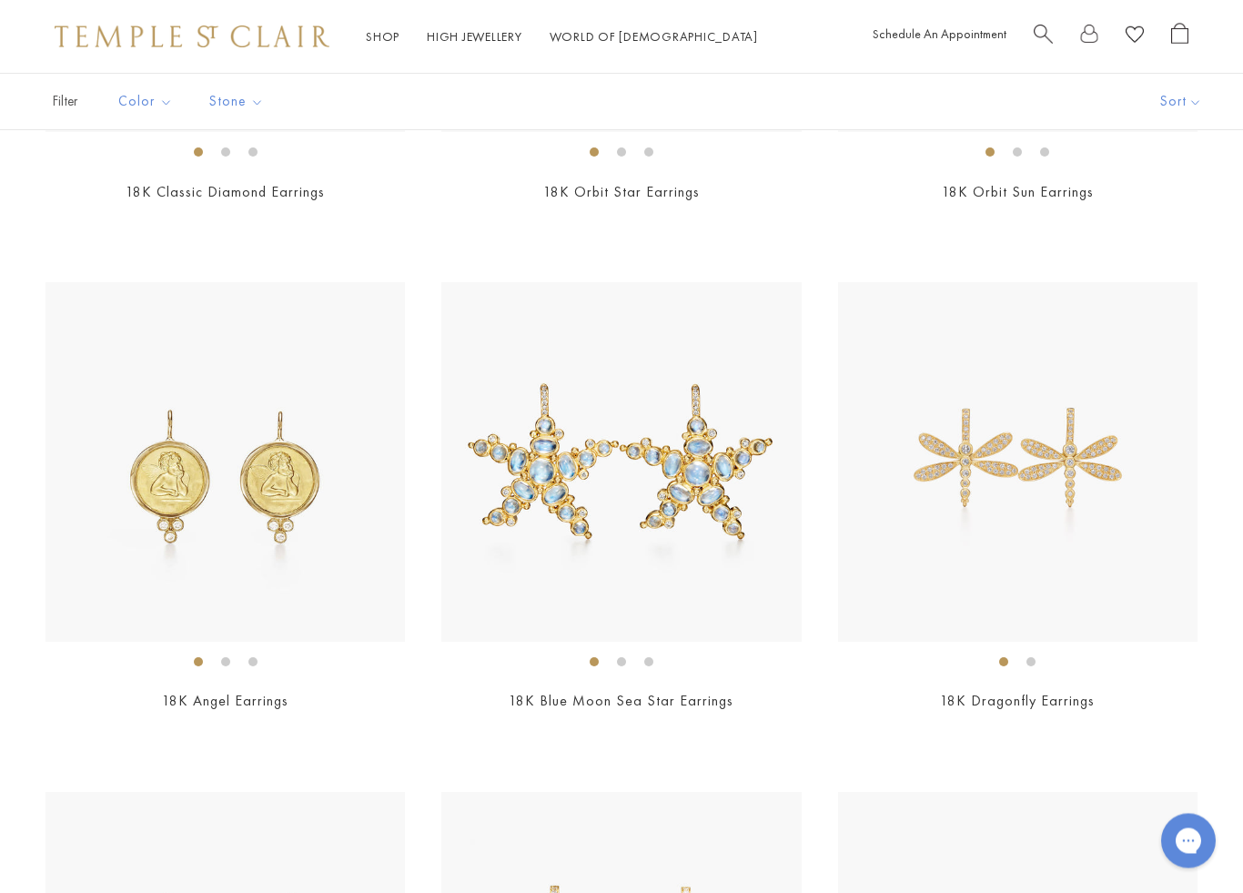
scroll to position [527, 0]
click at [1077, 488] on img at bounding box center [1018, 462] width 360 height 360
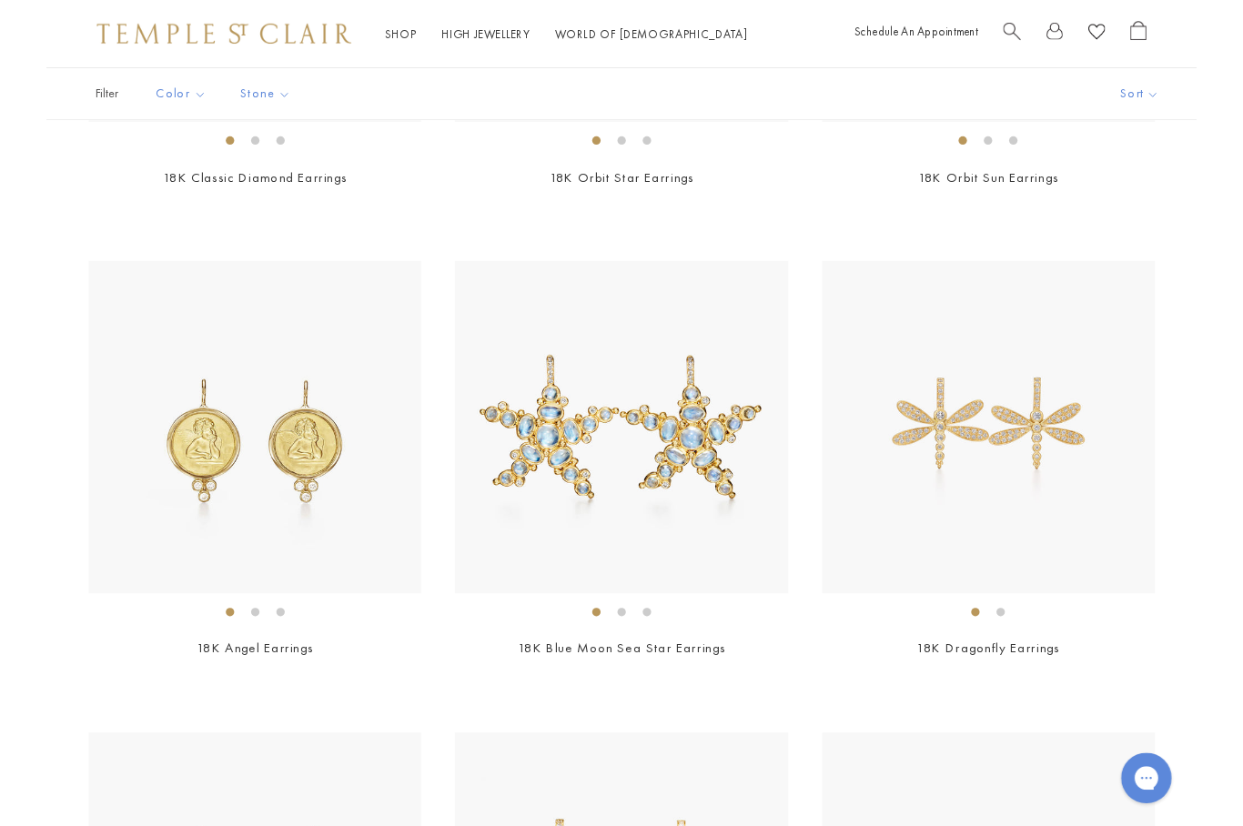
scroll to position [371, 0]
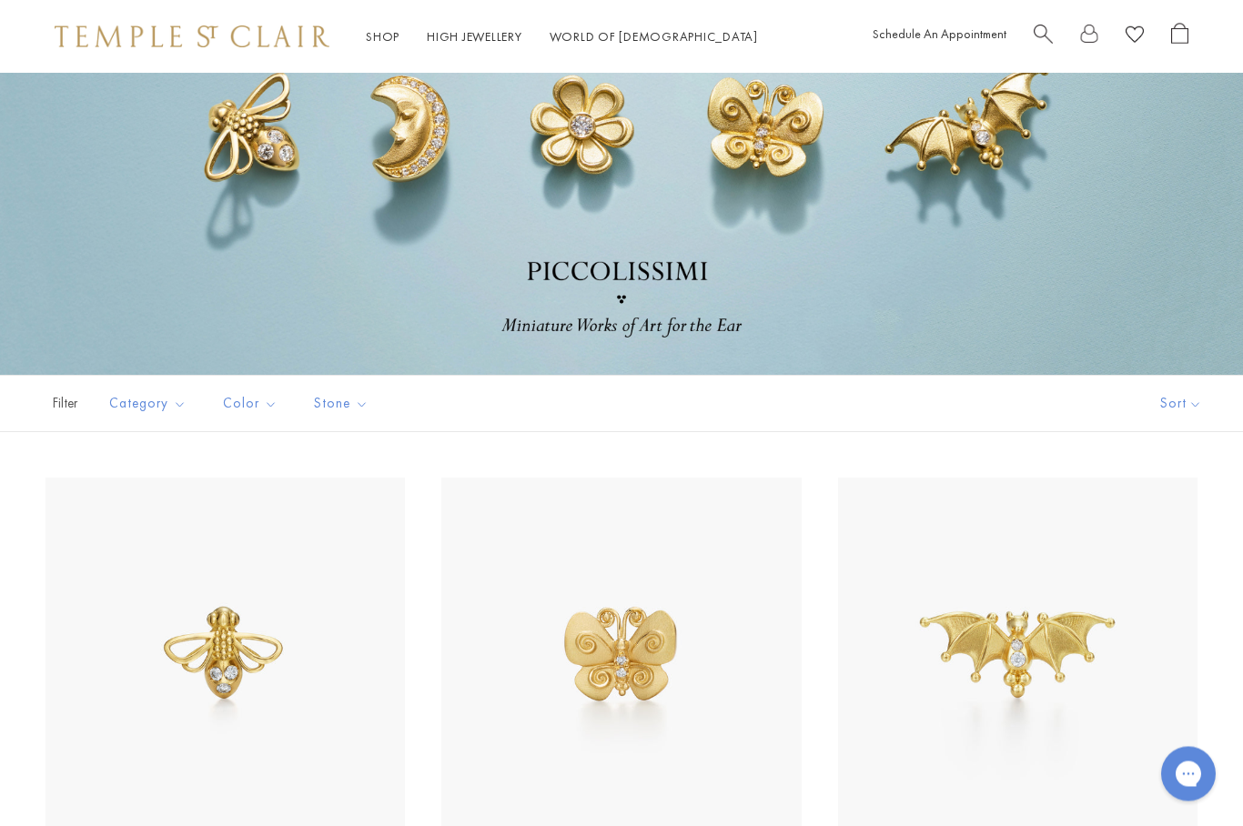
scroll to position [48, 0]
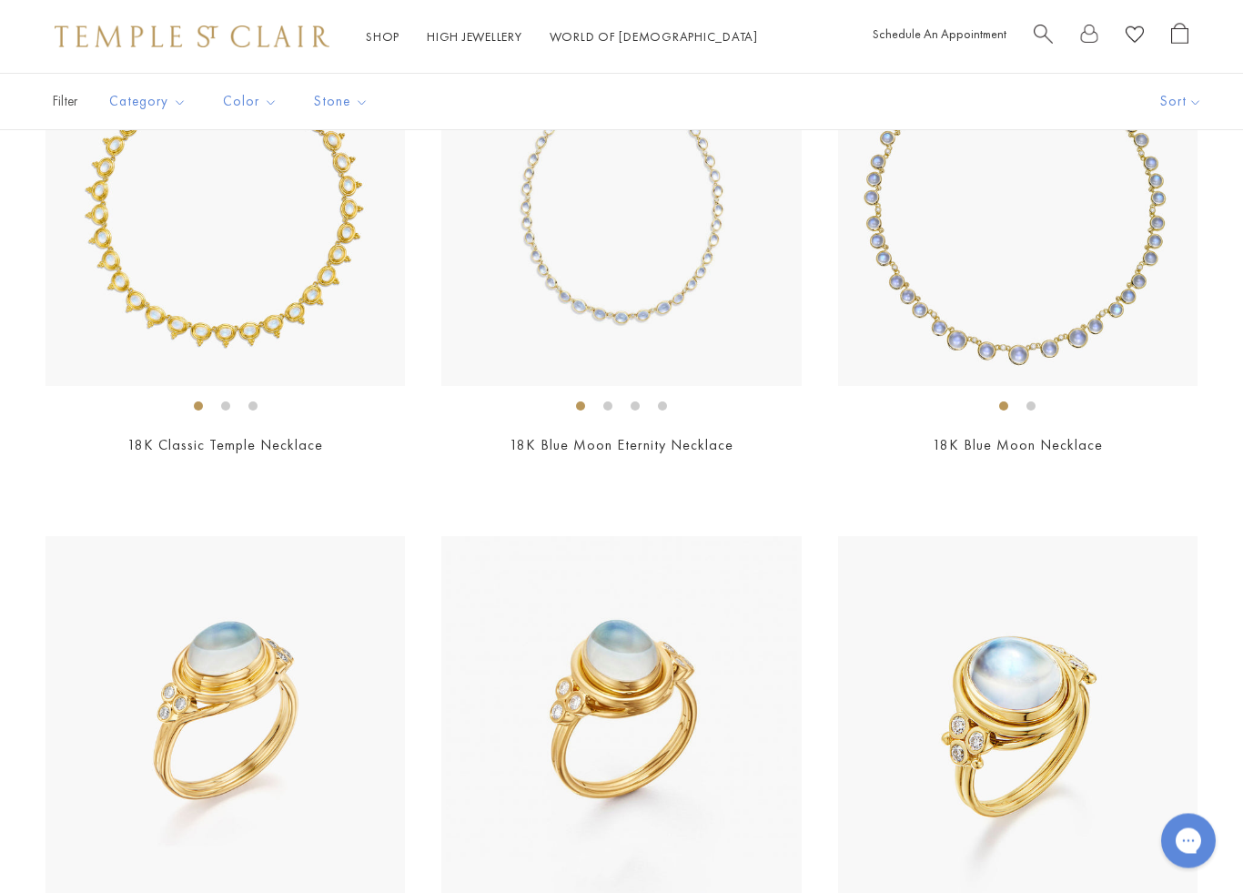
scroll to position [1548, 0]
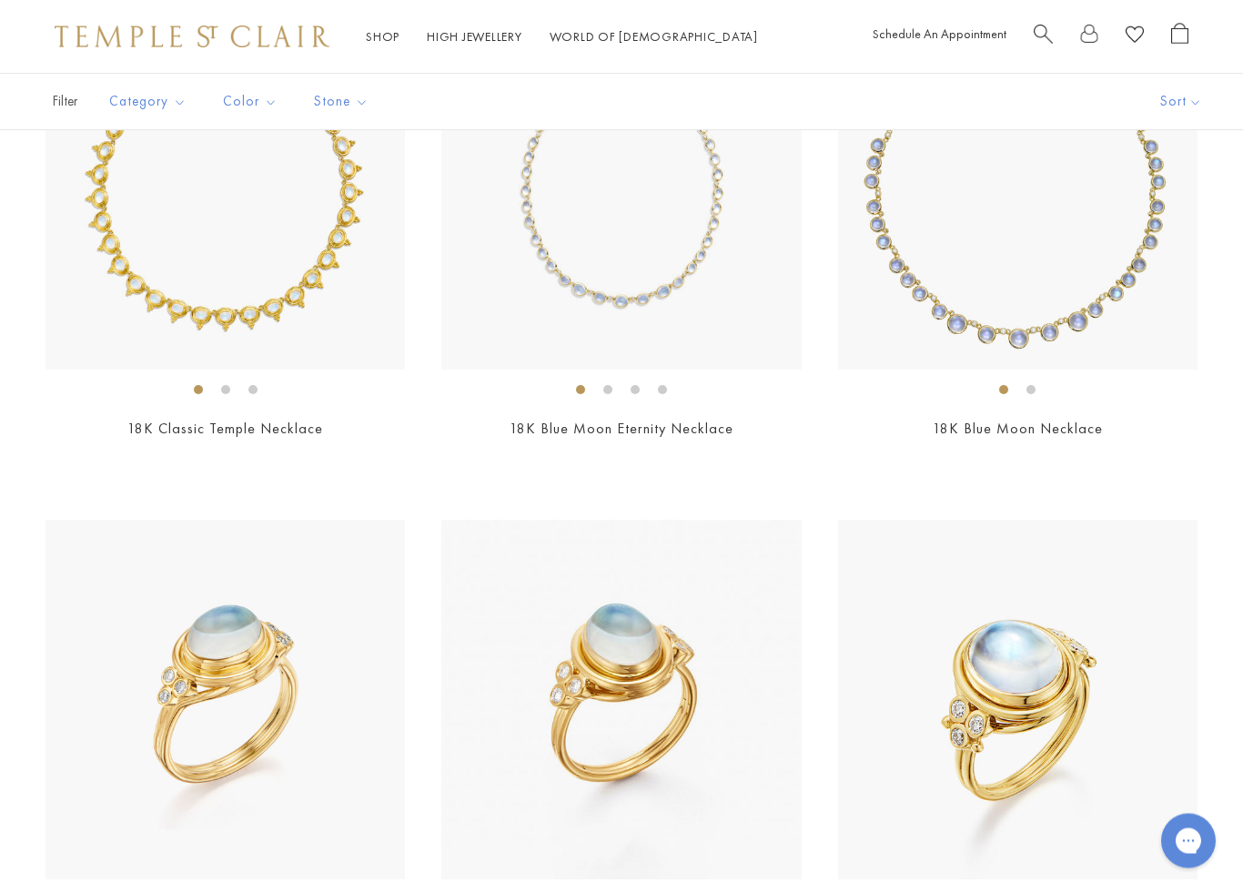
click at [132, 264] on img at bounding box center [226, 191] width 360 height 360
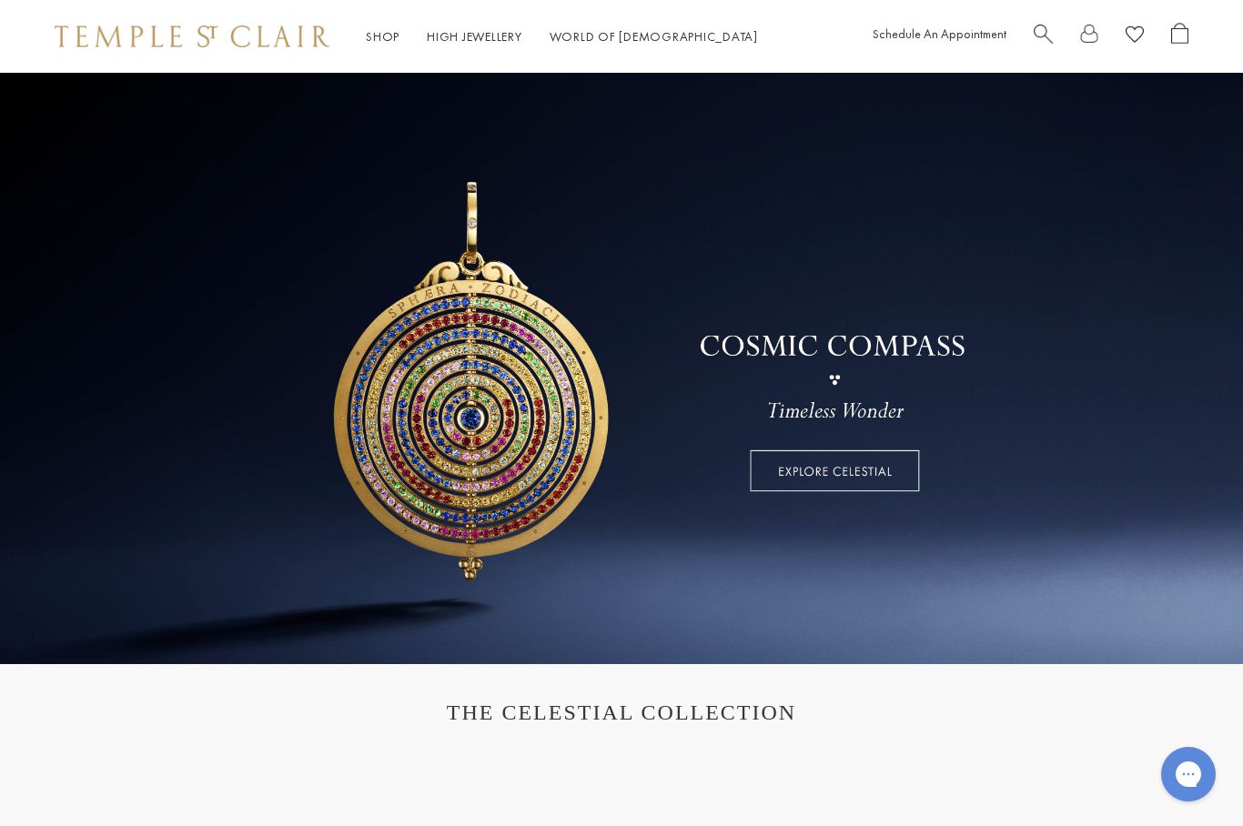
click at [887, 477] on link at bounding box center [621, 369] width 1243 height 592
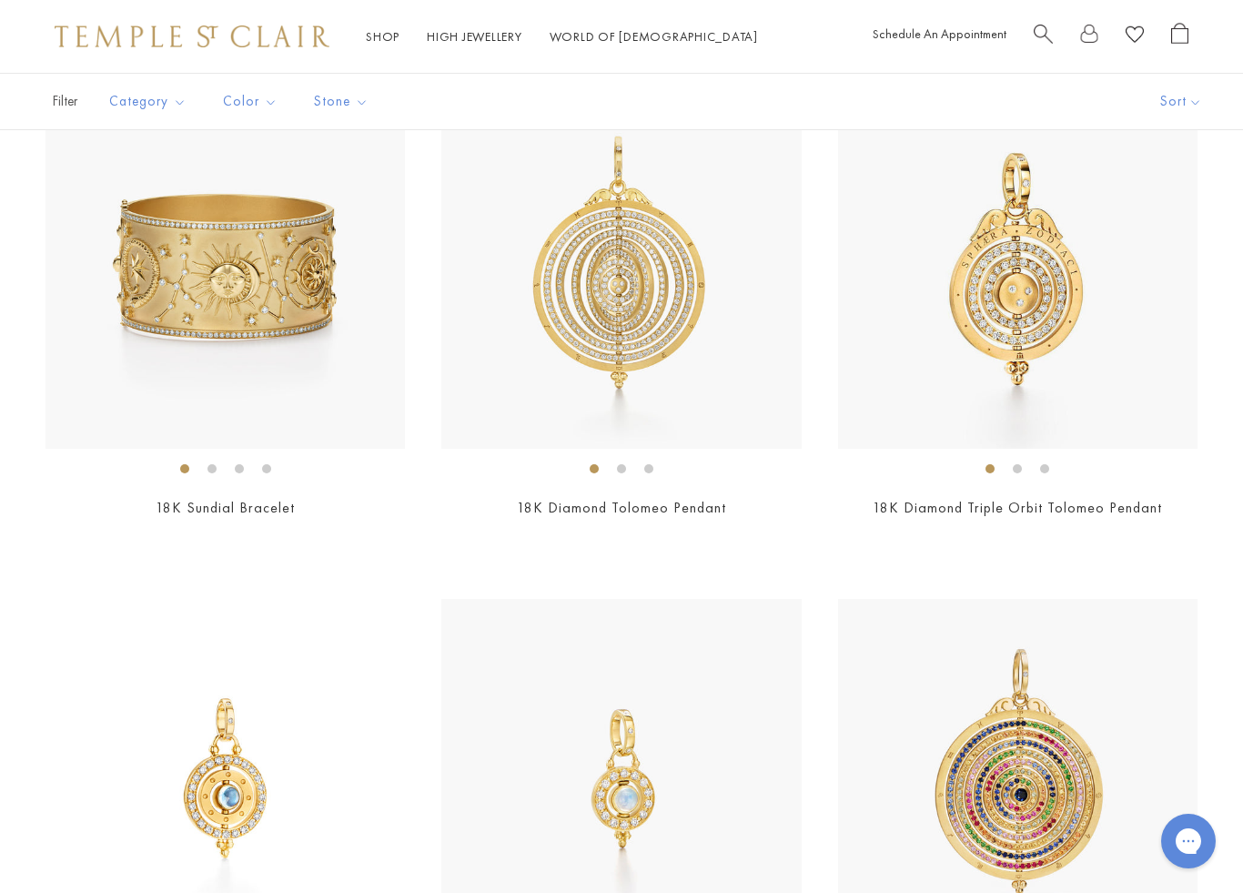
scroll to position [1472, 0]
click at [1152, 384] on img at bounding box center [1018, 267] width 360 height 360
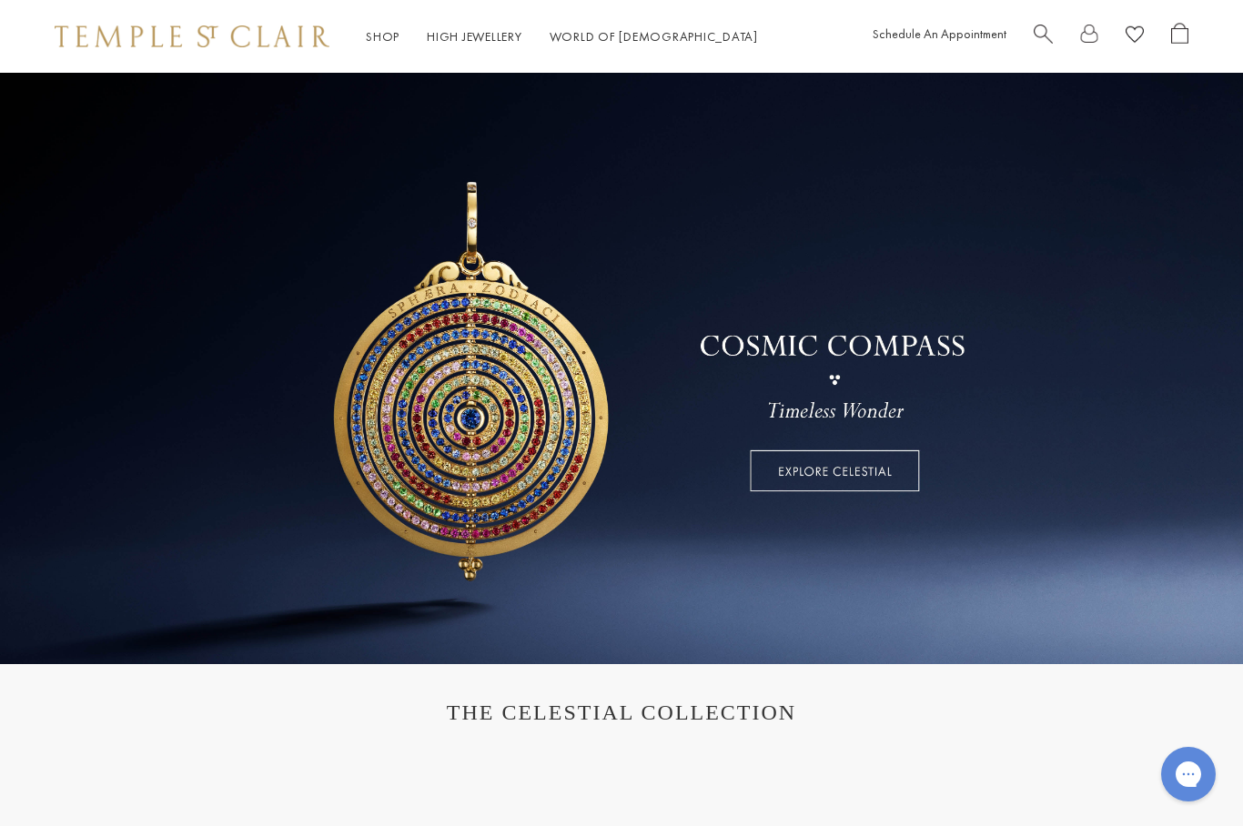
click at [916, 486] on link at bounding box center [621, 369] width 1243 height 592
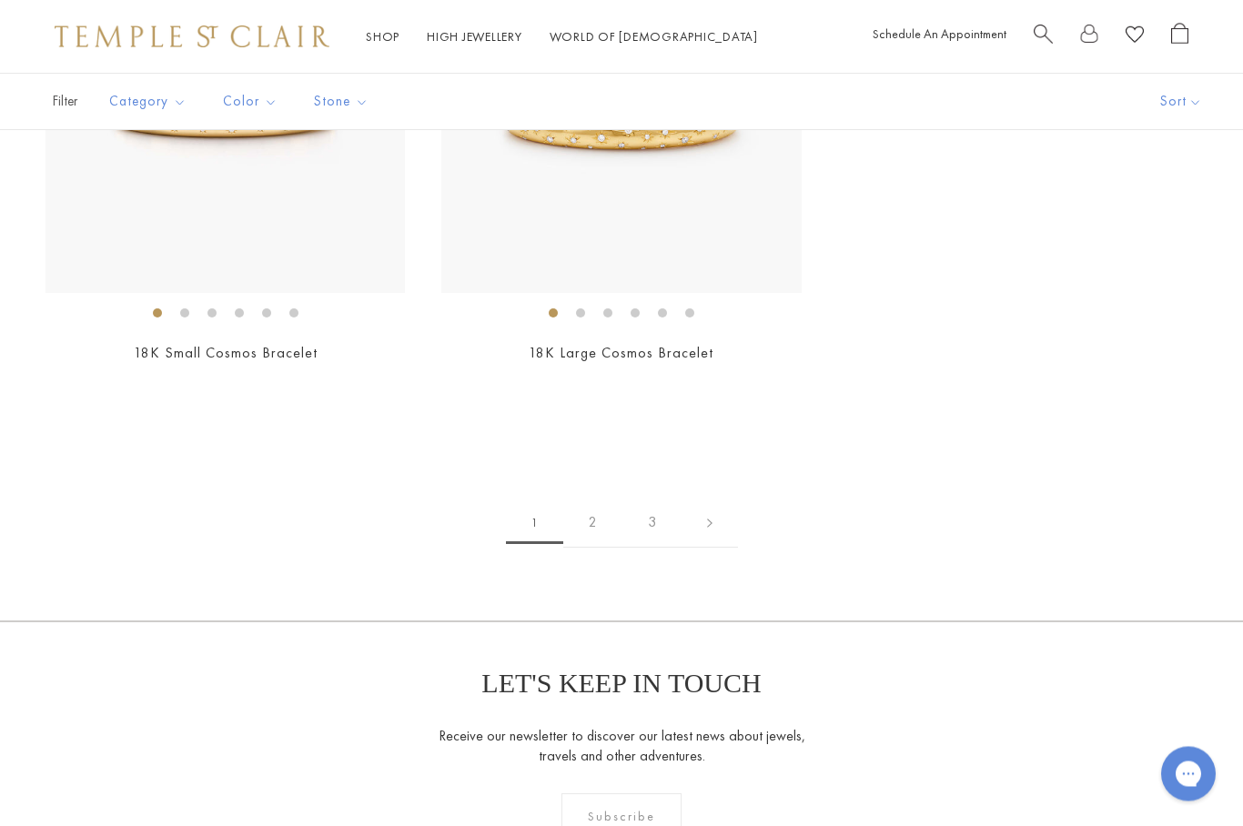
scroll to position [7651, 0]
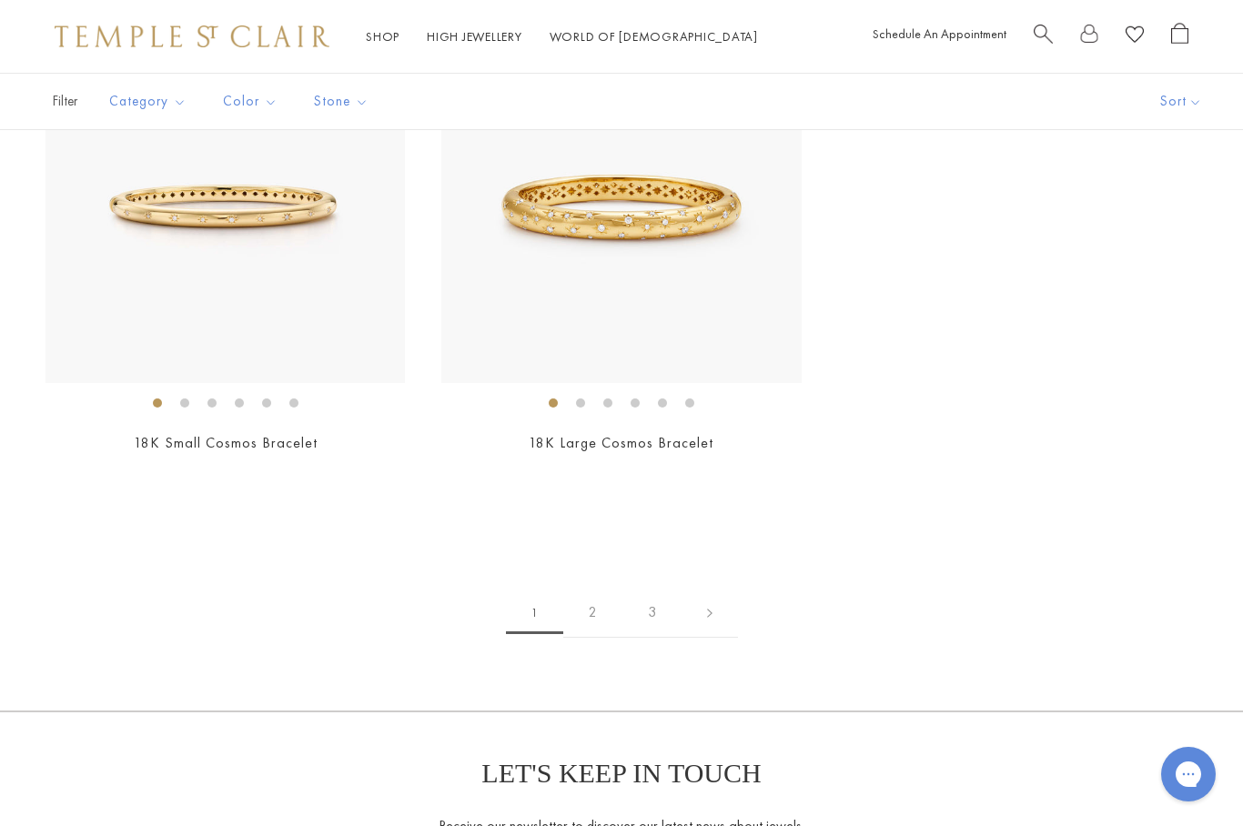
click at [605, 605] on link "2" at bounding box center [592, 613] width 59 height 50
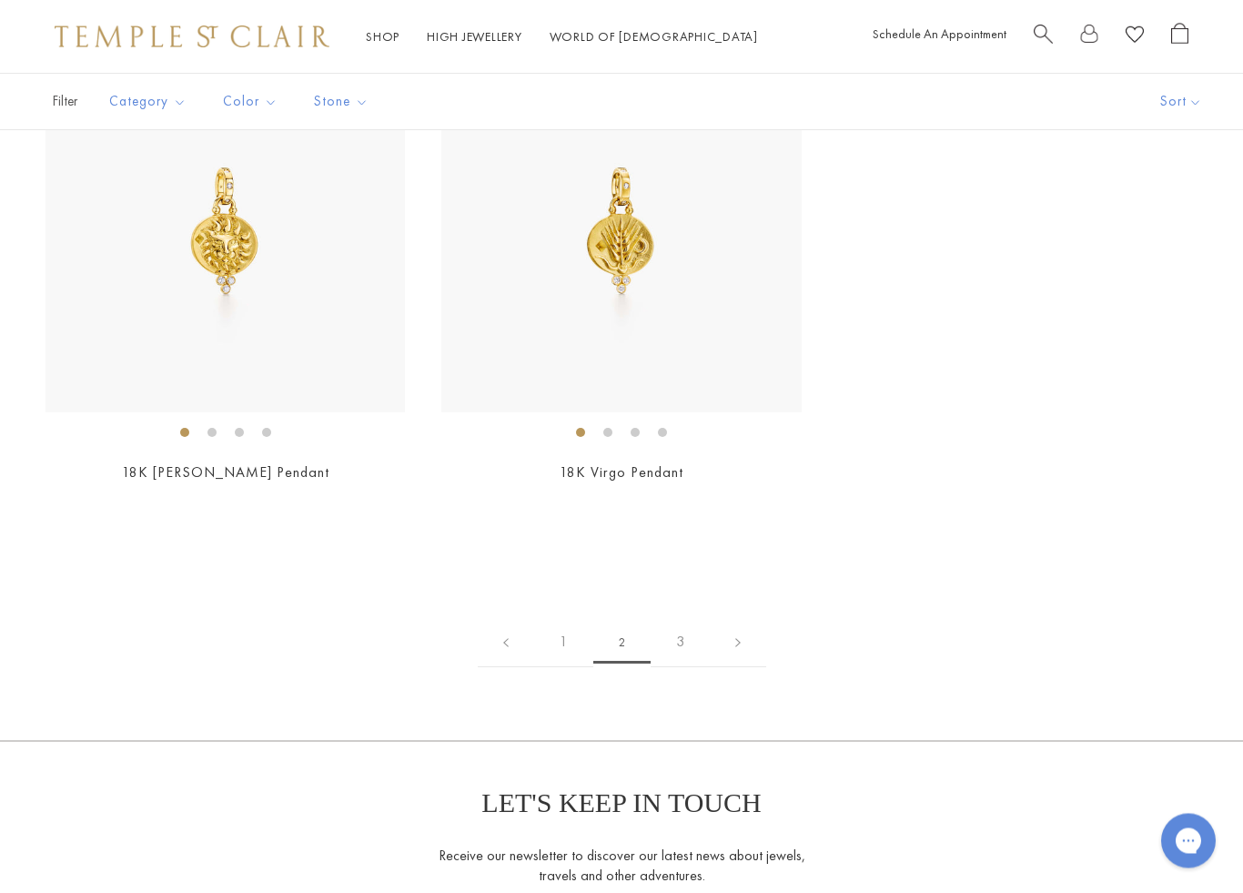
scroll to position [6603, 0]
click at [697, 640] on link "3" at bounding box center [680, 641] width 59 height 50
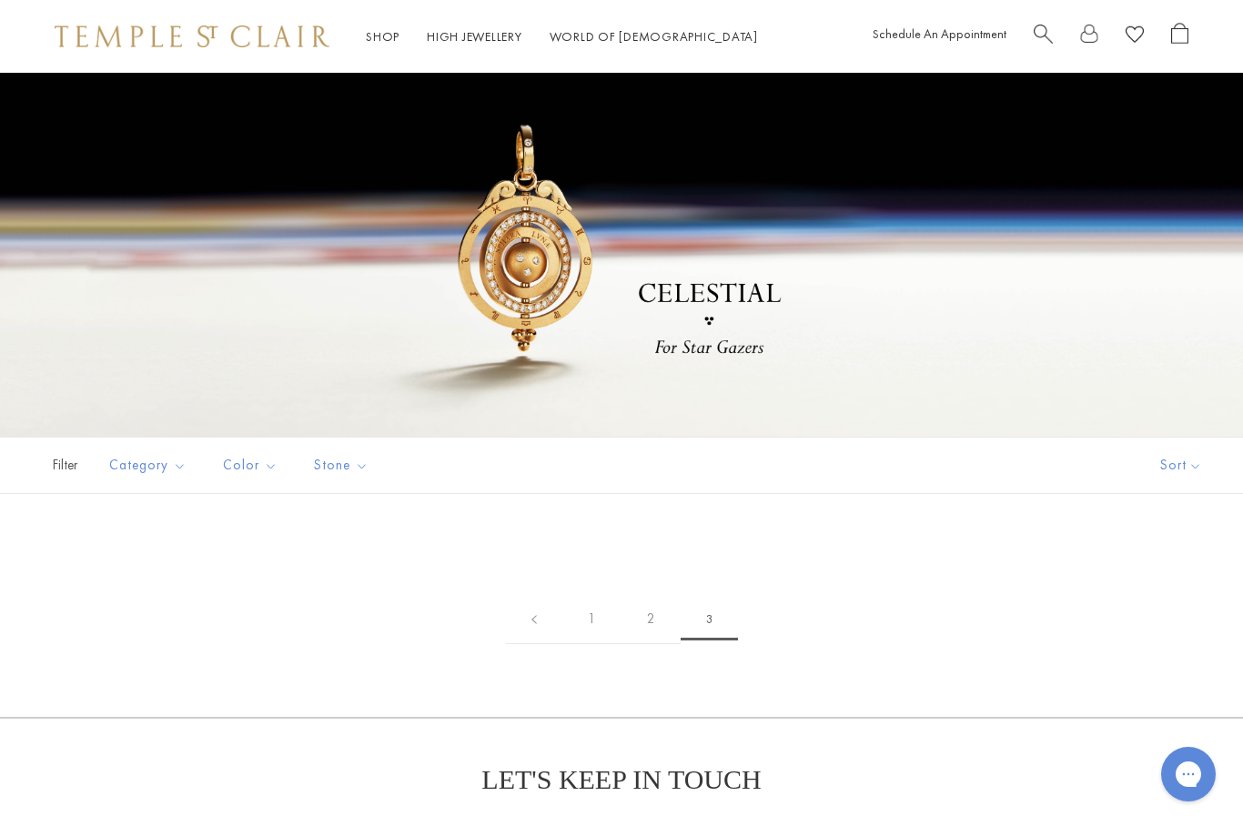
click at [321, 28] on img at bounding box center [192, 36] width 275 height 22
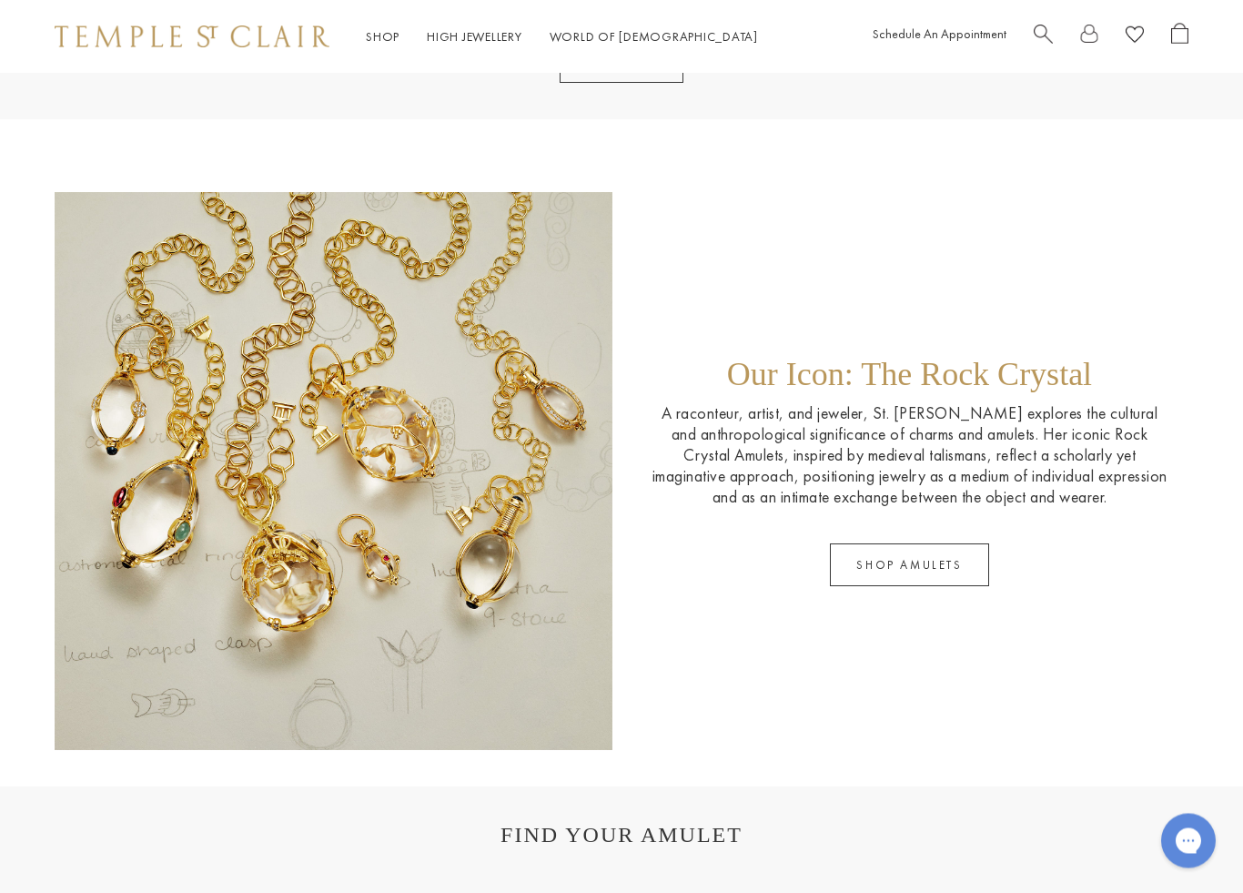
scroll to position [2495, 0]
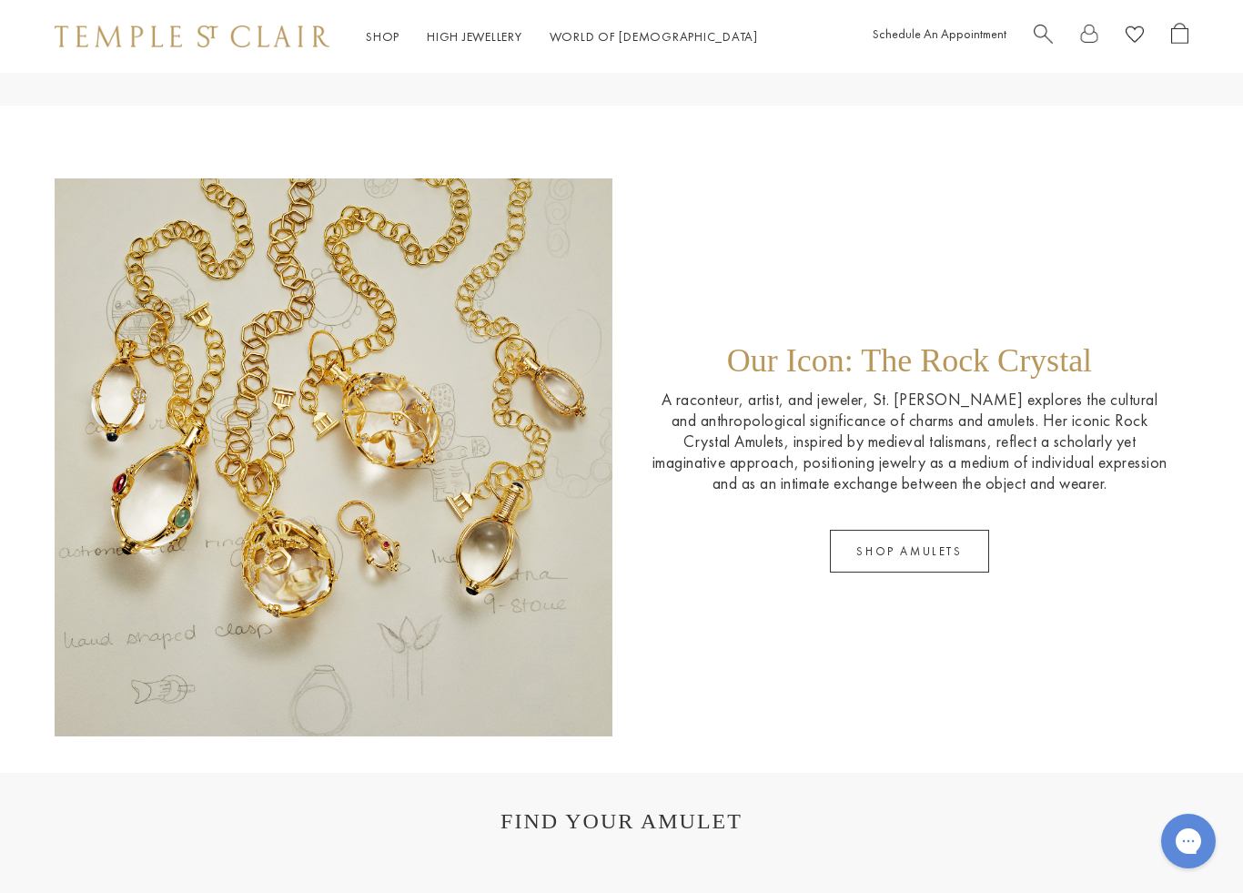
click at [937, 562] on link "SHOP AMULETS" at bounding box center [909, 551] width 158 height 43
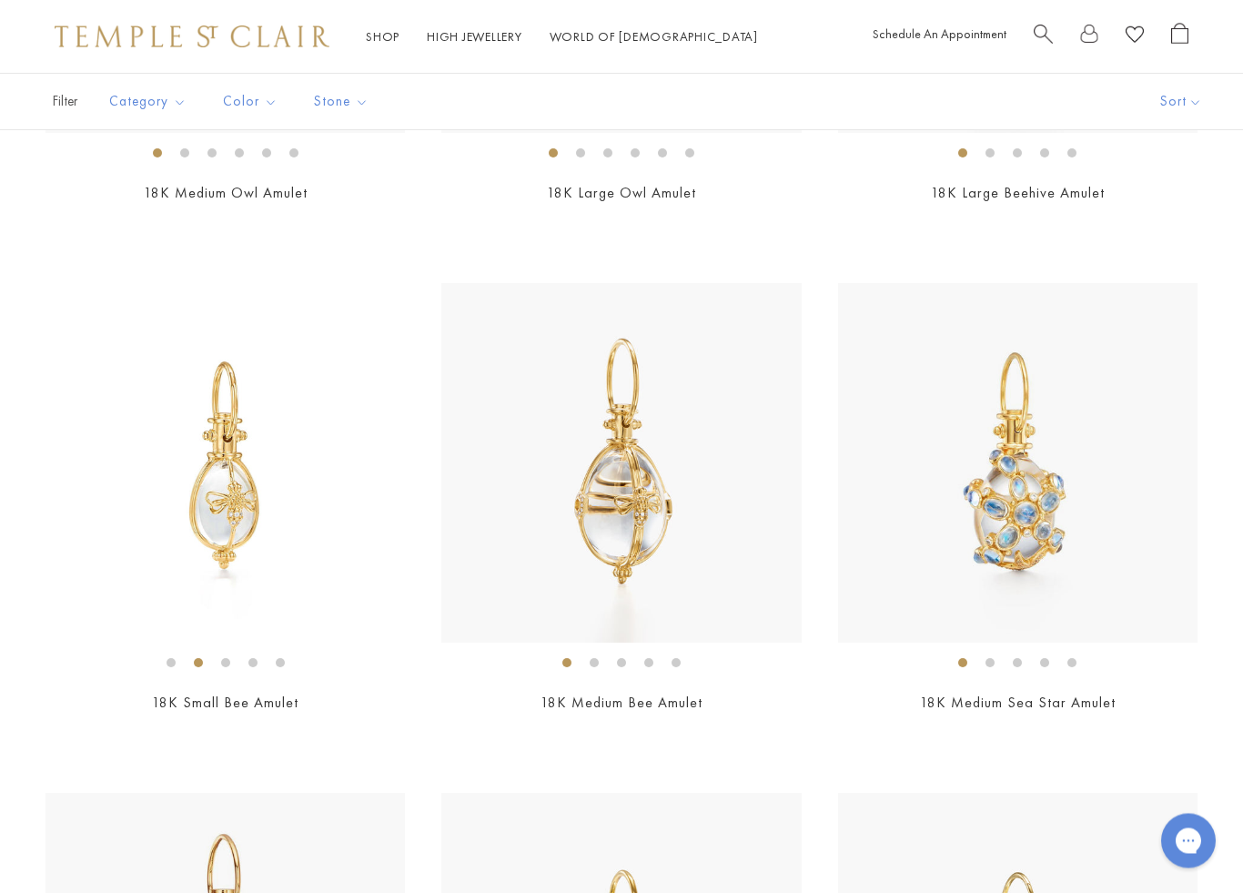
scroll to position [7392, 0]
click at [110, 626] on img at bounding box center [226, 462] width 360 height 360
